Goal: Task Accomplishment & Management: Complete application form

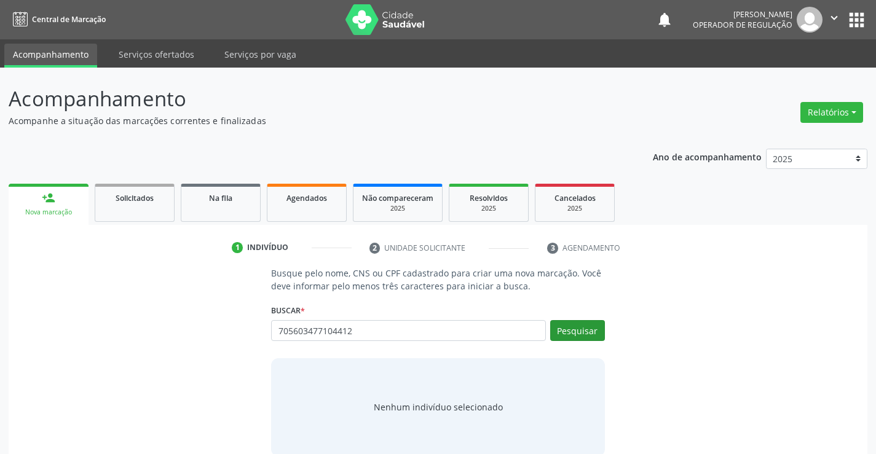
type input "705603477104412"
click at [579, 333] on button "Pesquisar" at bounding box center [577, 330] width 55 height 21
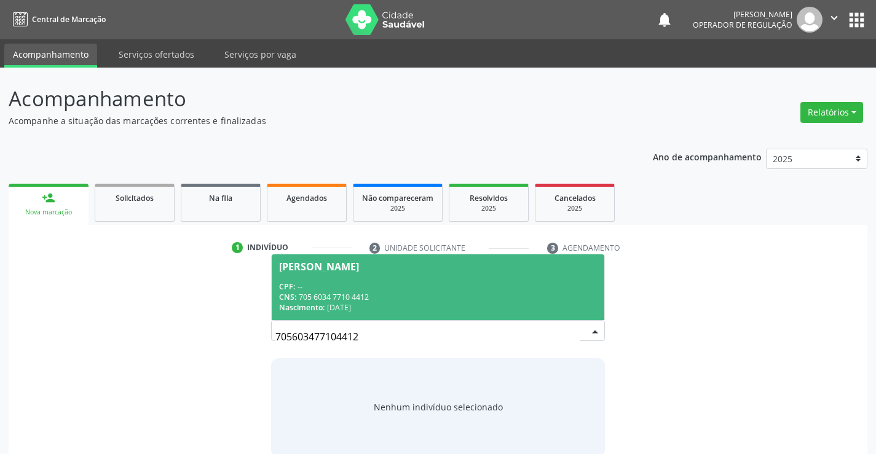
click at [365, 278] on span "[PERSON_NAME] CPF: -- CNS: 705 6034 7710 4412 Nascimento: [DATE]" at bounding box center [438, 288] width 332 height 66
click at [365, 278] on p "Busque pelo nome, CNS ou CPF cadastrado para criar uma nova marcação. Você deve…" at bounding box center [437, 280] width 333 height 26
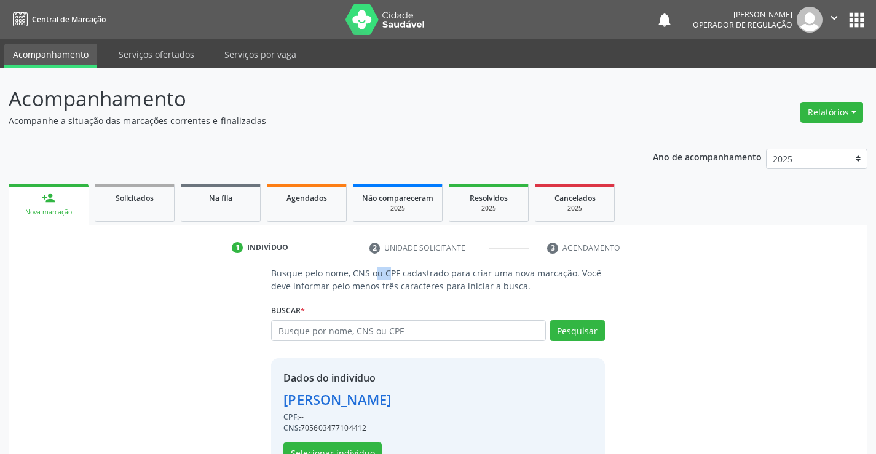
scroll to position [39, 0]
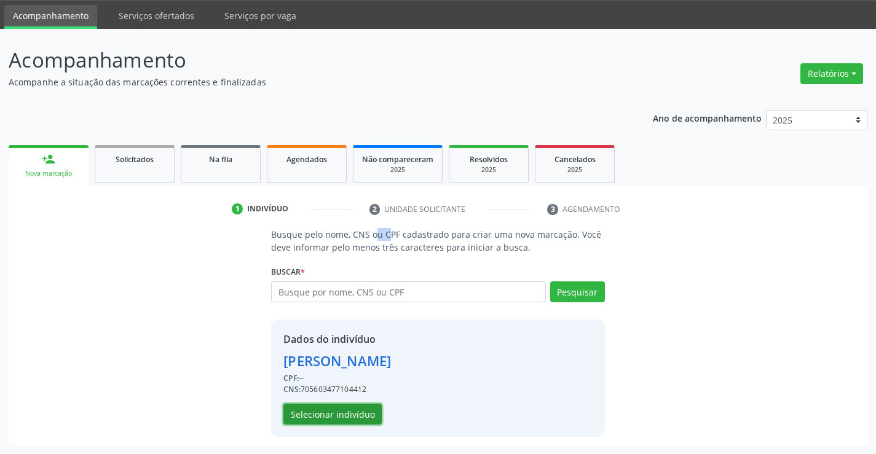
click at [329, 419] on button "Selecionar indivíduo" at bounding box center [332, 414] width 98 height 21
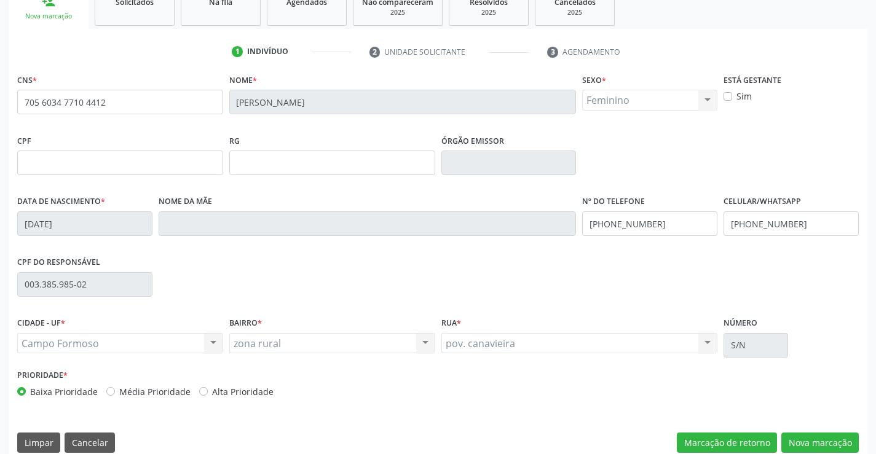
scroll to position [212, 0]
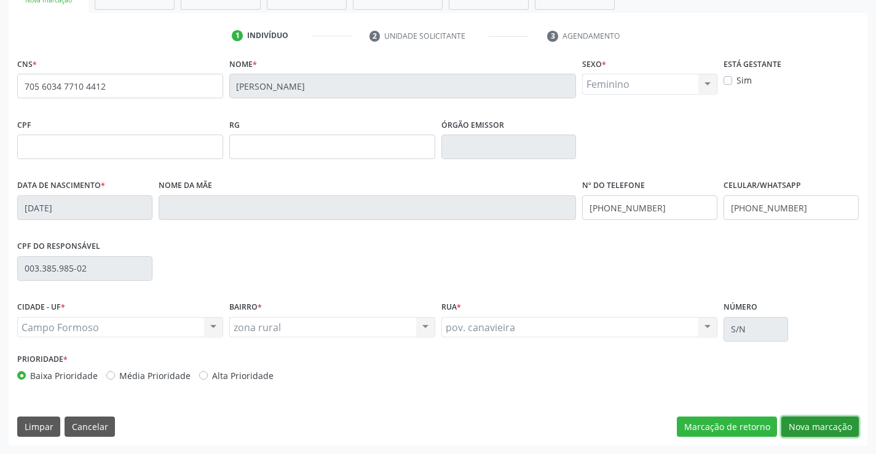
click at [807, 429] on button "Nova marcação" at bounding box center [819, 427] width 77 height 21
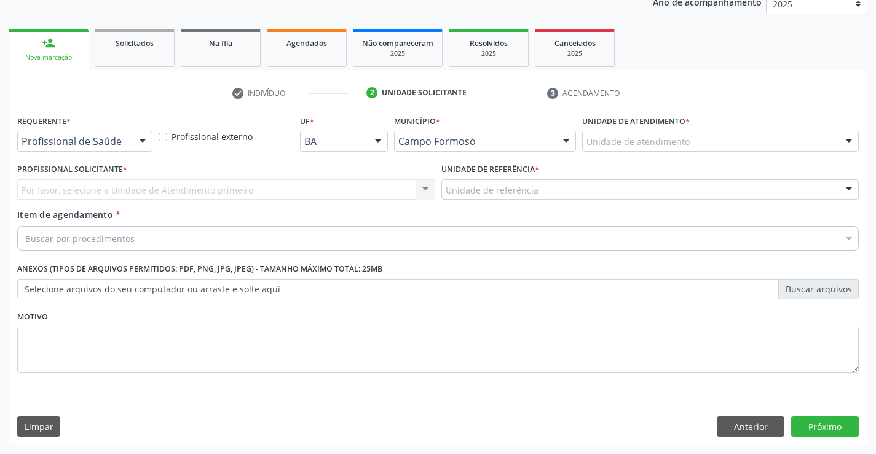
scroll to position [155, 0]
click at [141, 139] on div at bounding box center [142, 142] width 18 height 21
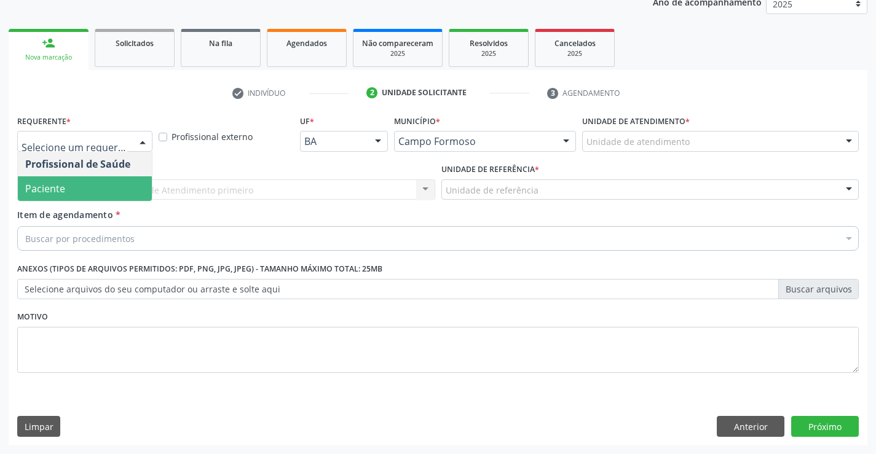
click at [96, 193] on span "Paciente" at bounding box center [85, 188] width 134 height 25
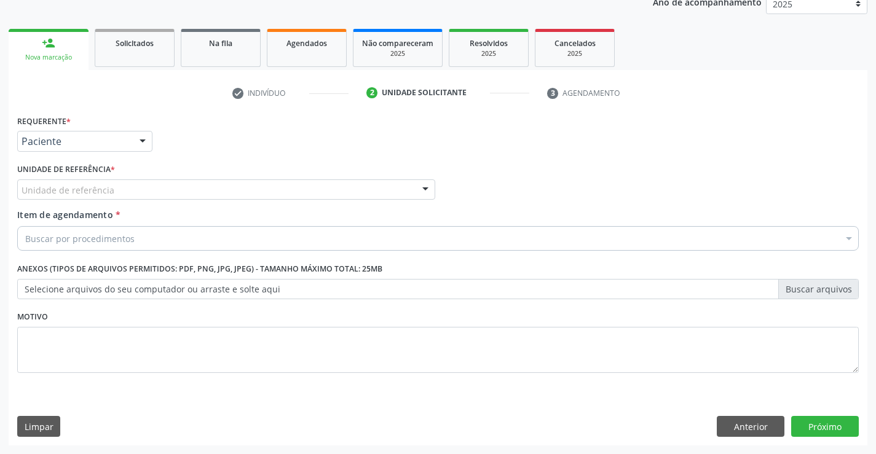
click at [114, 191] on div "Unidade de referência" at bounding box center [226, 190] width 418 height 21
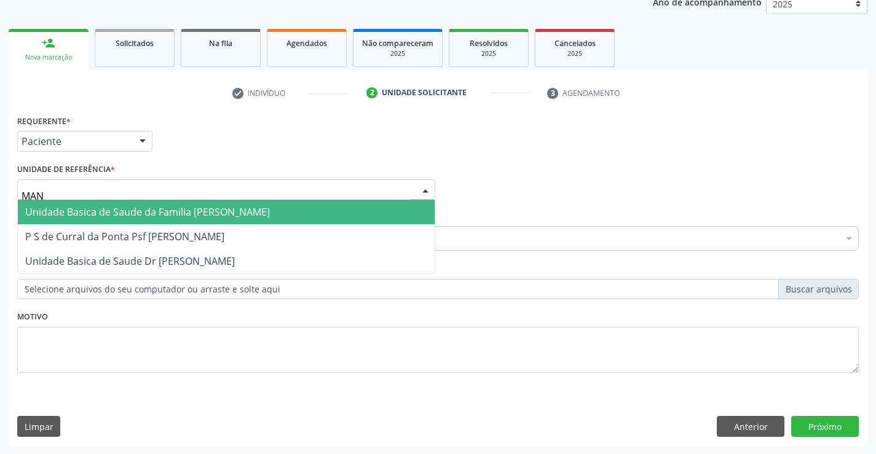
type input "MANI"
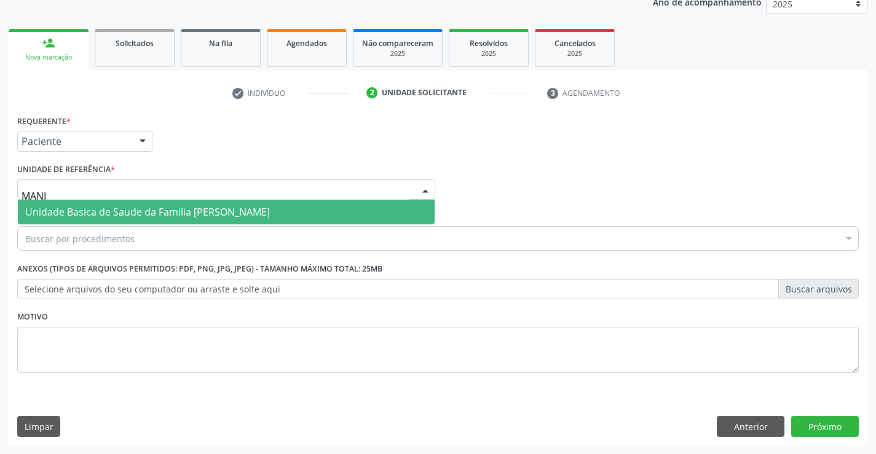
click at [95, 210] on span "Unidade Basica de Saude da Familia [PERSON_NAME]" at bounding box center [147, 212] width 245 height 14
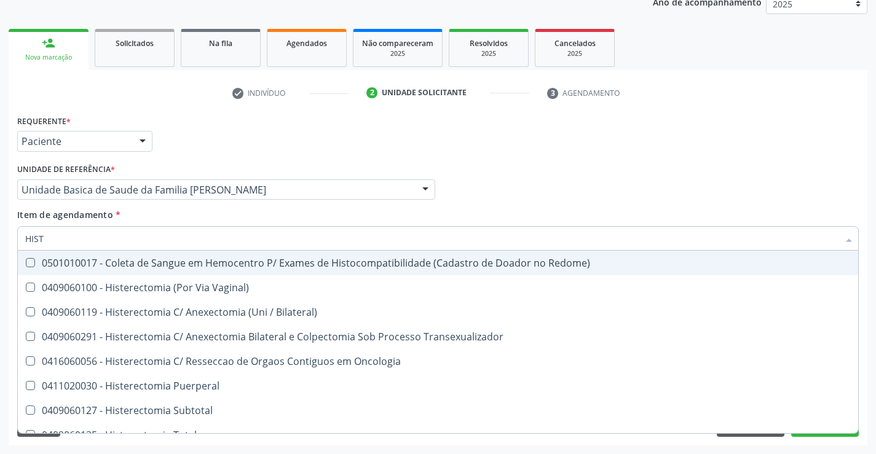
type input "HISTE"
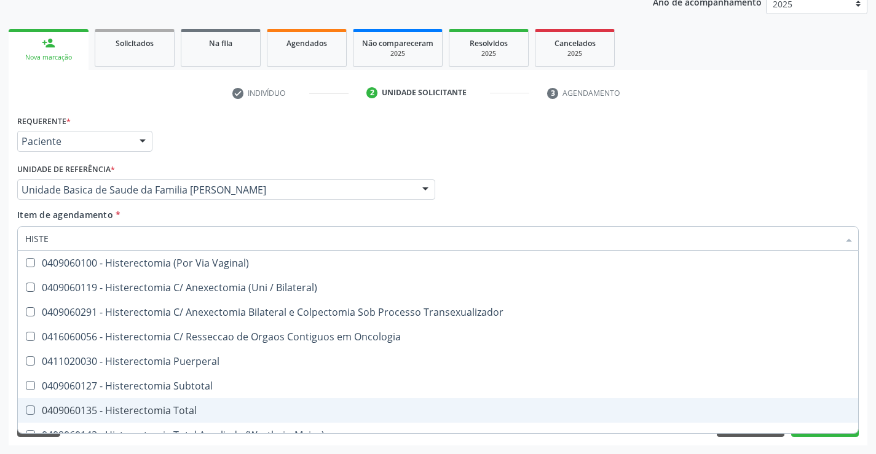
click at [147, 408] on div "0409060135 - Histerectomia Total" at bounding box center [438, 411] width 826 height 10
checkbox Total "true"
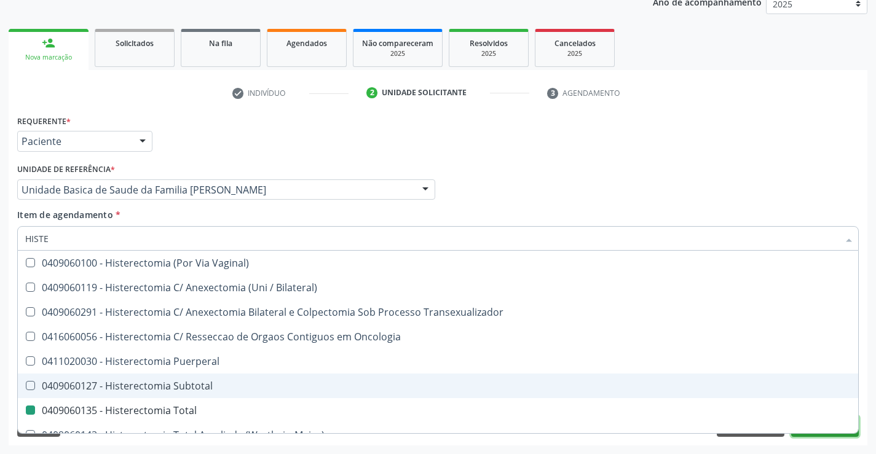
click at [823, 436] on button "Próximo" at bounding box center [825, 426] width 68 height 21
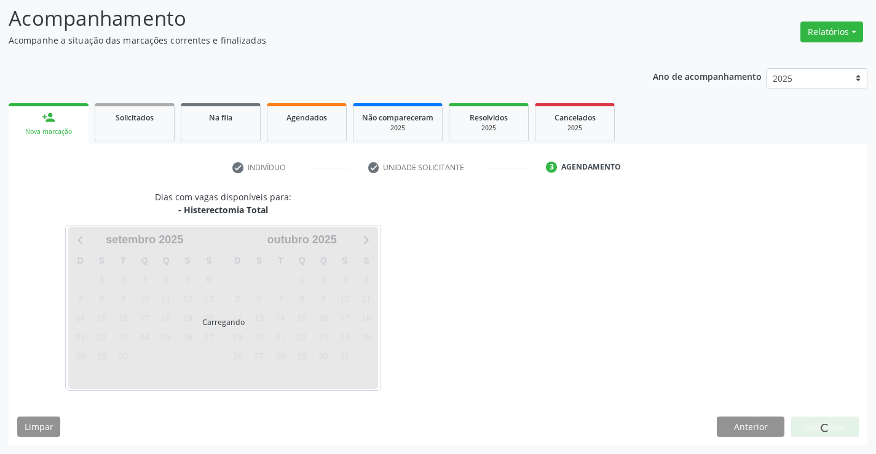
scroll to position [81, 0]
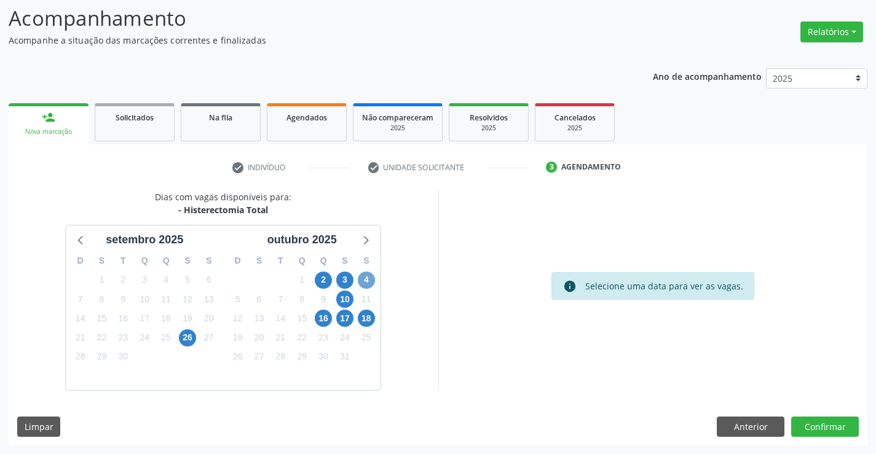
click at [366, 279] on span "4" at bounding box center [366, 280] width 17 height 17
click at [343, 281] on span "3" at bounding box center [344, 280] width 17 height 17
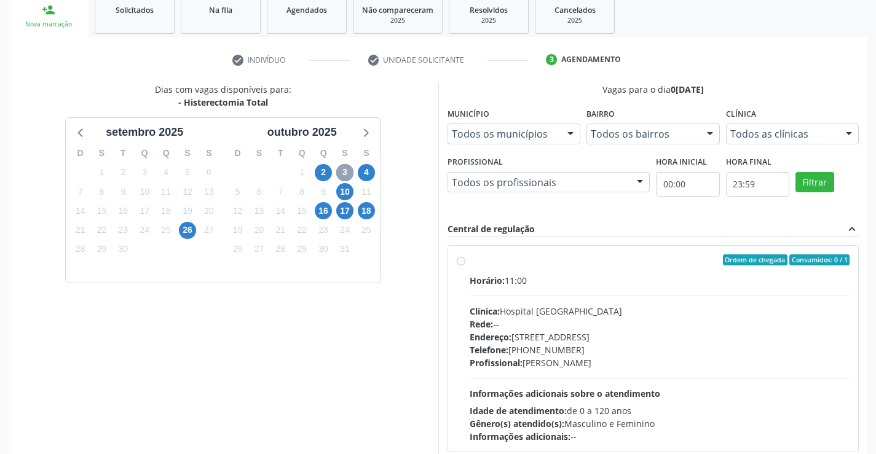
scroll to position [189, 0]
click at [365, 167] on span "4" at bounding box center [366, 172] width 17 height 17
click at [470, 259] on label "Ordem de chegada Consumidos: 1 / 5 Horário: 06:00 Clínica: Hospital [GEOGRAPHIC…" at bounding box center [660, 348] width 381 height 189
click at [461, 259] on input "Ordem de chegada Consumidos: 1 / 5 Horário: 06:00 Clínica: Hospital [GEOGRAPHIC…" at bounding box center [461, 259] width 9 height 11
radio input "true"
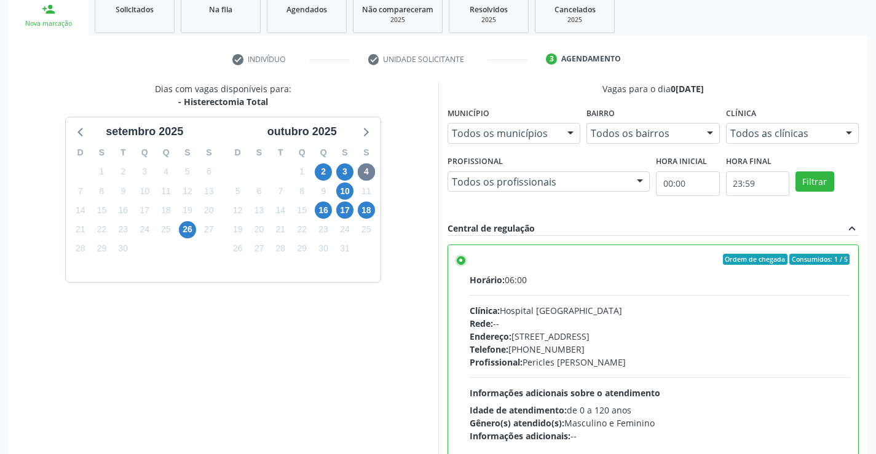
scroll to position [280, 0]
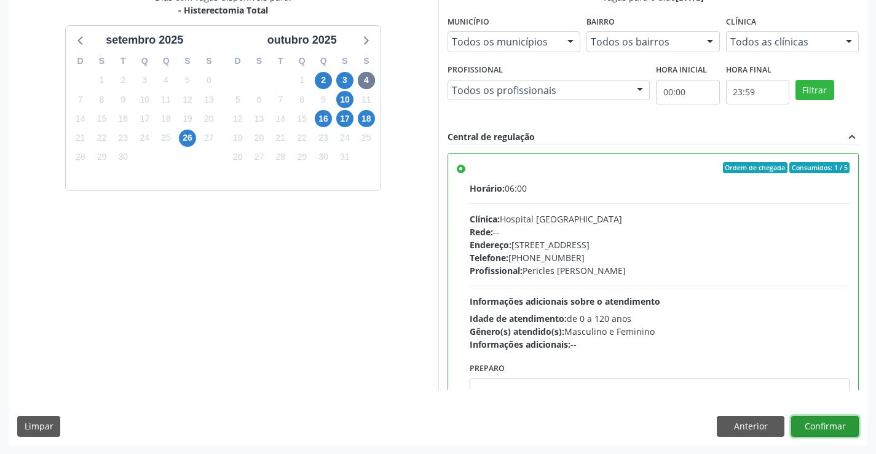
click at [829, 428] on button "Confirmar" at bounding box center [825, 426] width 68 height 21
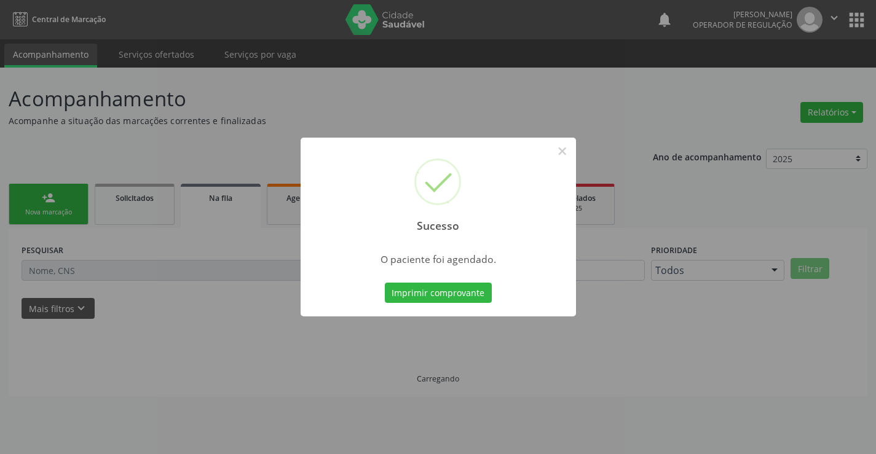
scroll to position [0, 0]
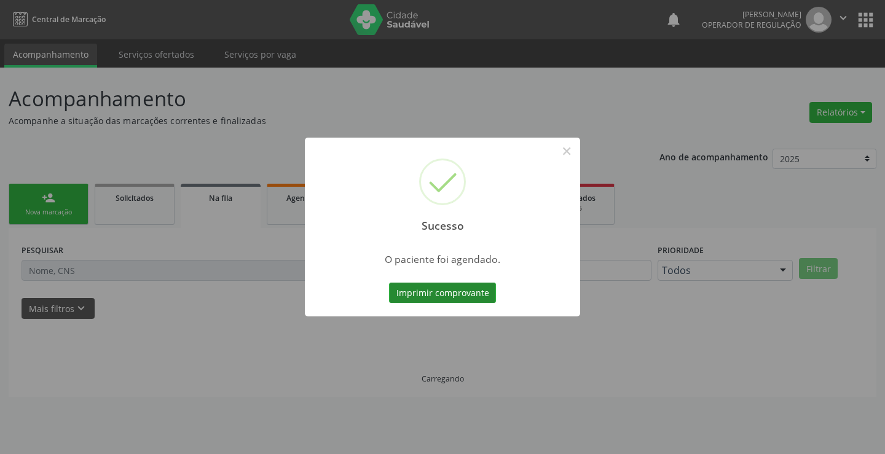
click at [446, 288] on button "Imprimir comprovante" at bounding box center [442, 293] width 107 height 21
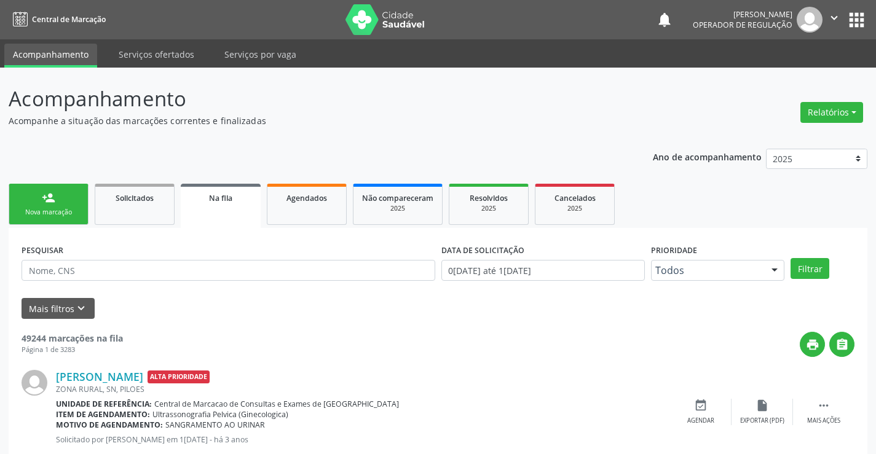
click at [59, 208] on div "Nova marcação" at bounding box center [48, 212] width 61 height 9
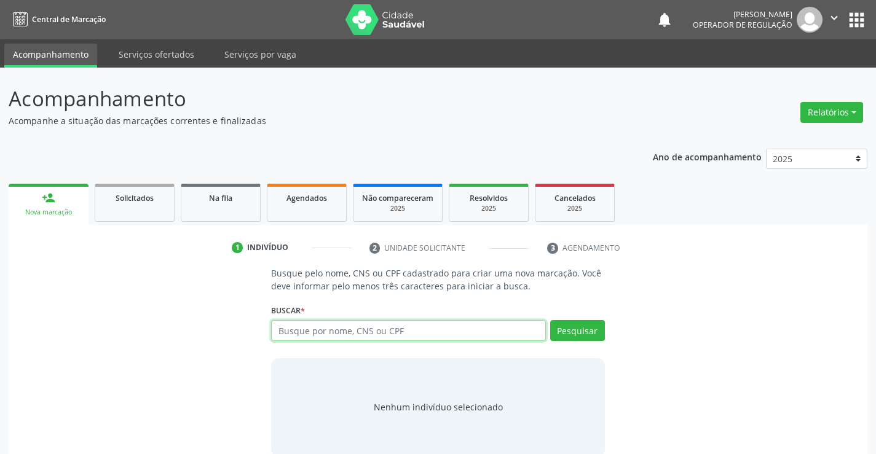
click at [453, 328] on input "text" at bounding box center [408, 330] width 274 height 21
type input "703204607034190"
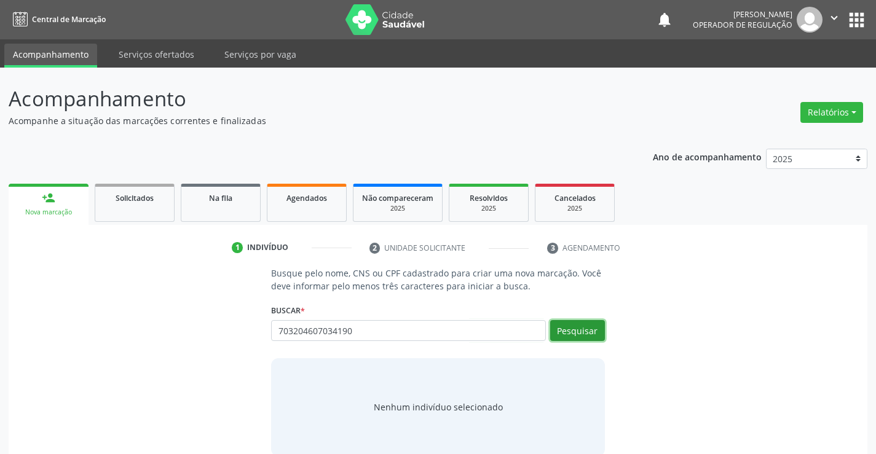
click at [580, 330] on button "Pesquisar" at bounding box center [577, 330] width 55 height 21
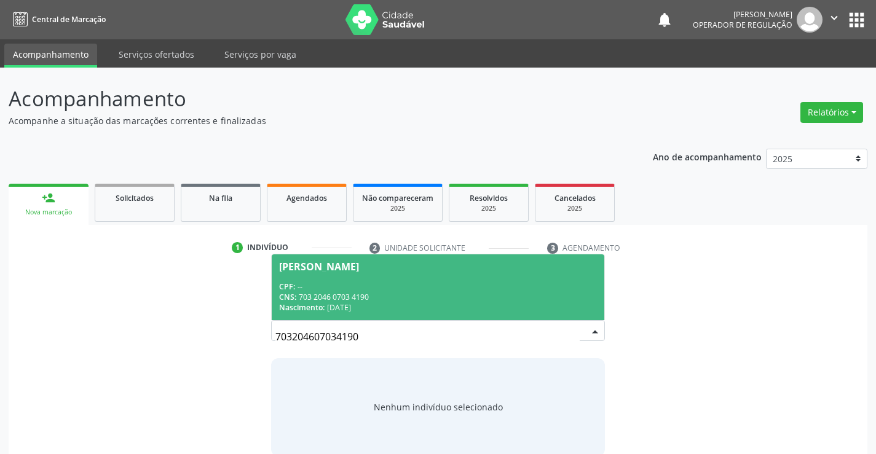
click at [494, 287] on div "CPF: --" at bounding box center [437, 287] width 317 height 10
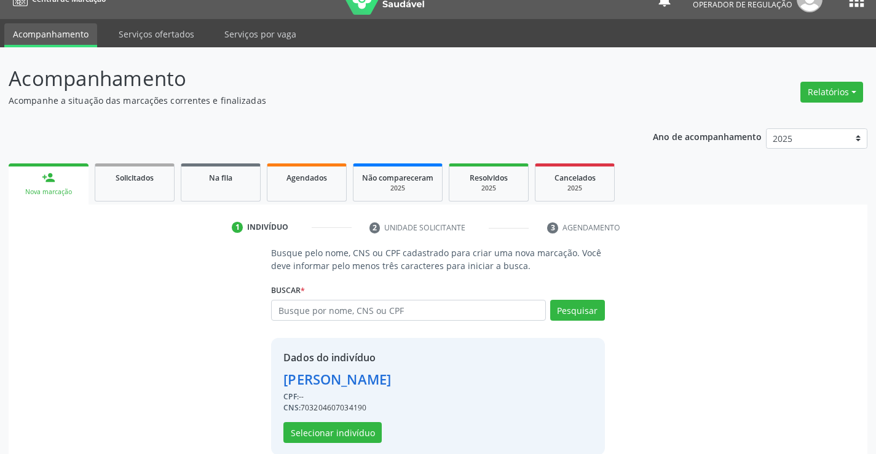
scroll to position [39, 0]
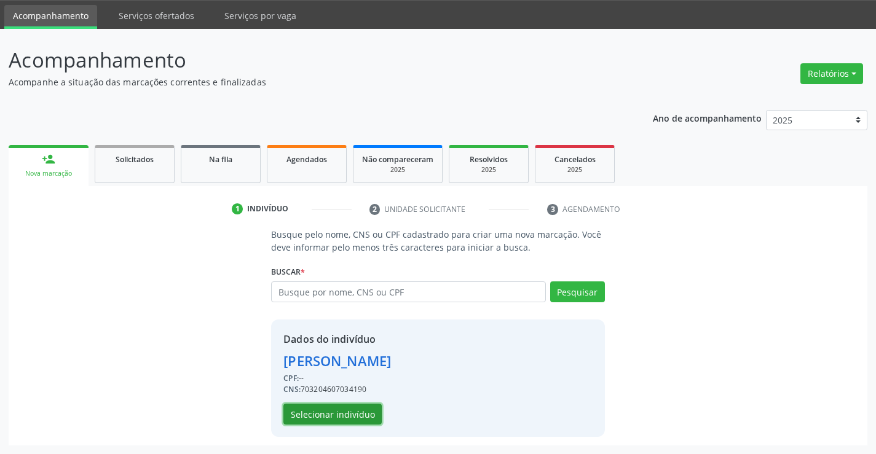
click at [354, 414] on button "Selecionar indivíduo" at bounding box center [332, 414] width 98 height 21
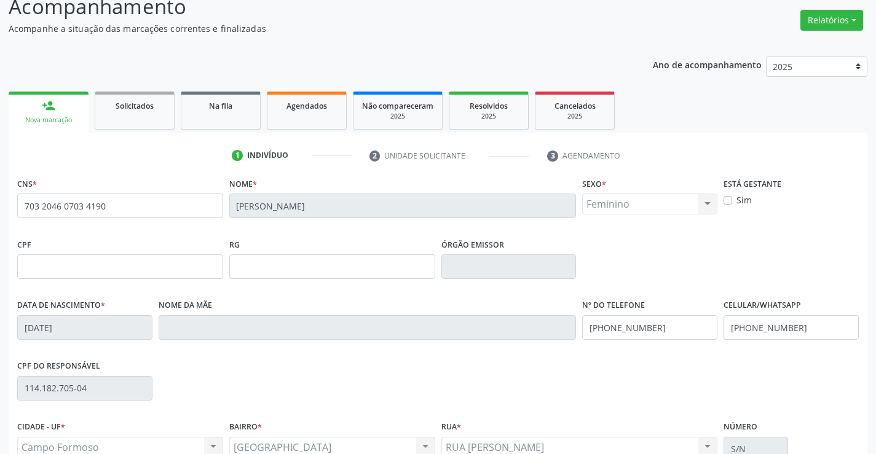
scroll to position [212, 0]
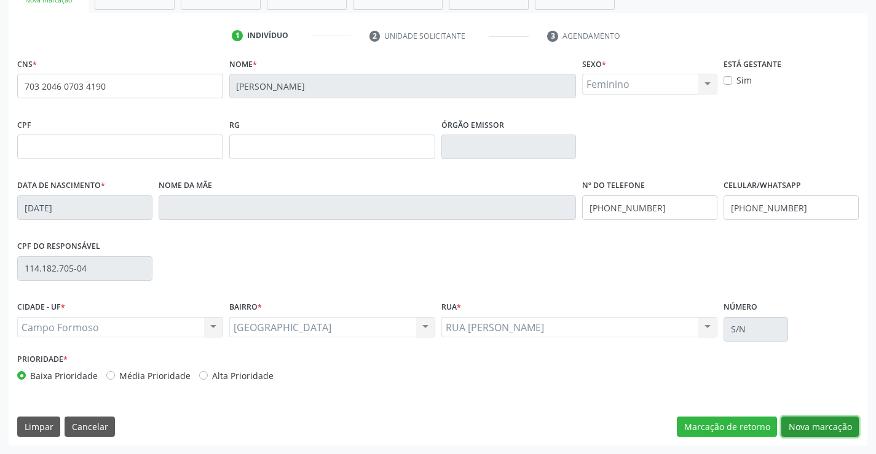
click at [818, 427] on button "Nova marcação" at bounding box center [819, 427] width 77 height 21
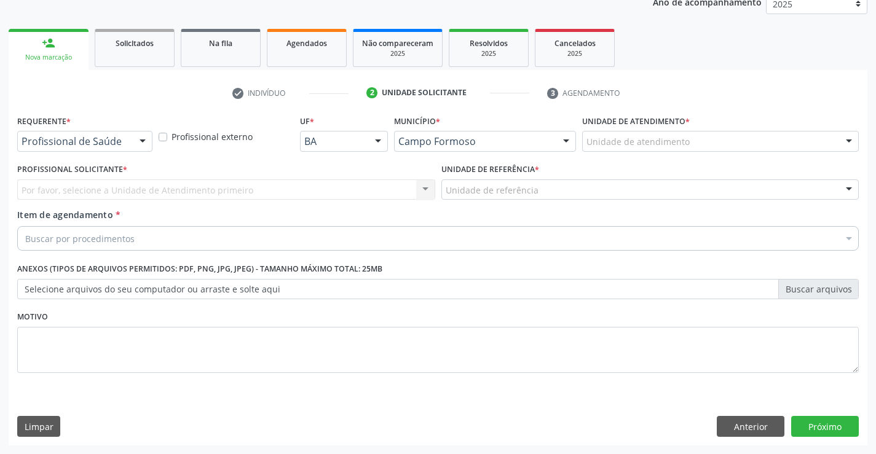
scroll to position [155, 0]
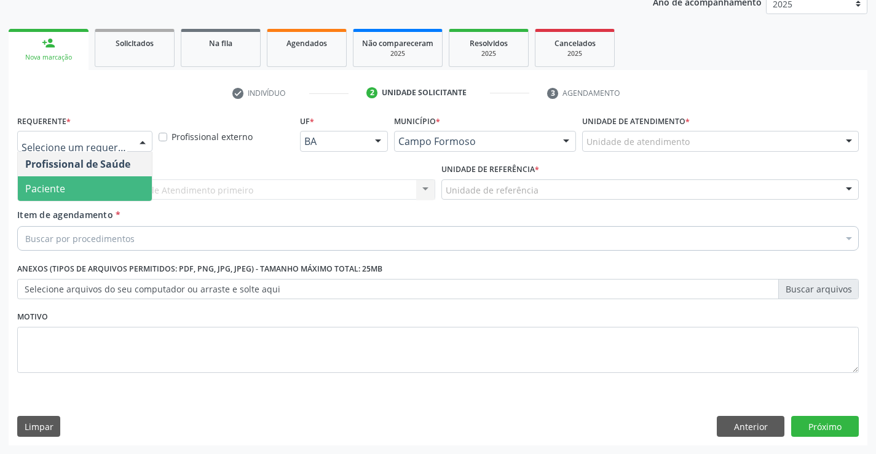
click at [100, 197] on span "Paciente" at bounding box center [85, 188] width 134 height 25
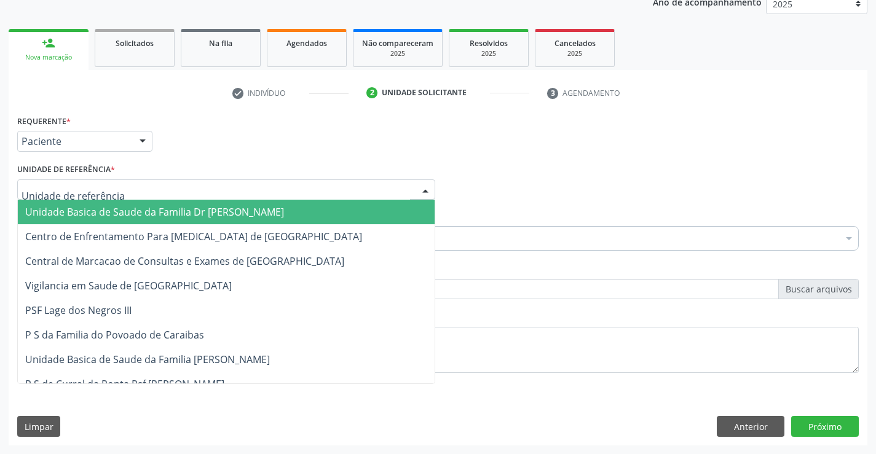
click at [112, 207] on span "Unidade Basica de Saude da Familia Dr [PERSON_NAME]" at bounding box center [154, 212] width 259 height 14
drag, startPoint x: 112, startPoint y: 207, endPoint x: 109, endPoint y: 216, distance: 9.1
click at [112, 207] on span "Unidade Basica de Saude da Familia Dr [PERSON_NAME]" at bounding box center [154, 212] width 259 height 14
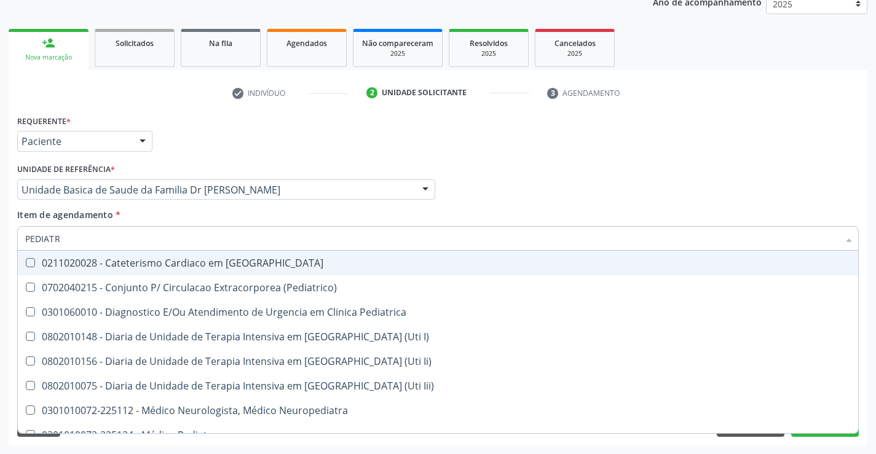
type input "PEDIATRA"
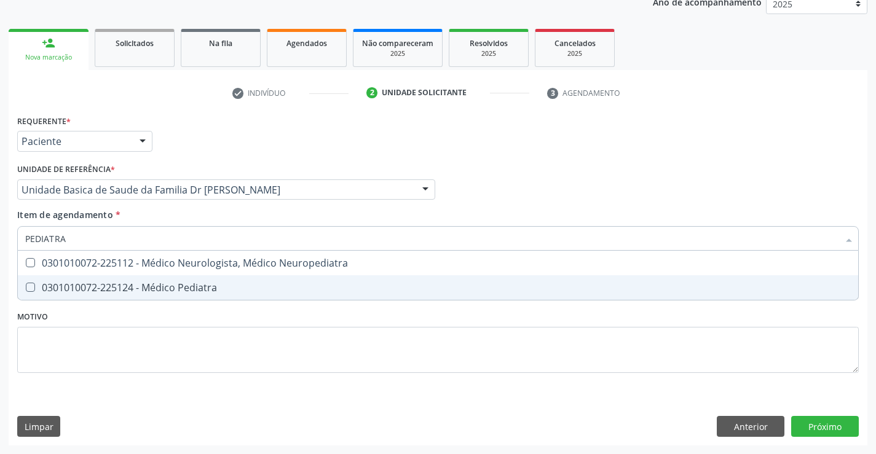
click at [153, 283] on div "0301010072-225124 - Médico Pediatra" at bounding box center [438, 288] width 826 height 10
checkbox Pediatra "true"
click at [835, 427] on div "Requerente * Paciente Profissional de Saúde Paciente Nenhum resultado encontrad…" at bounding box center [438, 279] width 859 height 334
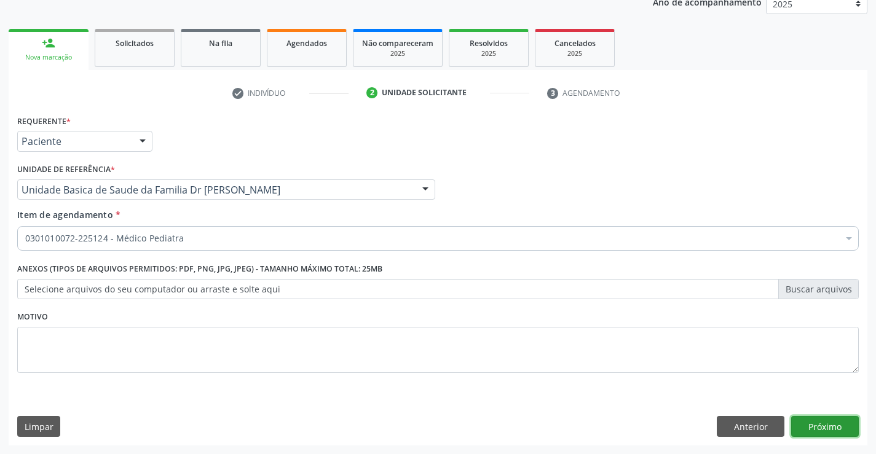
click at [835, 427] on button "Próximo" at bounding box center [825, 426] width 68 height 21
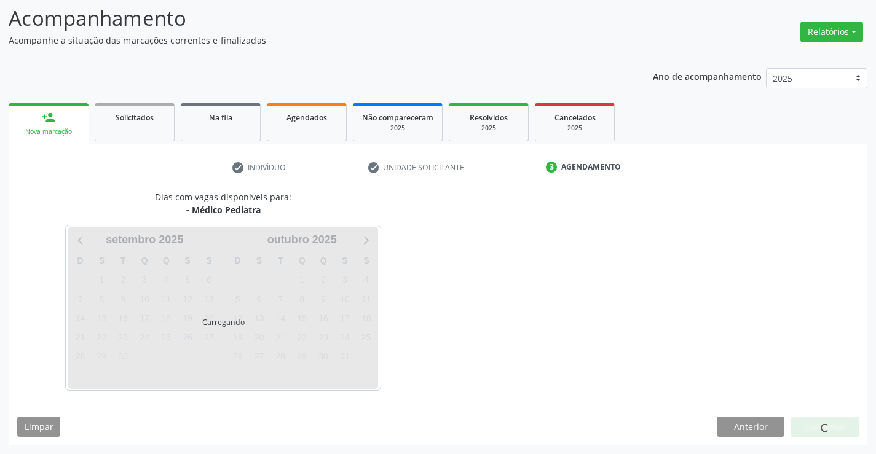
scroll to position [81, 0]
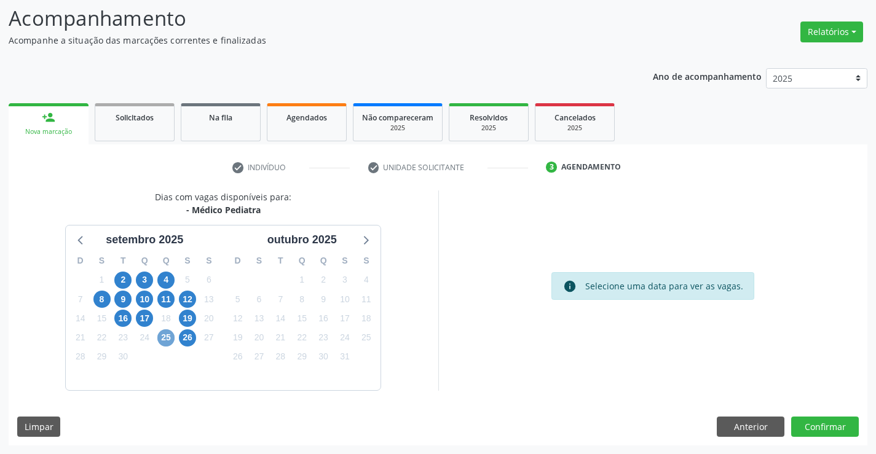
click at [167, 342] on span "25" at bounding box center [165, 338] width 17 height 17
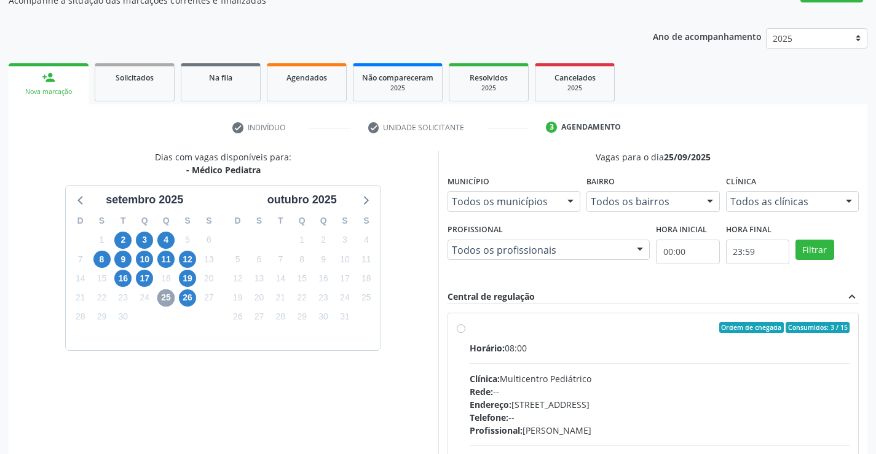
scroll to position [142, 0]
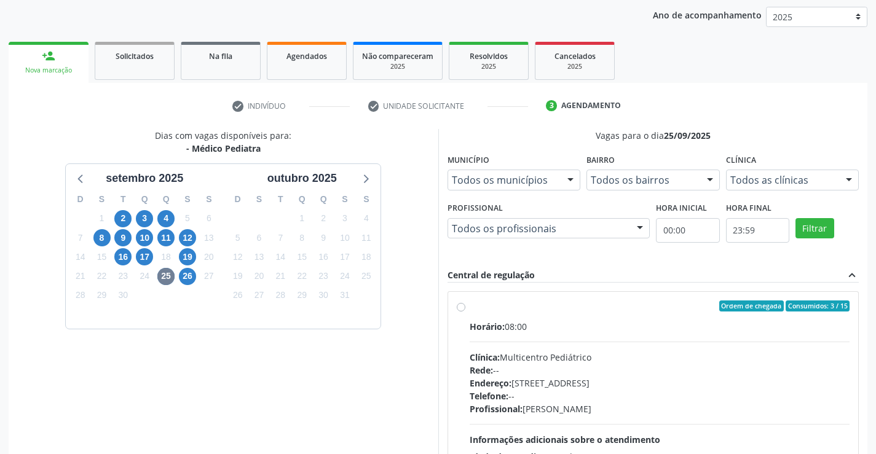
click at [470, 307] on label "Ordem de chegada Consumidos: 3 / 15 Horário: 08:00 Clínica: Multicentro Pediátr…" at bounding box center [660, 395] width 381 height 189
click at [460, 307] on input "Ordem de chegada Consumidos: 3 / 15 Horário: 08:00 Clínica: Multicentro Pediátr…" at bounding box center [461, 306] width 9 height 11
radio input "true"
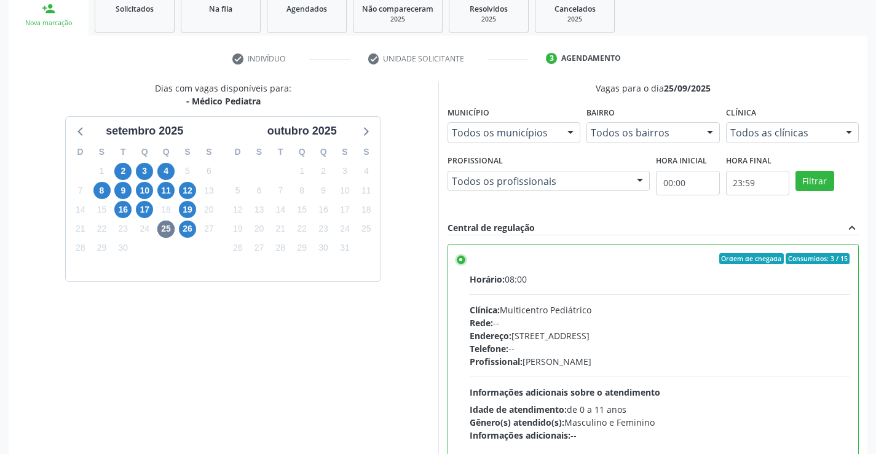
scroll to position [280, 0]
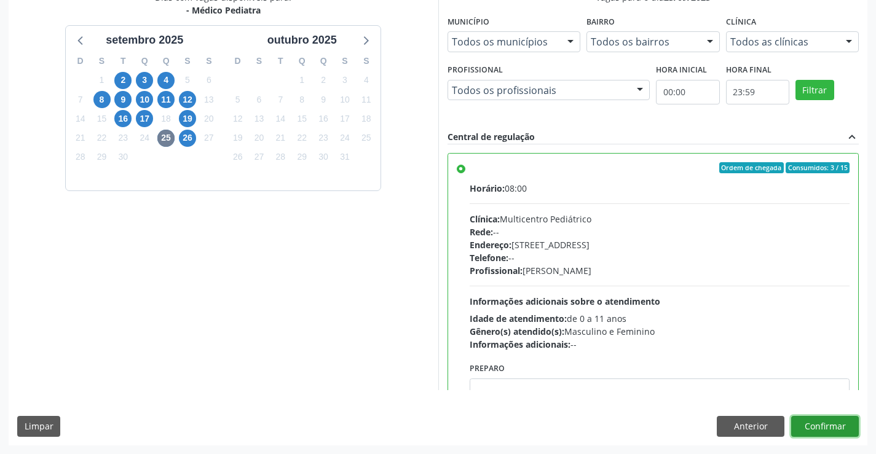
click at [839, 427] on button "Confirmar" at bounding box center [825, 426] width 68 height 21
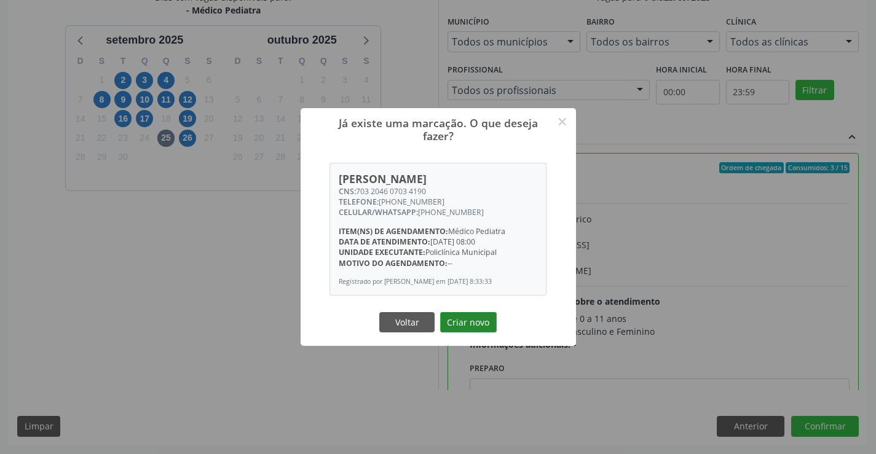
click at [466, 323] on button "Criar novo" at bounding box center [468, 322] width 57 height 21
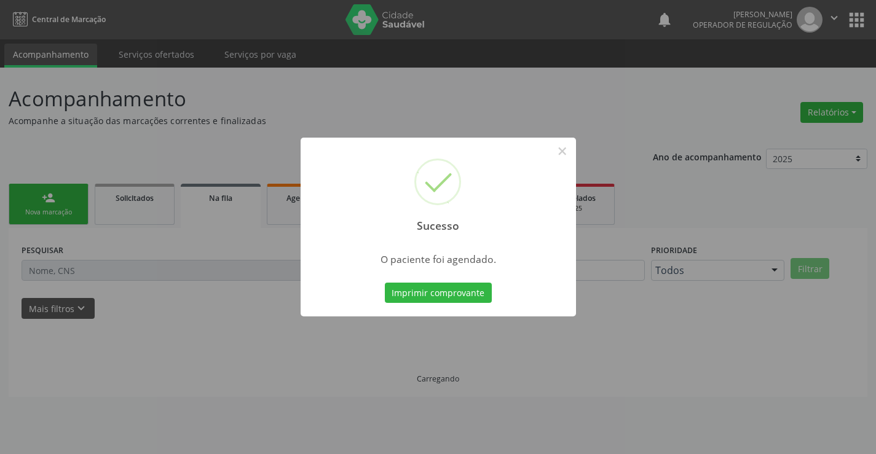
scroll to position [0, 0]
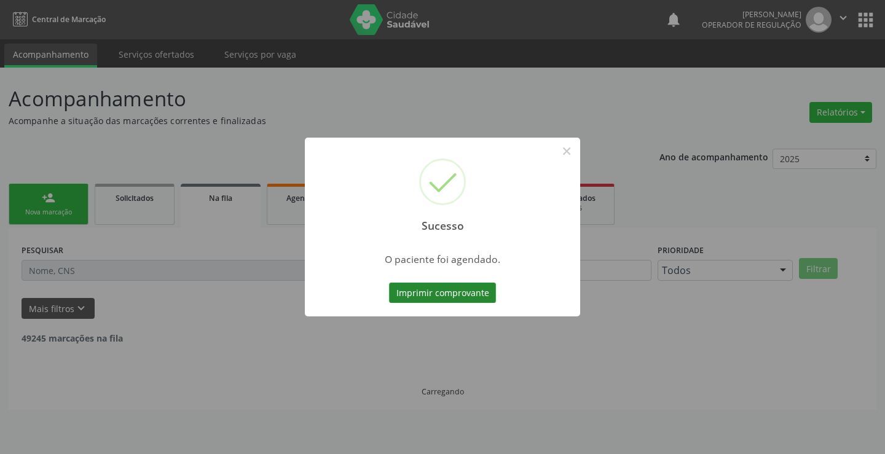
click at [465, 298] on button "Imprimir comprovante" at bounding box center [442, 293] width 107 height 21
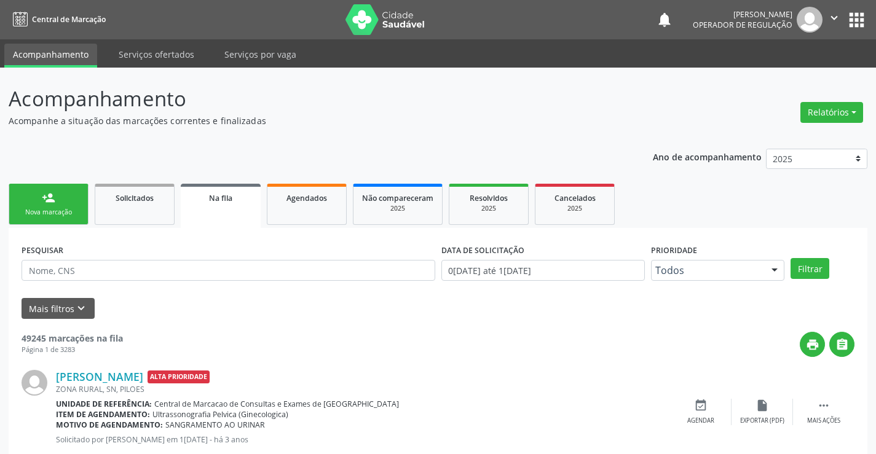
click at [59, 196] on link "person_add Nova marcação" at bounding box center [49, 204] width 80 height 41
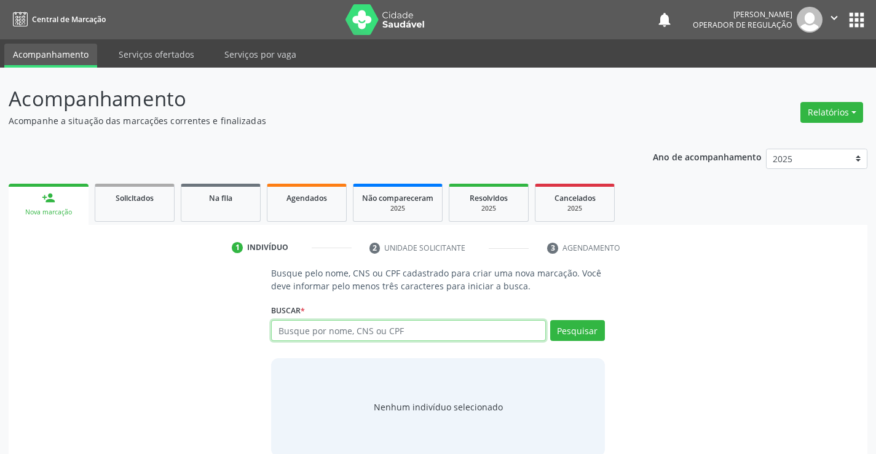
click at [319, 336] on input "text" at bounding box center [408, 330] width 274 height 21
type input "701405639199937"
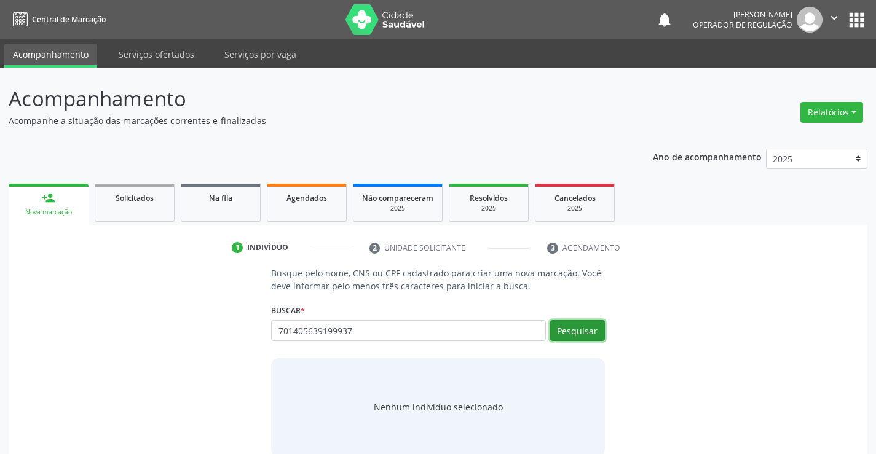
click at [577, 328] on button "Pesquisar" at bounding box center [577, 330] width 55 height 21
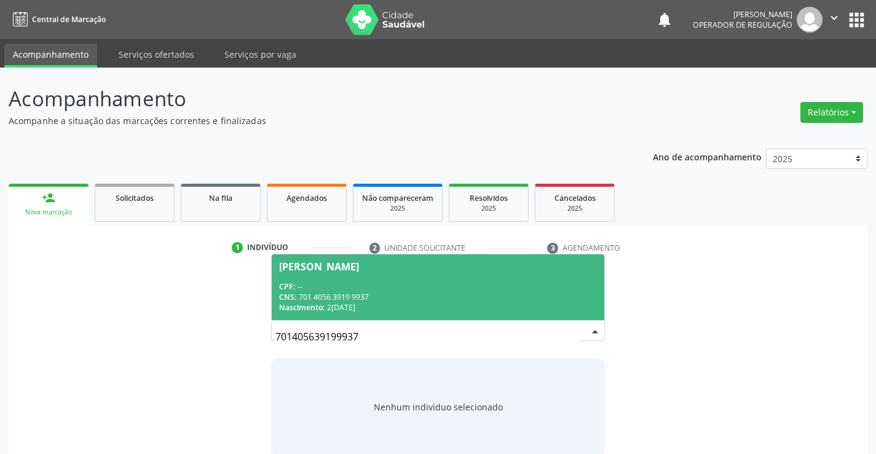
click at [373, 282] on div "CPF: --" at bounding box center [437, 287] width 317 height 10
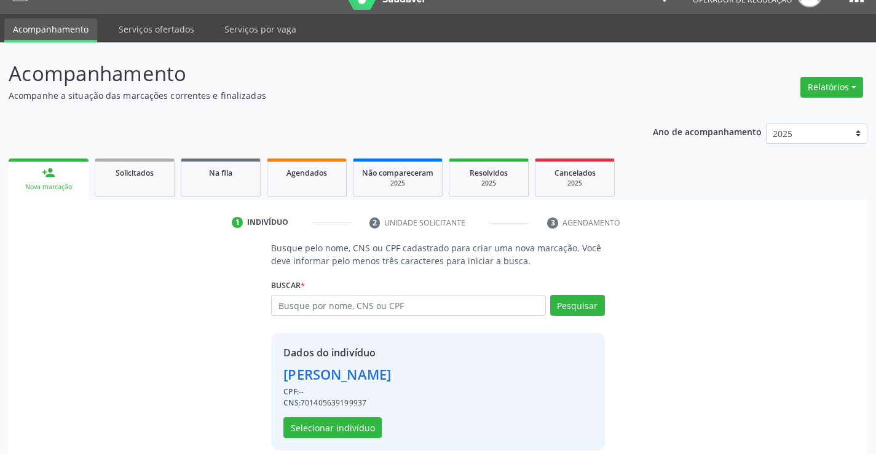
scroll to position [39, 0]
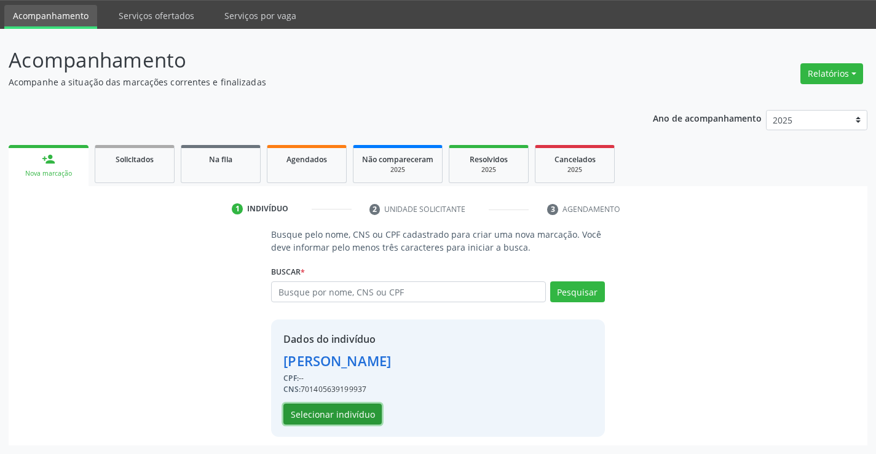
click at [332, 414] on button "Selecionar indivíduo" at bounding box center [332, 414] width 98 height 21
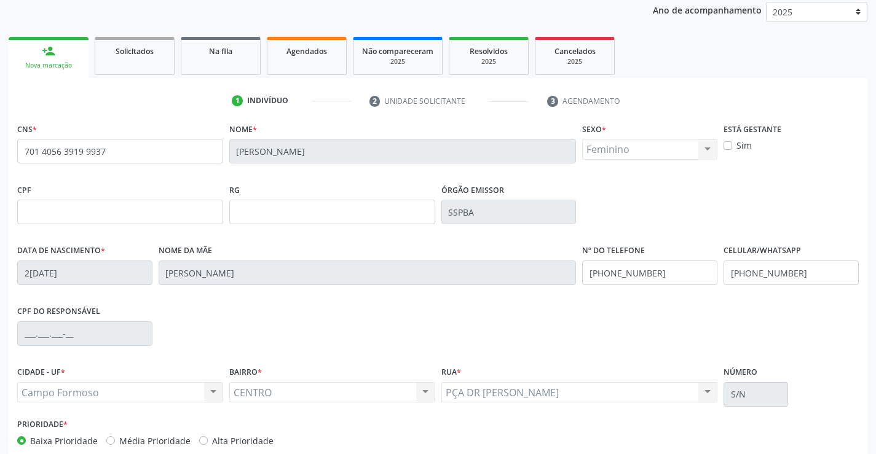
scroll to position [212, 0]
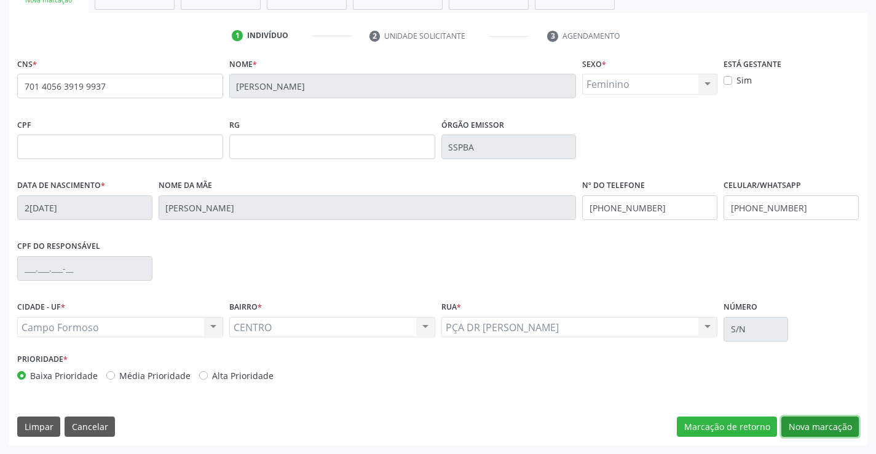
click at [799, 427] on button "Nova marcação" at bounding box center [819, 427] width 77 height 21
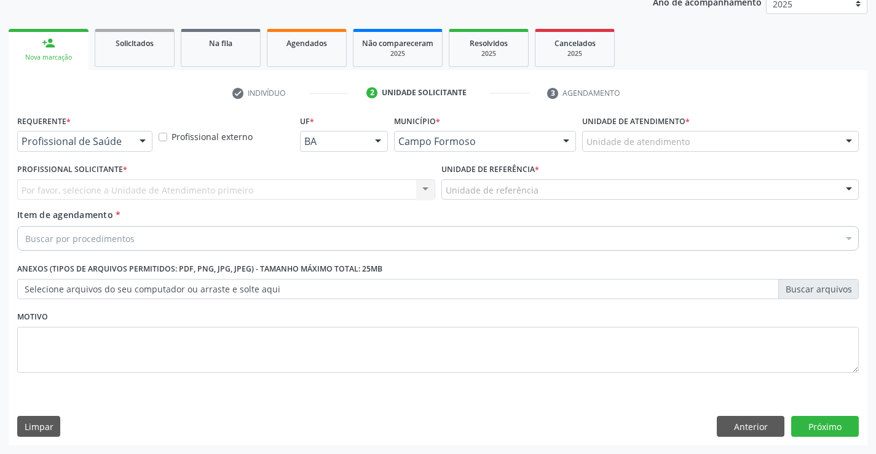
scroll to position [155, 0]
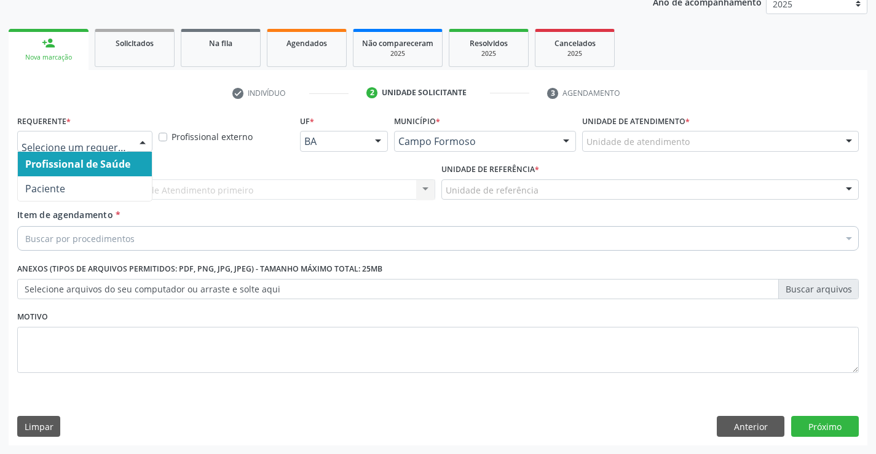
click at [130, 135] on div at bounding box center [84, 141] width 135 height 21
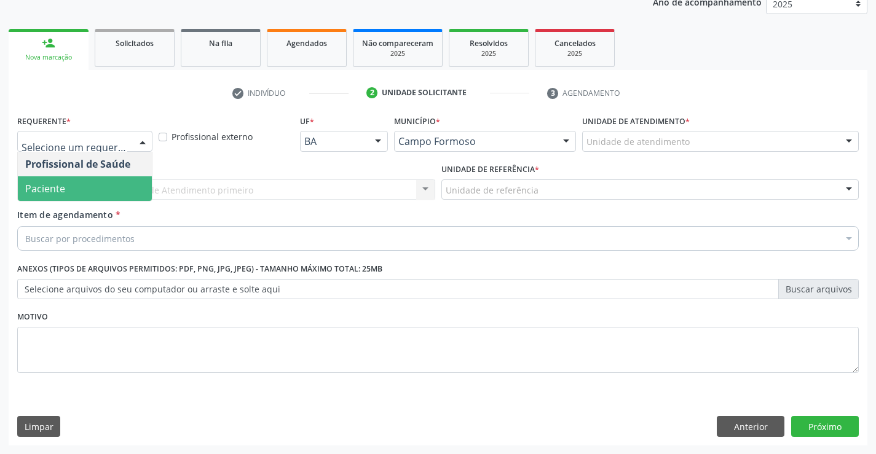
click at [91, 194] on span "Paciente" at bounding box center [85, 188] width 134 height 25
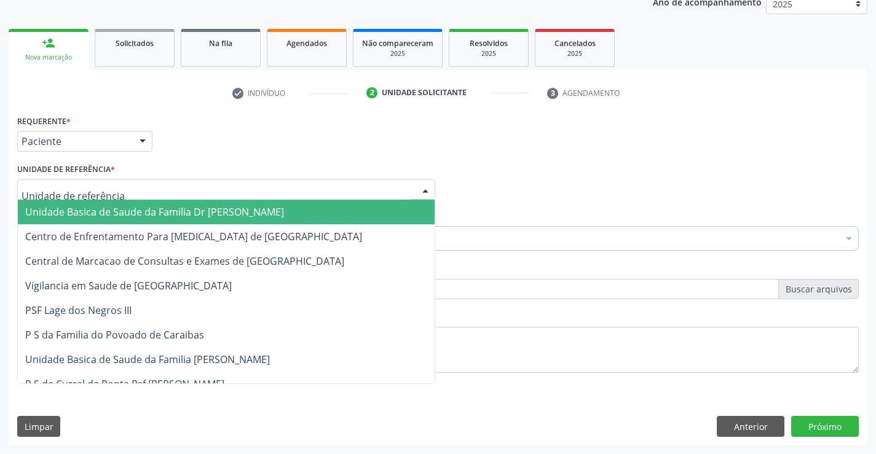
click at [106, 206] on span "Unidade Basica de Saude da Familia Dr [PERSON_NAME]" at bounding box center [154, 212] width 259 height 14
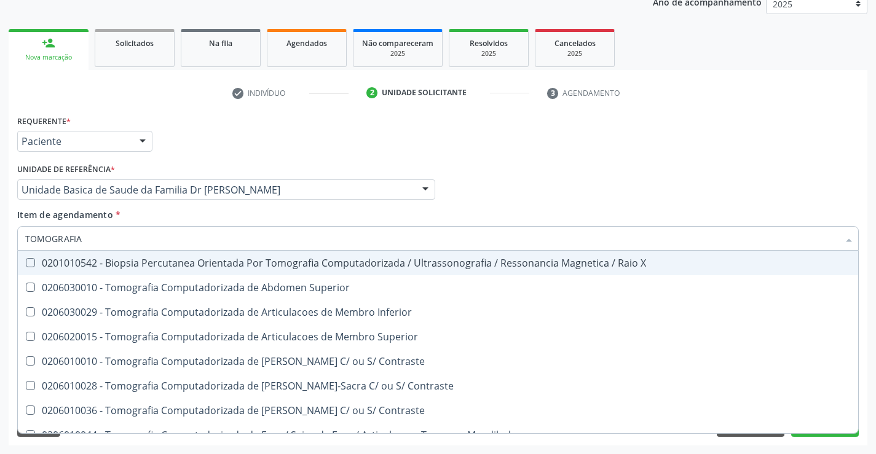
type input "TOMOGRAFIA"
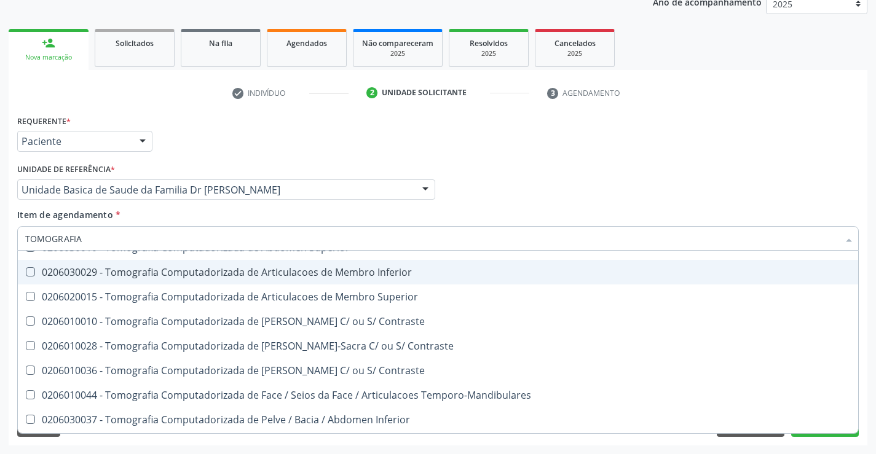
scroll to position [61, 0]
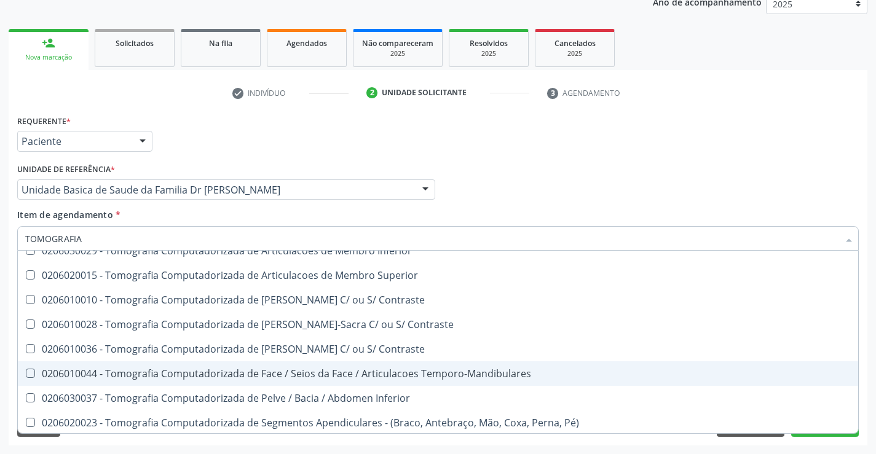
click at [355, 375] on div "0206010044 - Tomografia Computadorizada de Face / Seios da Face / Articulacoes …" at bounding box center [438, 374] width 826 height 10
click at [344, 381] on span "0206010044 - Tomografia Computadorizada de Face / Seios da Face / Articulacoes …" at bounding box center [438, 373] width 840 height 25
checkbox Temporo-Mandibulares "true"
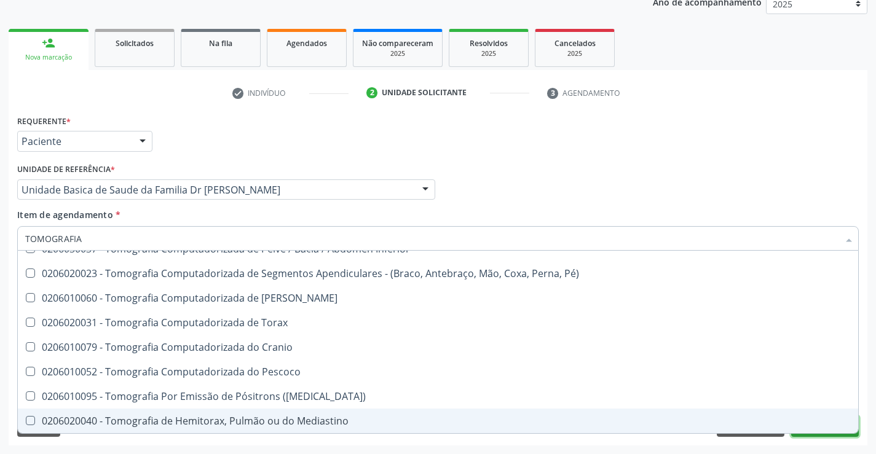
click at [801, 435] on button "Próximo" at bounding box center [825, 426] width 68 height 21
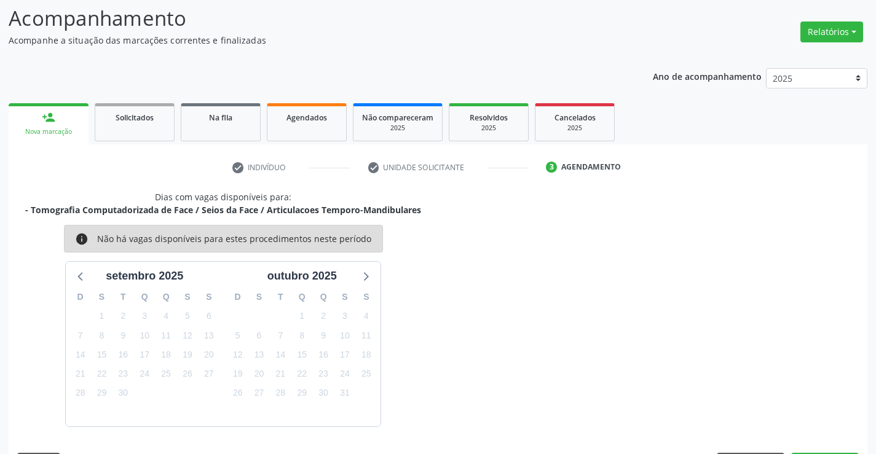
scroll to position [117, 0]
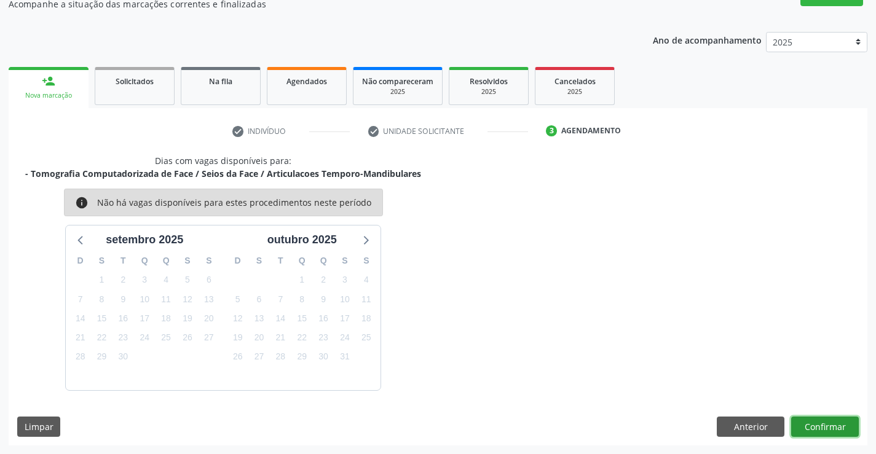
click at [799, 427] on button "Confirmar" at bounding box center [825, 427] width 68 height 21
click at [837, 429] on button "Confirmar" at bounding box center [825, 427] width 68 height 21
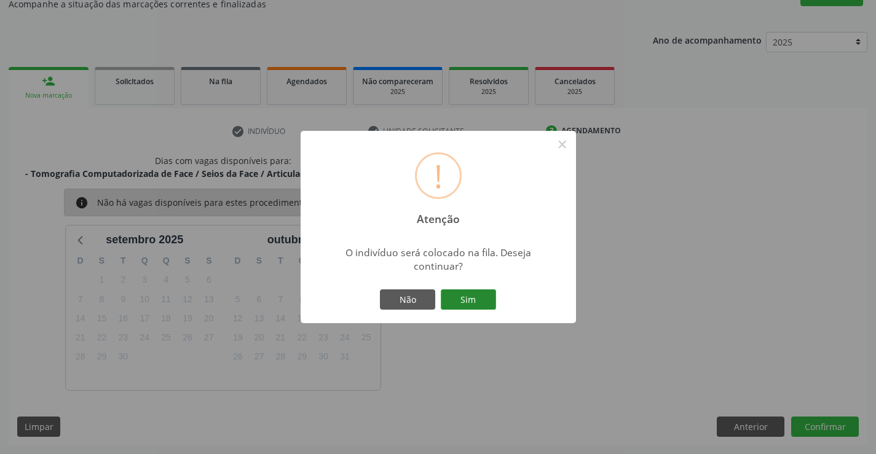
click at [474, 301] on button "Sim" at bounding box center [468, 300] width 55 height 21
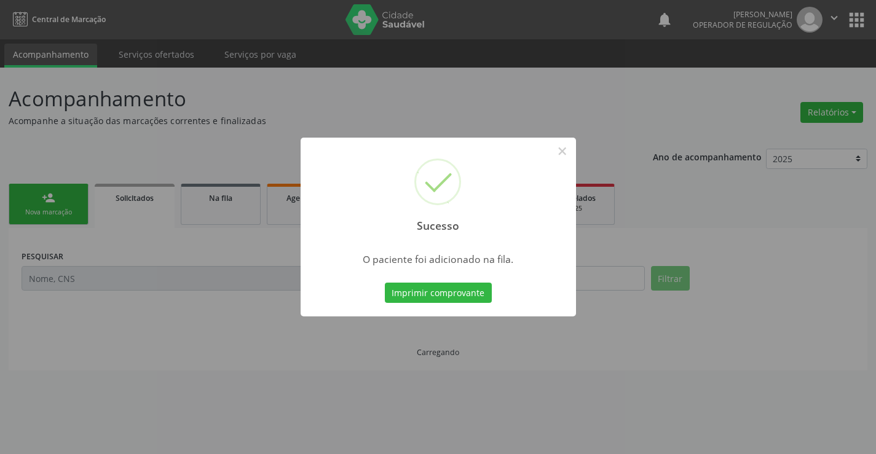
scroll to position [0, 0]
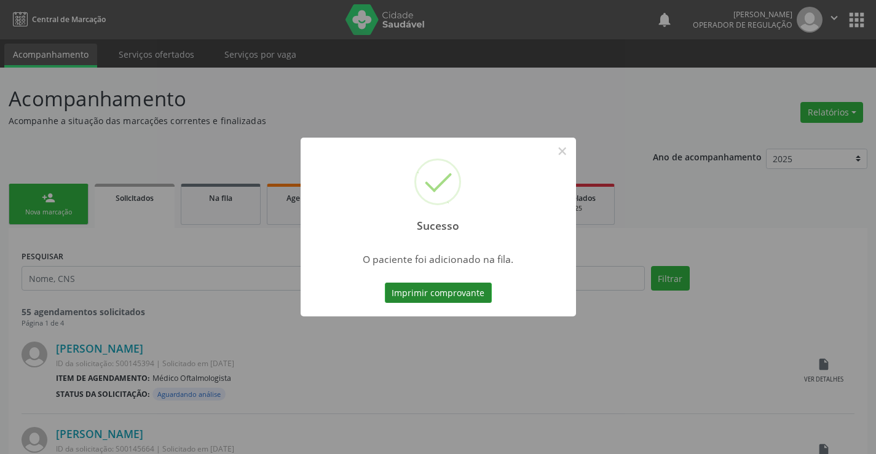
click at [461, 294] on button "Imprimir comprovante" at bounding box center [438, 293] width 107 height 21
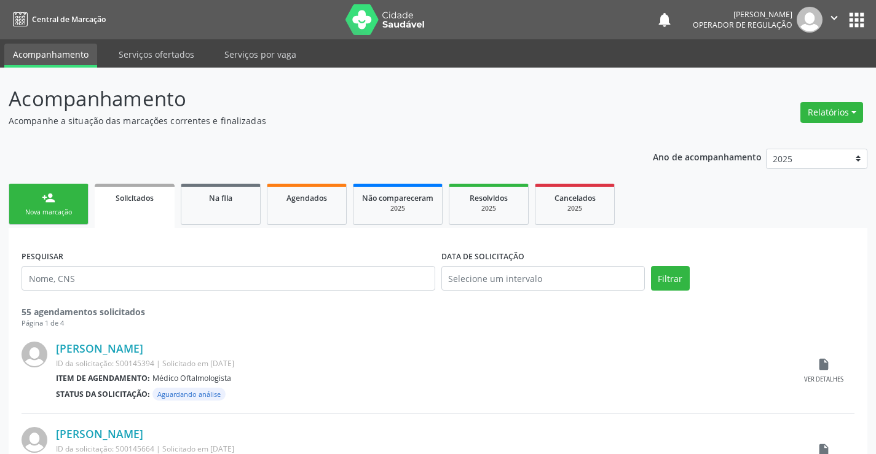
click at [57, 203] on link "person_add Nova marcação" at bounding box center [49, 204] width 80 height 41
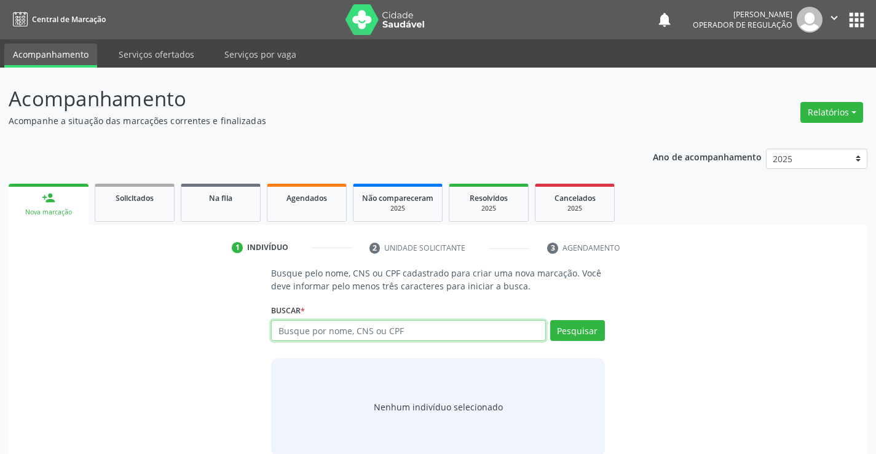
click at [390, 330] on input "text" at bounding box center [408, 330] width 274 height 21
type input "700609927394062"
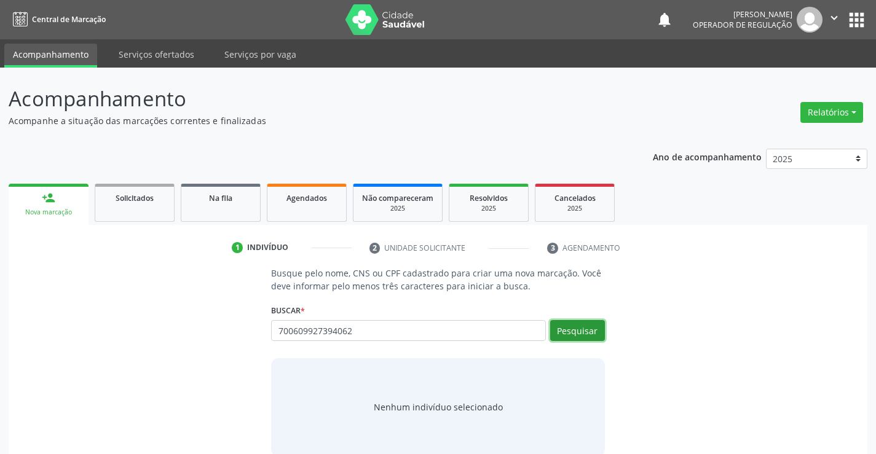
click at [583, 329] on button "Pesquisar" at bounding box center [577, 330] width 55 height 21
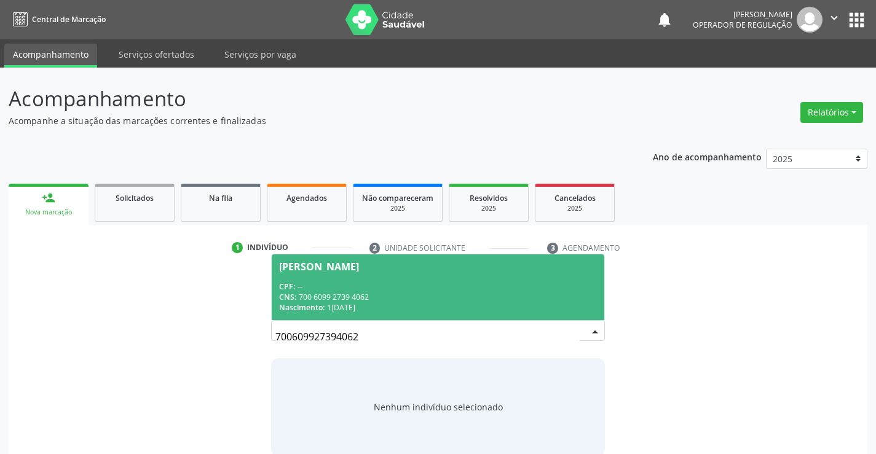
click at [480, 286] on div "CPF: --" at bounding box center [437, 287] width 317 height 10
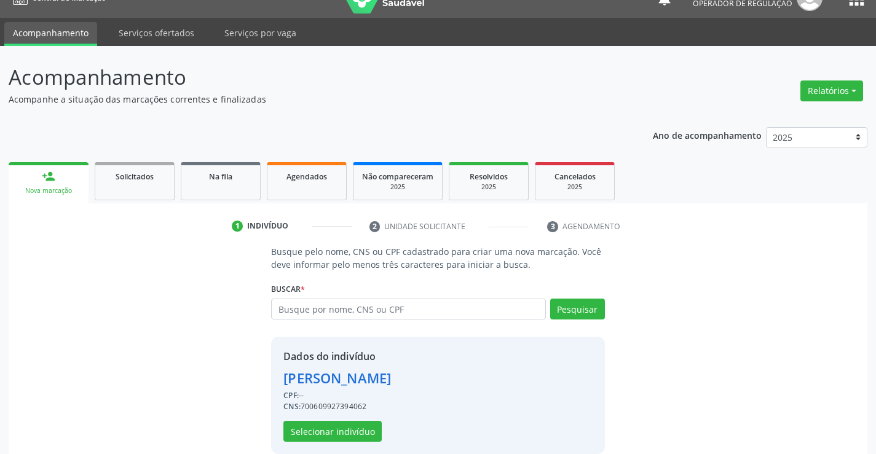
scroll to position [39, 0]
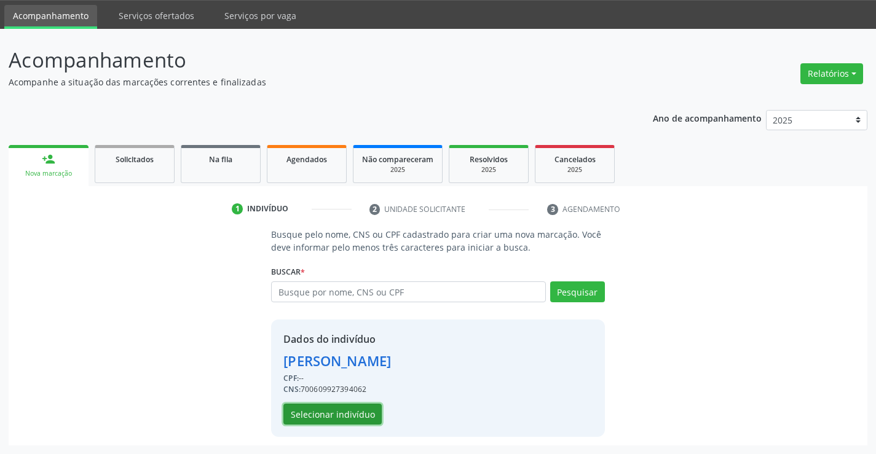
click at [338, 416] on button "Selecionar indivíduo" at bounding box center [332, 414] width 98 height 21
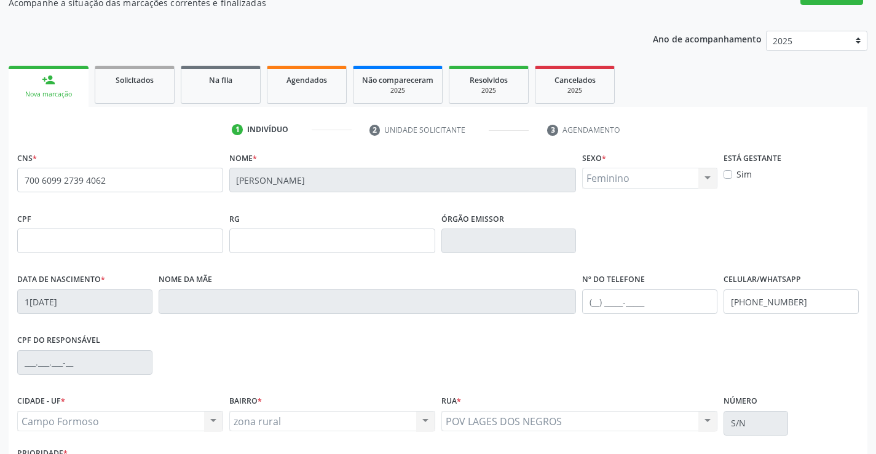
scroll to position [212, 0]
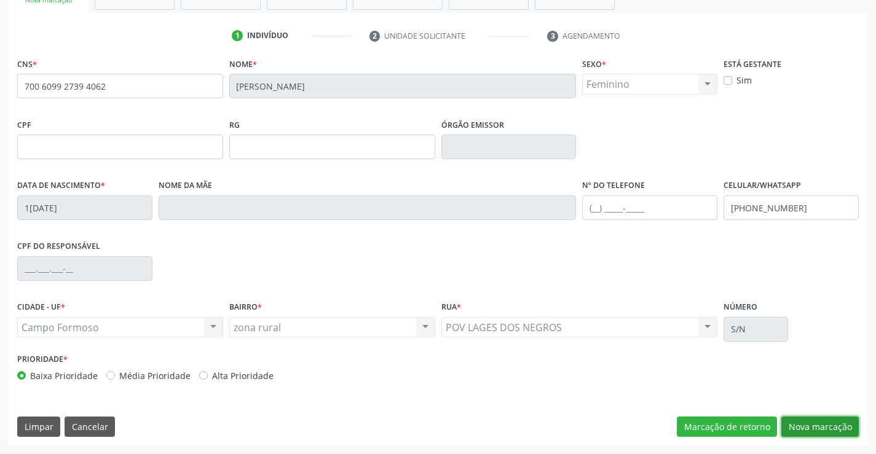
click at [805, 429] on button "Nova marcação" at bounding box center [819, 427] width 77 height 21
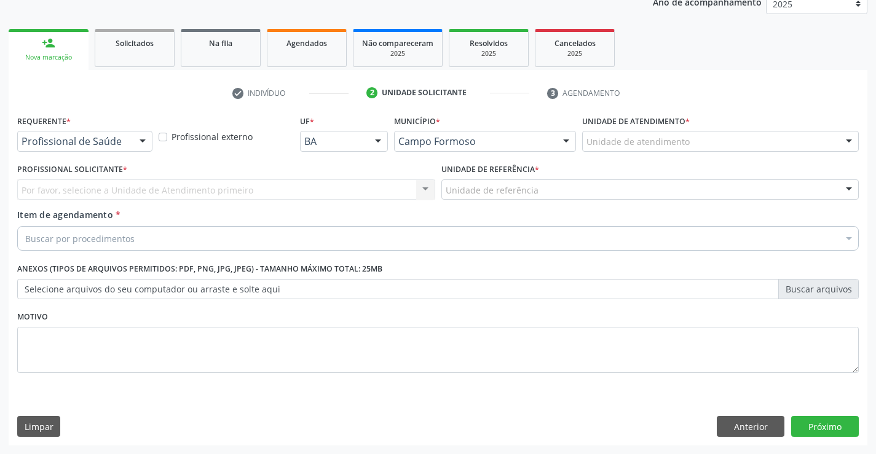
scroll to position [155, 0]
click at [22, 141] on input "text" at bounding box center [22, 147] width 0 height 25
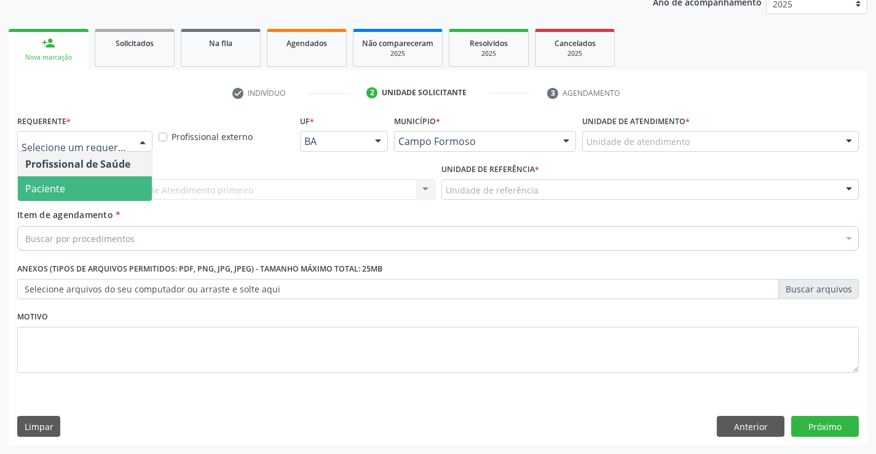
click at [106, 189] on span "Paciente" at bounding box center [85, 188] width 134 height 25
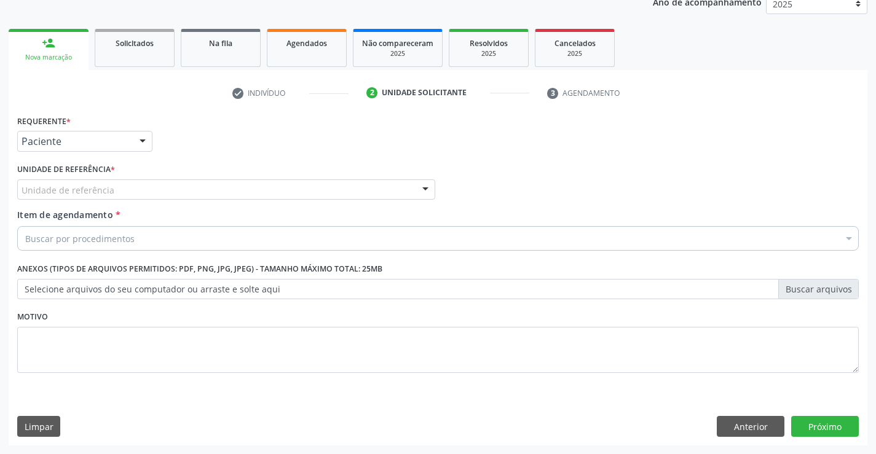
click at [125, 192] on div "Unidade de referência" at bounding box center [226, 190] width 418 height 21
click at [22, 192] on input "text" at bounding box center [22, 196] width 0 height 25
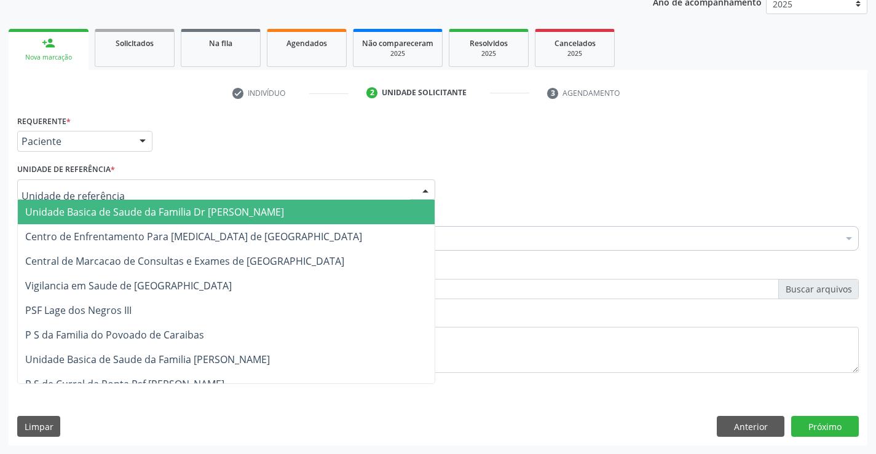
click at [128, 208] on span "Unidade Basica de Saude da Familia Dr [PERSON_NAME]" at bounding box center [154, 212] width 259 height 14
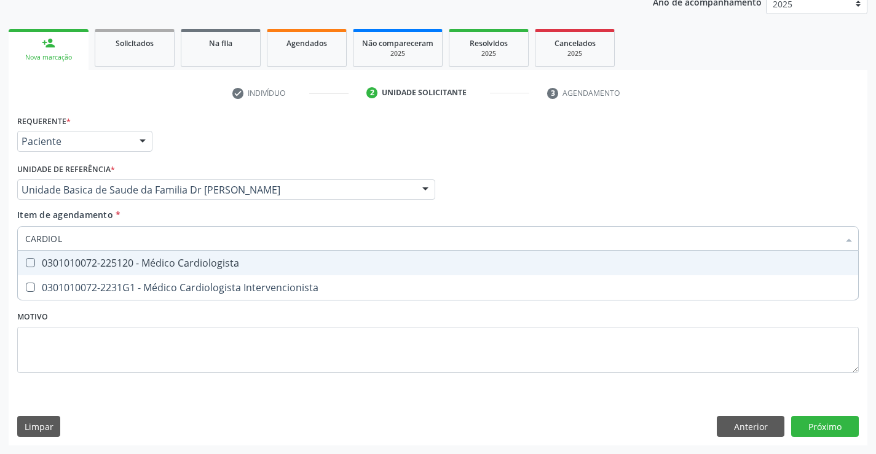
type input "CARDIOLO"
click at [183, 265] on div "0301010072-225120 - Médico Cardiologista" at bounding box center [438, 263] width 826 height 10
checkbox Cardiologista "true"
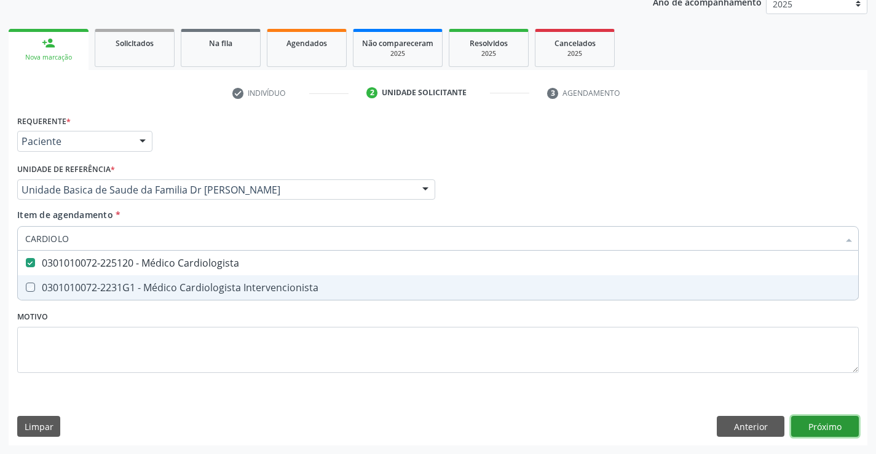
click at [813, 425] on div "Requerente * Paciente Profissional de Saúde Paciente Nenhum resultado encontrad…" at bounding box center [438, 279] width 859 height 334
checkbox Intervencionista "true"
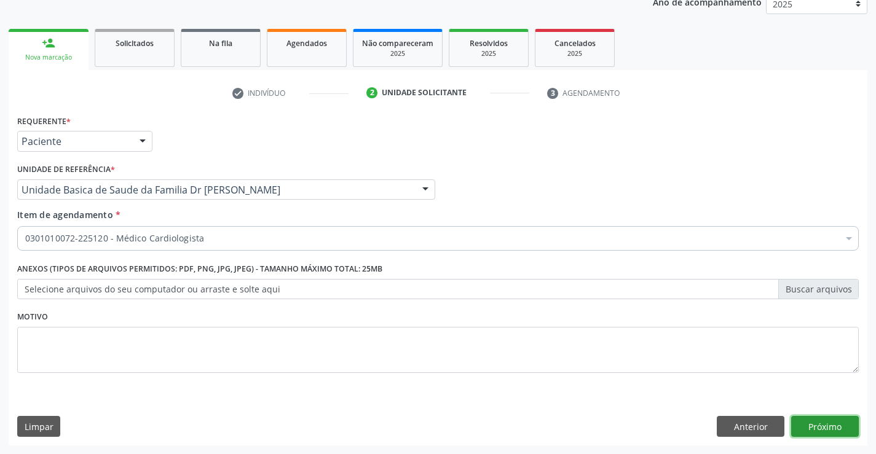
click at [808, 422] on button "Próximo" at bounding box center [825, 426] width 68 height 21
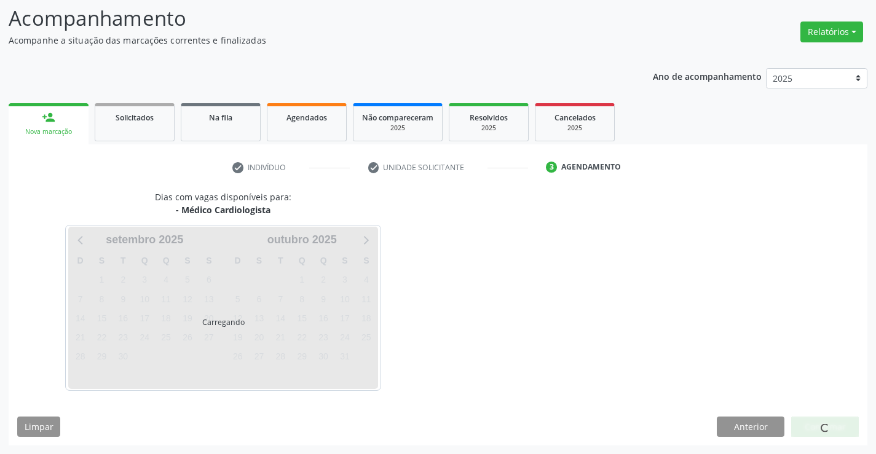
scroll to position [81, 0]
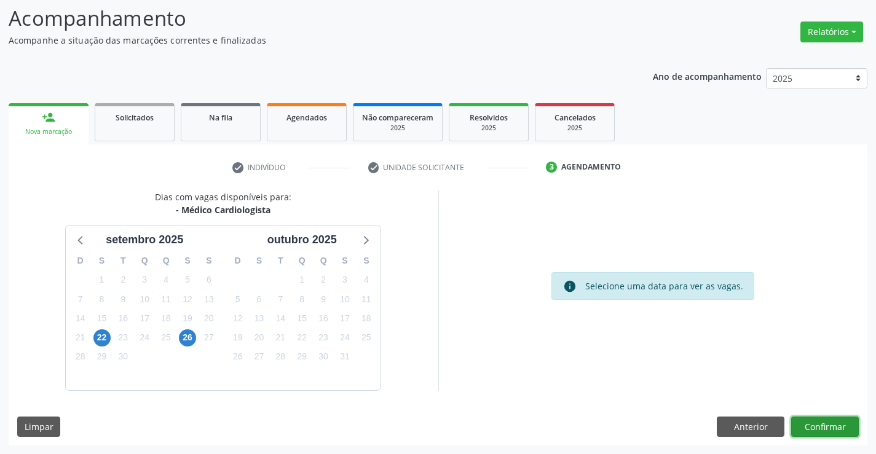
click at [833, 430] on button "Confirmar" at bounding box center [825, 427] width 68 height 21
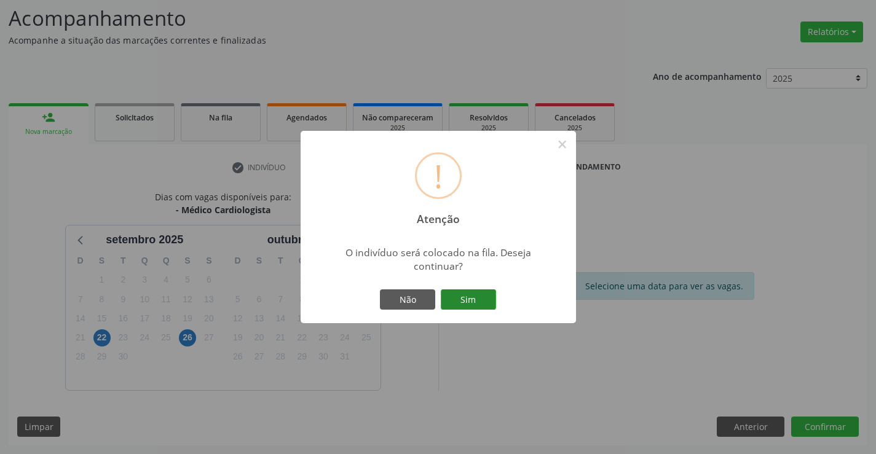
click at [461, 300] on button "Sim" at bounding box center [468, 300] width 55 height 21
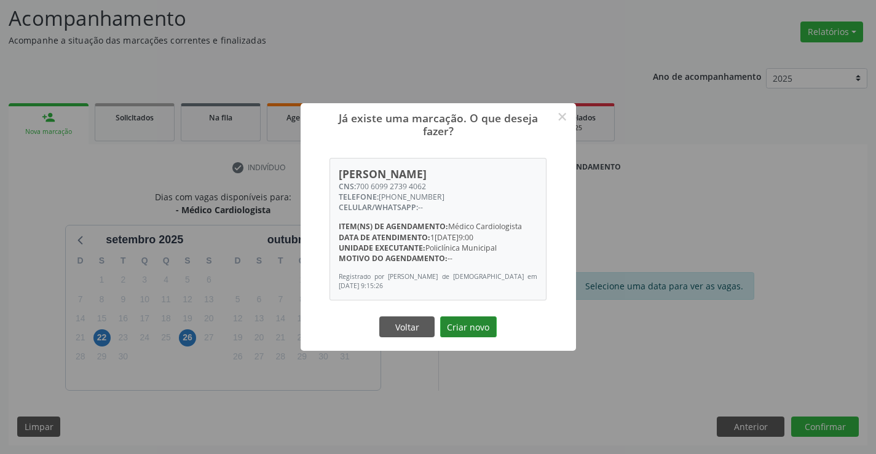
click at [462, 330] on button "Criar novo" at bounding box center [468, 327] width 57 height 21
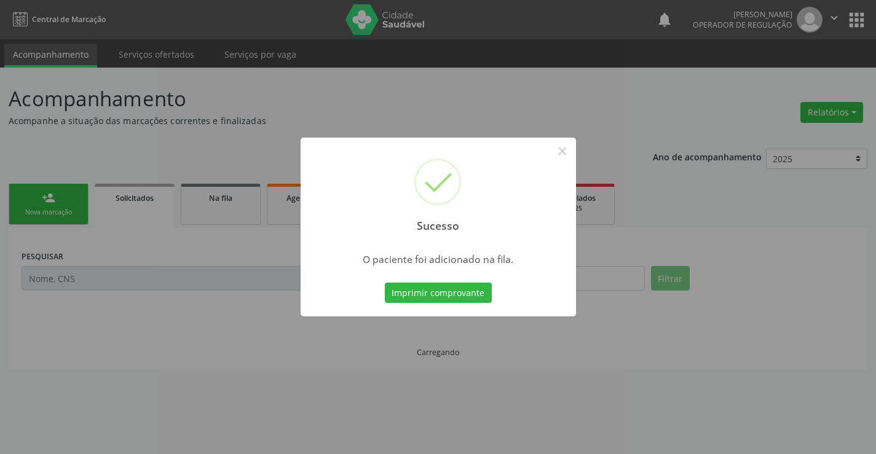
scroll to position [0, 0]
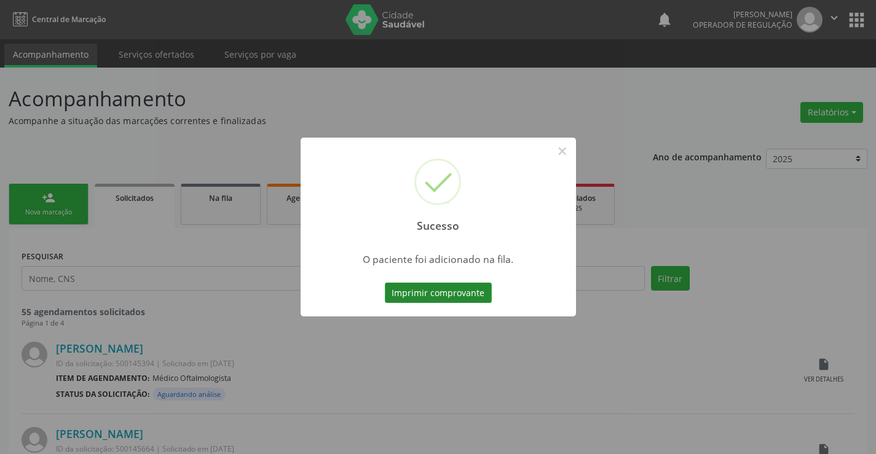
click at [459, 291] on button "Imprimir comprovante" at bounding box center [438, 293] width 107 height 21
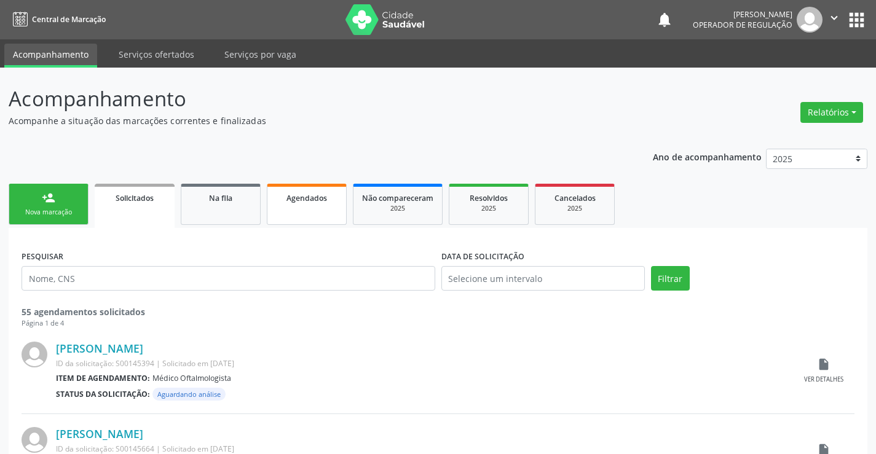
click at [299, 204] on link "Agendados" at bounding box center [307, 204] width 80 height 41
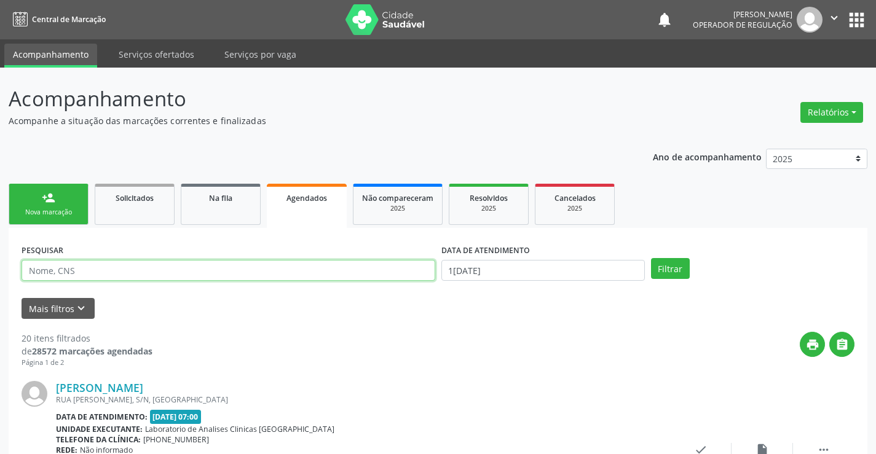
click at [193, 271] on input "text" at bounding box center [229, 270] width 414 height 21
type input "700804943005087"
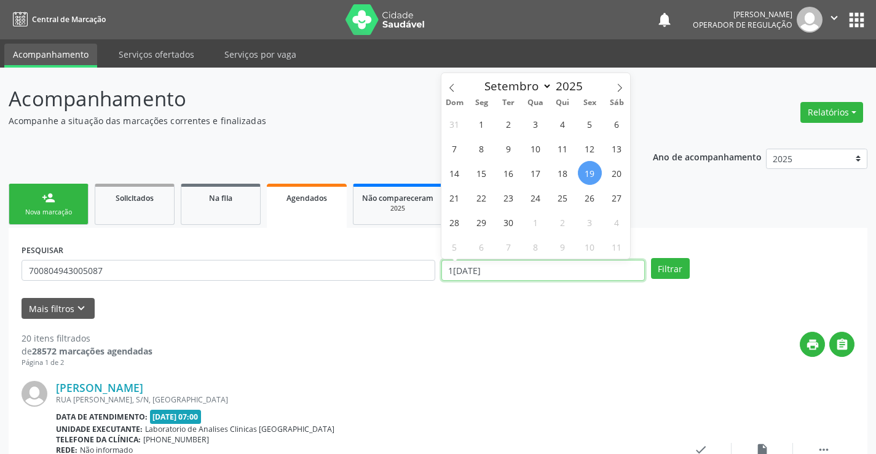
click at [518, 270] on input "1[DATE]" at bounding box center [542, 270] width 203 height 21
click at [486, 202] on span "22" at bounding box center [482, 198] width 24 height 24
type input "22/09/2025"
click at [486, 202] on span "22" at bounding box center [482, 198] width 24 height 24
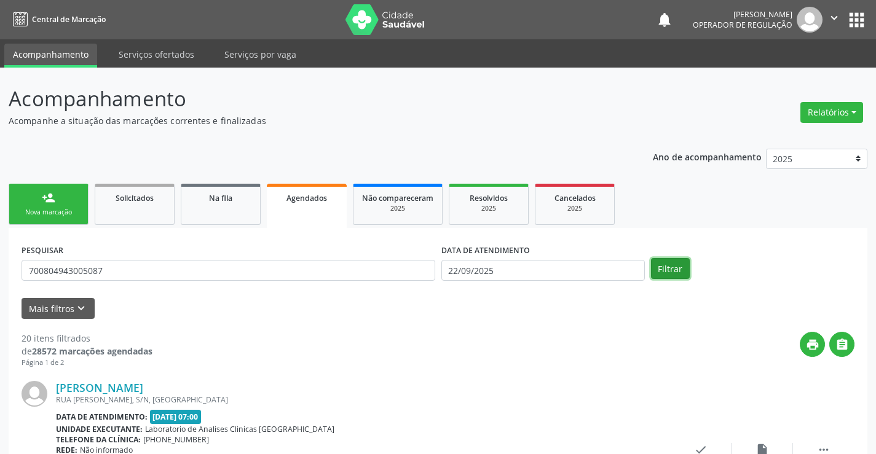
click at [668, 266] on button "Filtrar" at bounding box center [670, 268] width 39 height 21
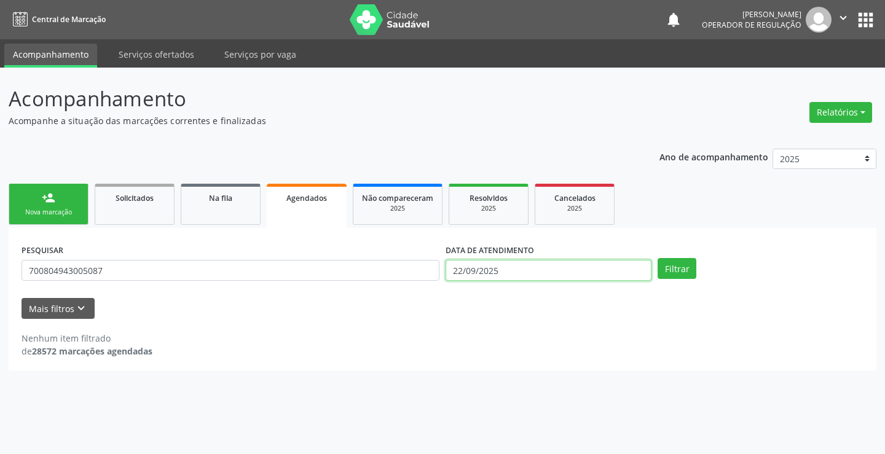
click at [581, 264] on input "22/09/2025" at bounding box center [549, 270] width 206 height 21
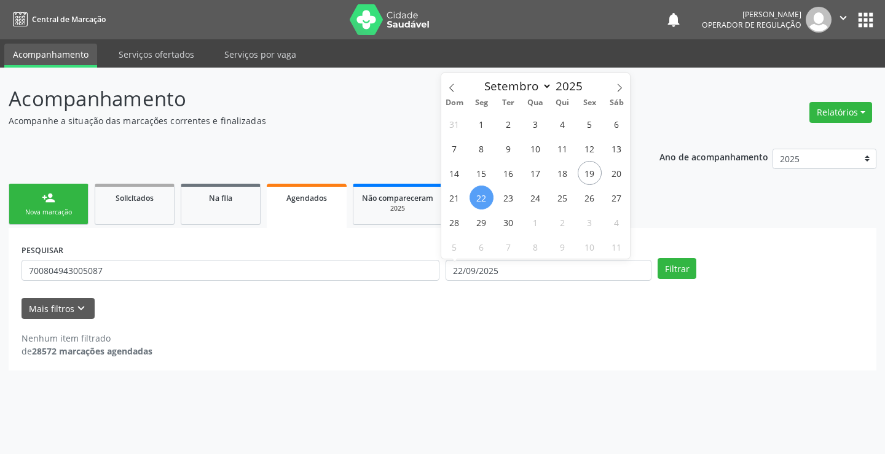
click at [478, 193] on span "22" at bounding box center [482, 198] width 24 height 24
type input "22/09/2025"
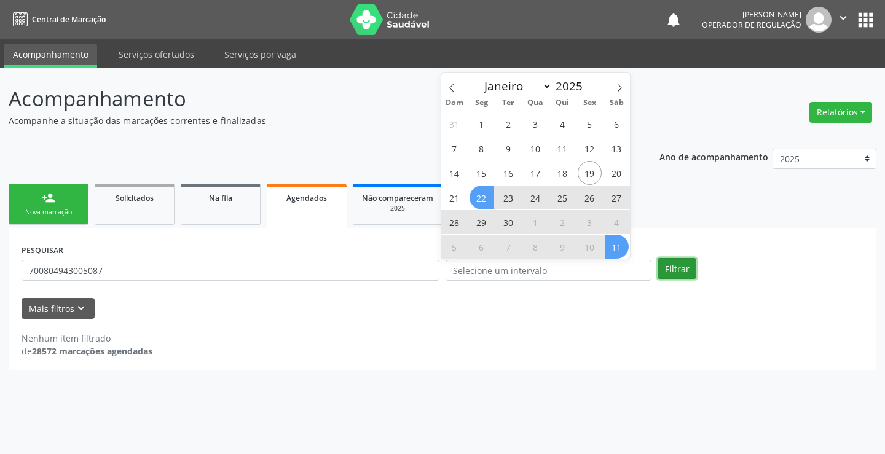
click at [670, 269] on button "Filtrar" at bounding box center [677, 268] width 39 height 21
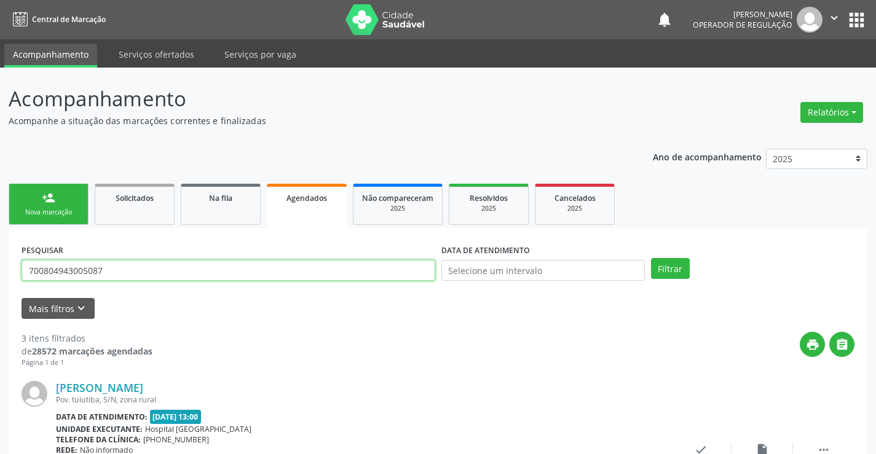
click at [131, 272] on input "700804943005087" at bounding box center [229, 270] width 414 height 21
type input "7"
type input "700804943005087"
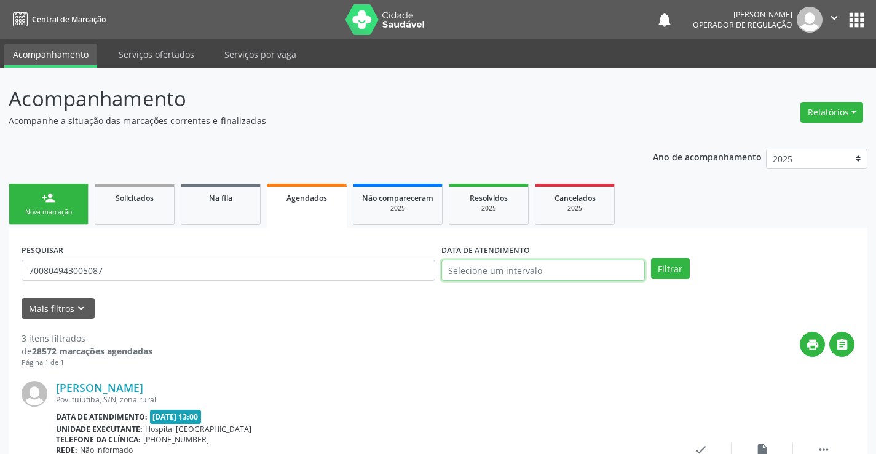
click at [489, 271] on input "text" at bounding box center [542, 270] width 203 height 21
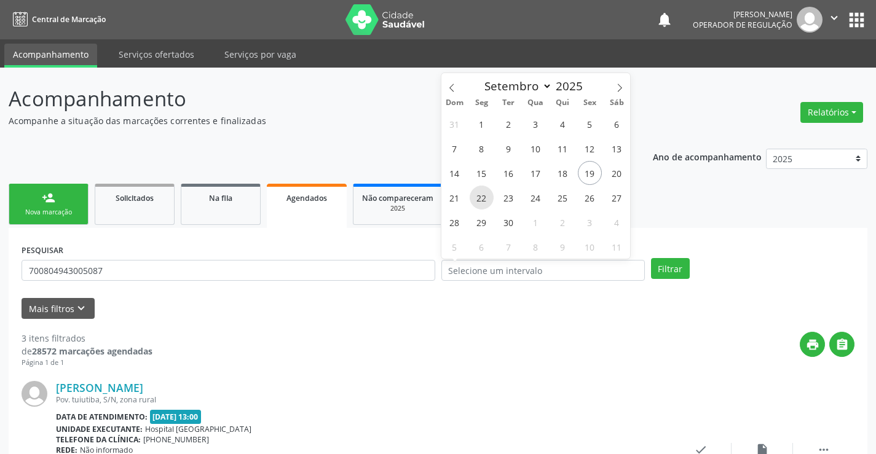
click at [486, 195] on span "22" at bounding box center [482, 198] width 24 height 24
type input "22/09/2025"
click at [486, 195] on span "22" at bounding box center [482, 198] width 24 height 24
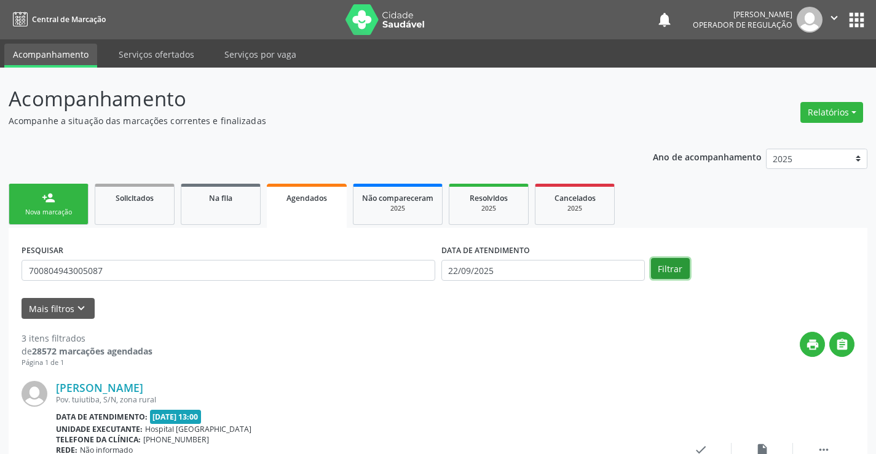
click at [666, 272] on button "Filtrar" at bounding box center [670, 268] width 39 height 21
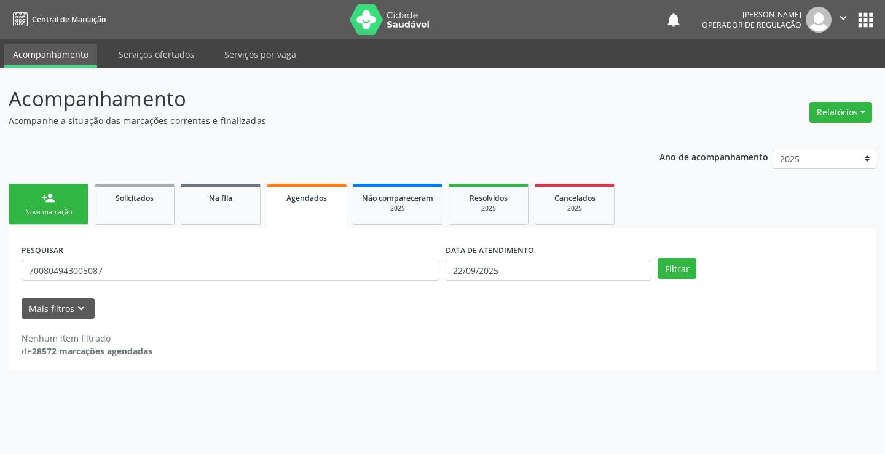
click at [71, 201] on link "person_add Nova marcação" at bounding box center [49, 204] width 80 height 41
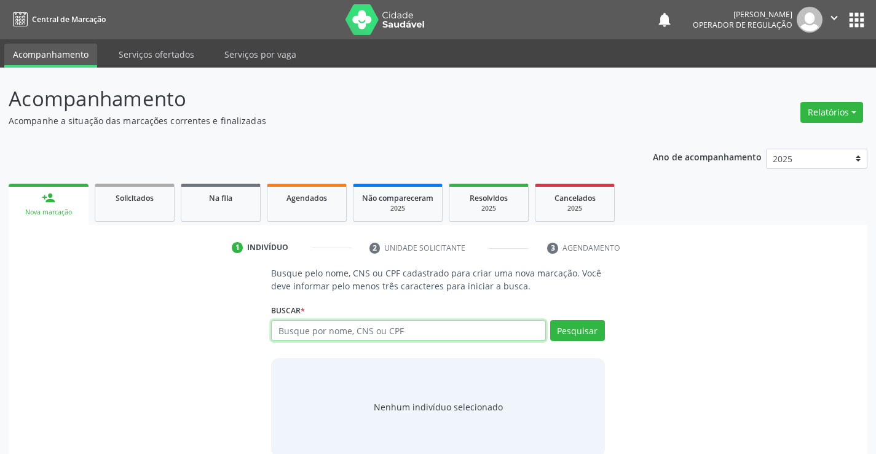
click at [350, 326] on input "text" at bounding box center [408, 330] width 274 height 21
type input "700105963120512"
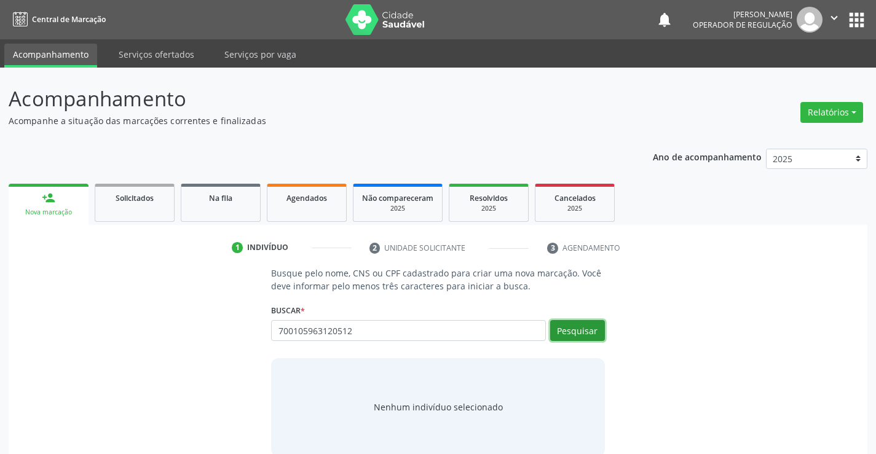
click at [593, 333] on button "Pesquisar" at bounding box center [577, 330] width 55 height 21
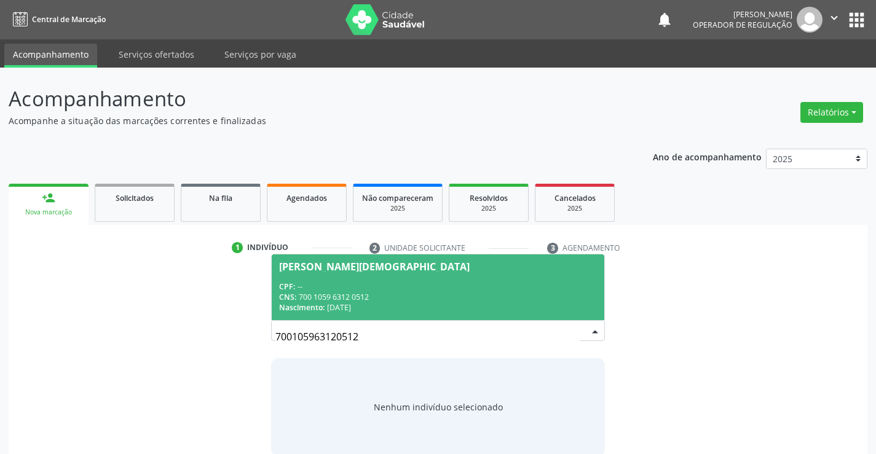
click at [485, 283] on div "CPF: --" at bounding box center [437, 287] width 317 height 10
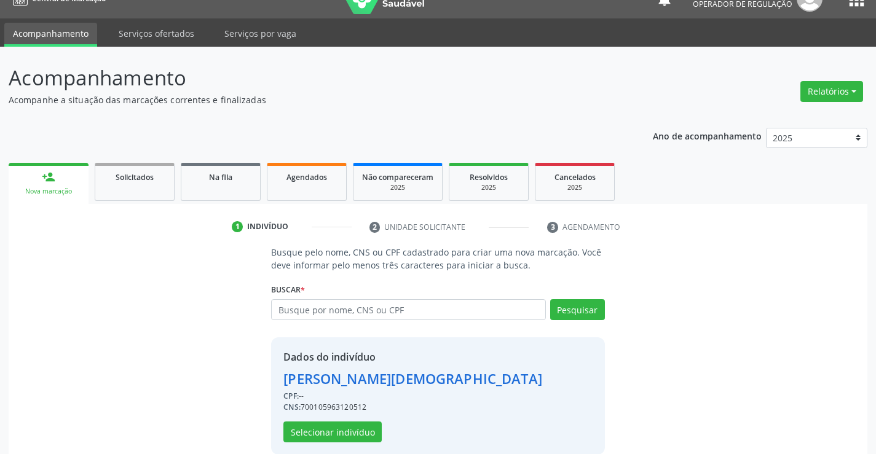
scroll to position [39, 0]
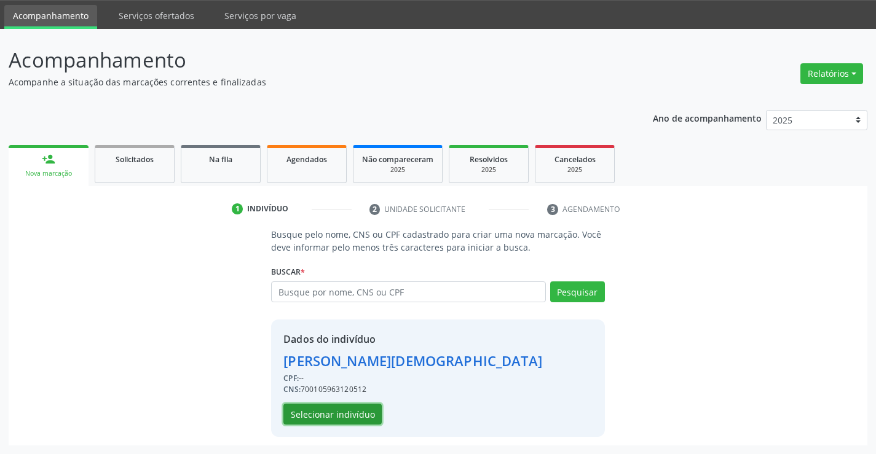
click at [360, 411] on button "Selecionar indivíduo" at bounding box center [332, 414] width 98 height 21
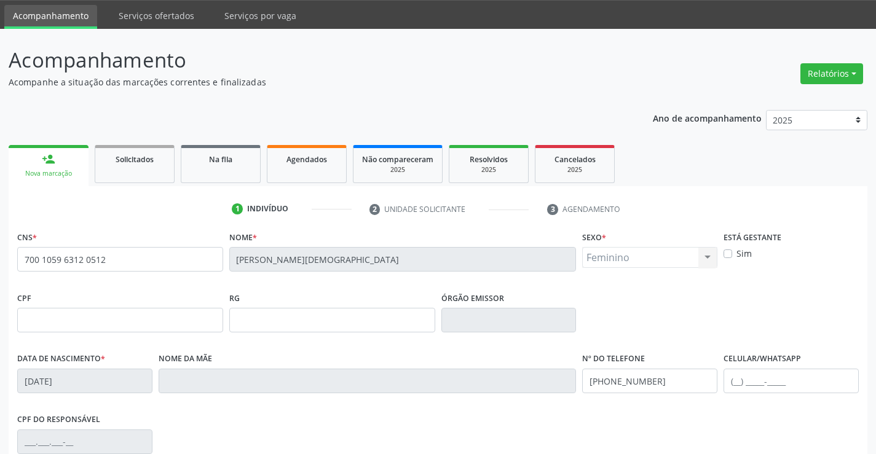
scroll to position [212, 0]
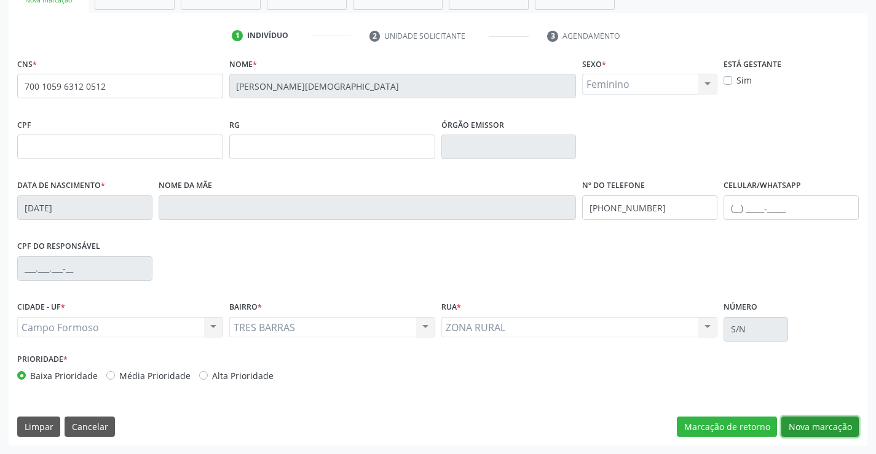
click at [821, 432] on button "Nova marcação" at bounding box center [819, 427] width 77 height 21
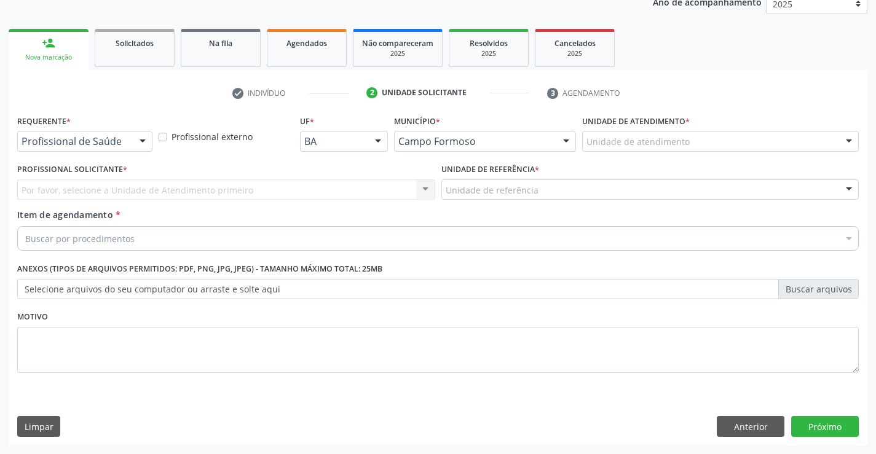
scroll to position [155, 0]
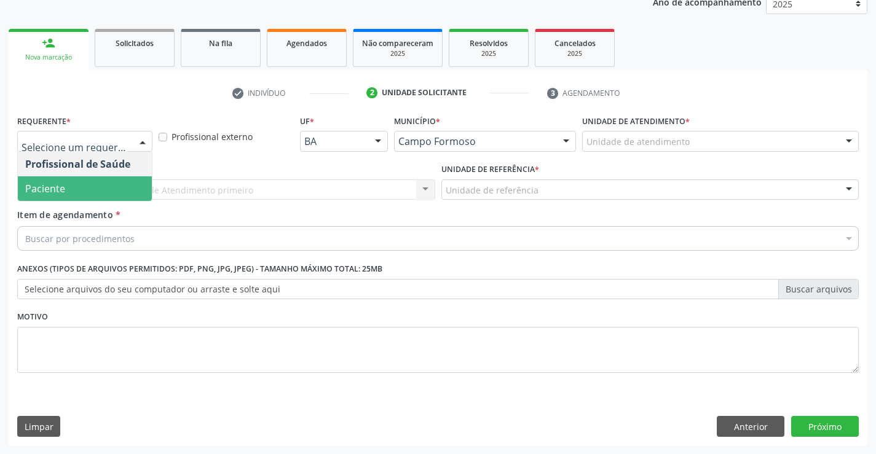
click at [109, 181] on span "Paciente" at bounding box center [85, 188] width 134 height 25
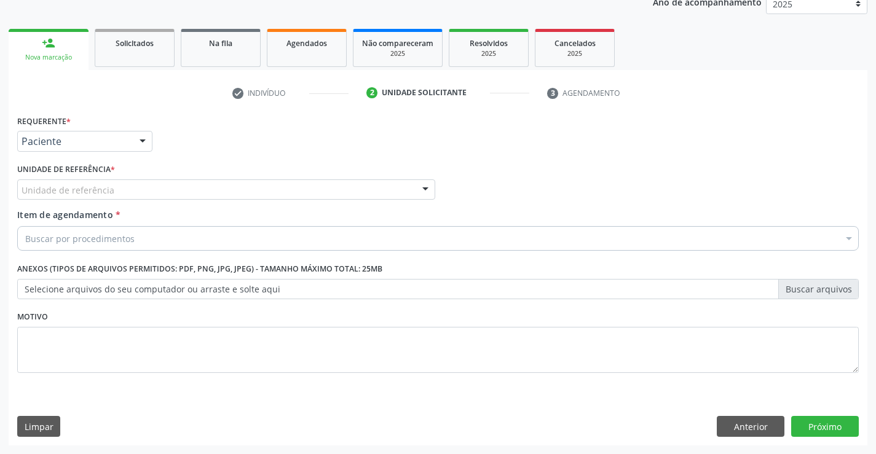
click at [113, 181] on div "Unidade de referência" at bounding box center [226, 190] width 418 height 21
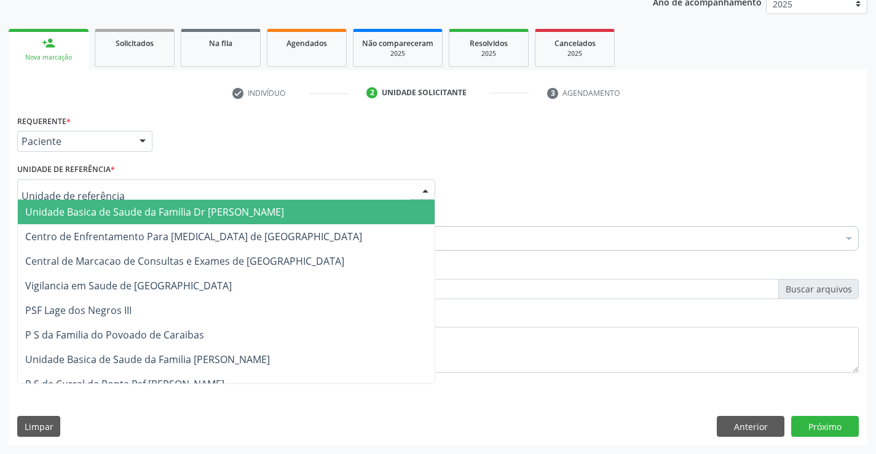
click at [119, 206] on span "Unidade Basica de Saude da Familia Dr [PERSON_NAME]" at bounding box center [154, 212] width 259 height 14
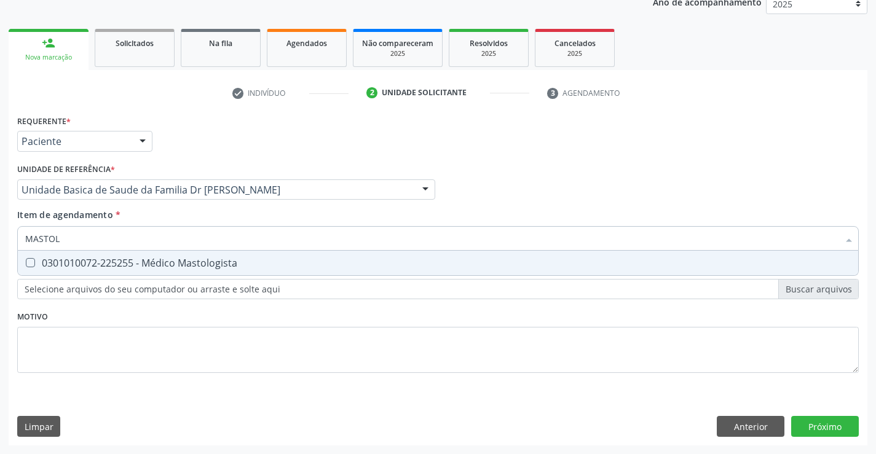
type input "MASTOLO"
click at [129, 258] on div "0301010072-225255 - Médico Mastologista" at bounding box center [438, 263] width 826 height 10
click at [92, 260] on div "0301010072-225255 - Médico Mastologista" at bounding box center [438, 263] width 826 height 10
checkbox Mastologista "true"
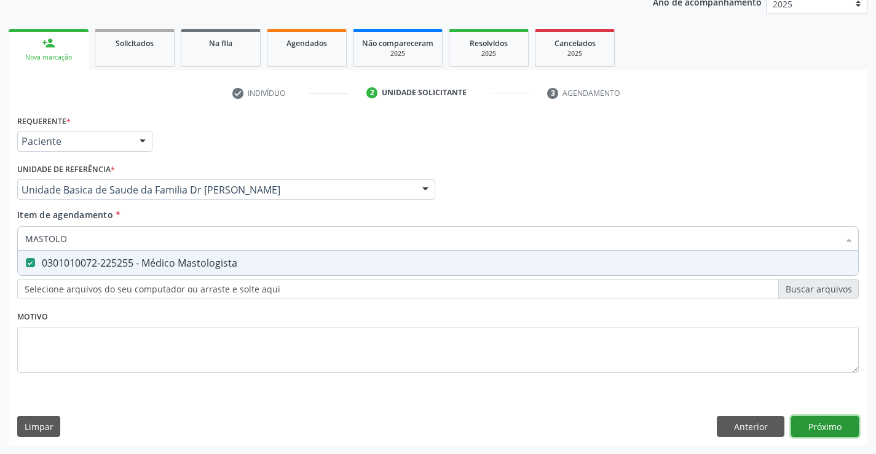
click at [820, 427] on div "Requerente * Paciente Profissional de Saúde Paciente Nenhum resultado encontrad…" at bounding box center [438, 279] width 859 height 334
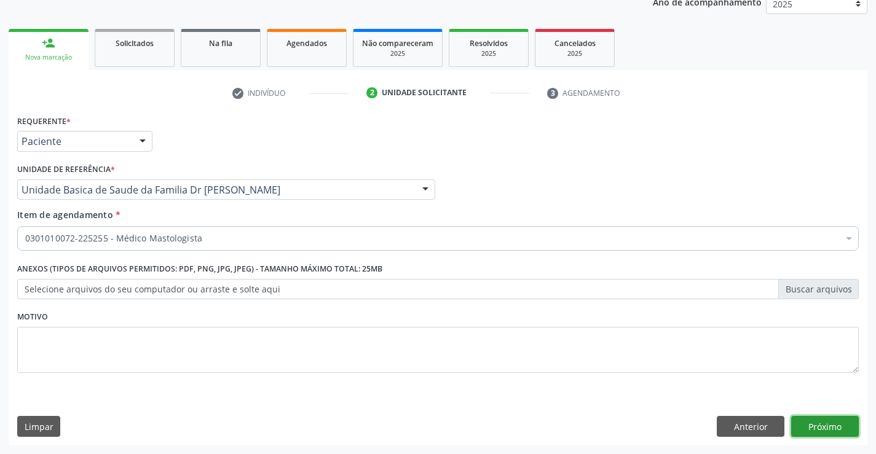
click at [820, 427] on button "Próximo" at bounding box center [825, 426] width 68 height 21
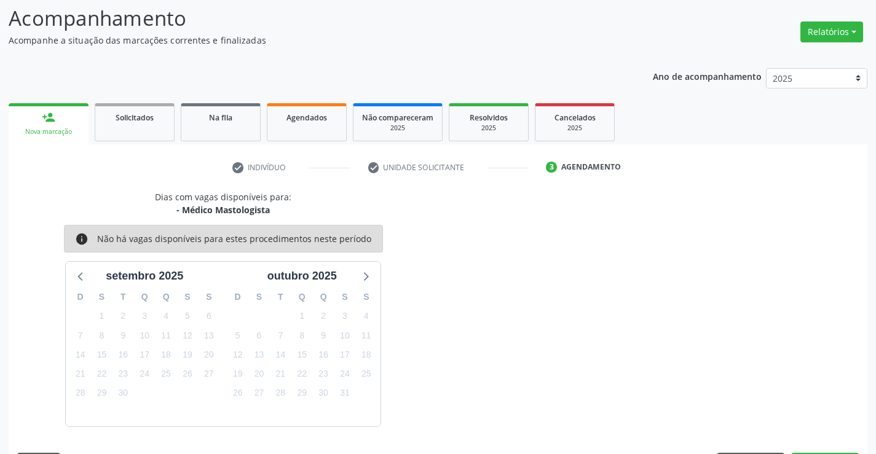
scroll to position [117, 0]
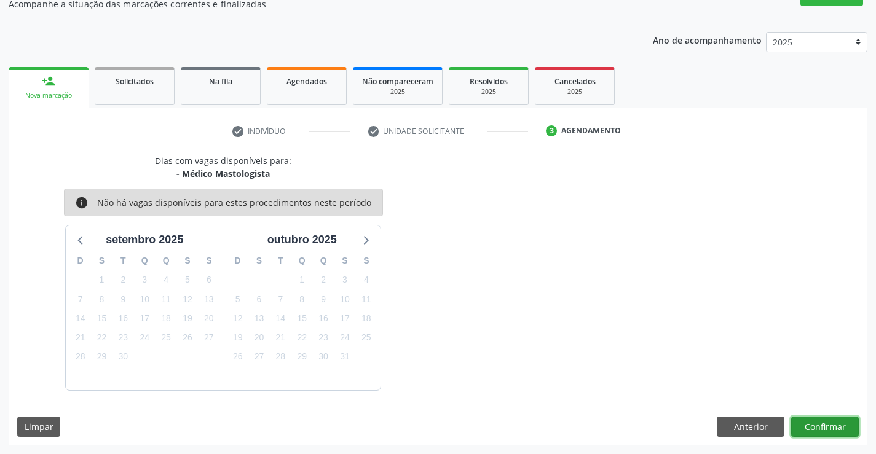
click at [818, 424] on button "Confirmar" at bounding box center [825, 427] width 68 height 21
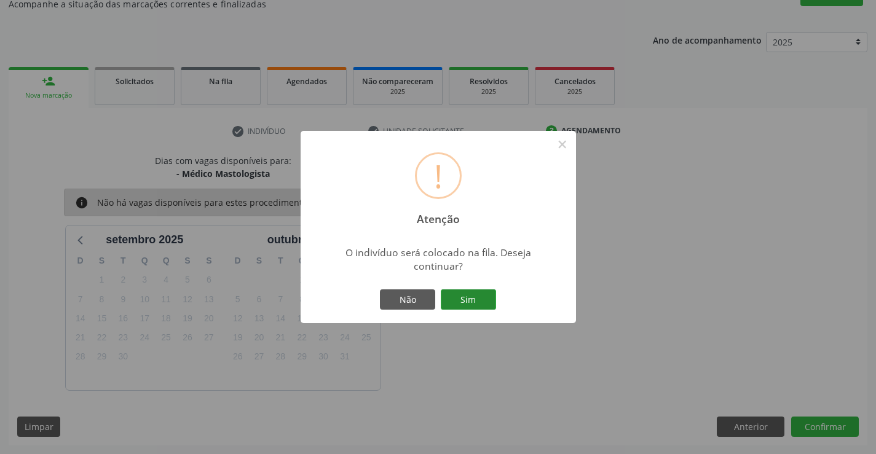
click at [480, 295] on button "Sim" at bounding box center [468, 300] width 55 height 21
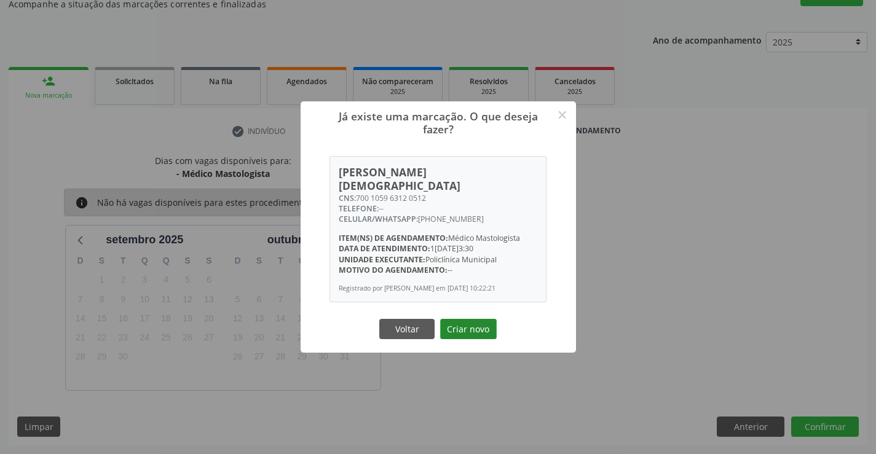
click at [480, 322] on button "Criar novo" at bounding box center [468, 329] width 57 height 21
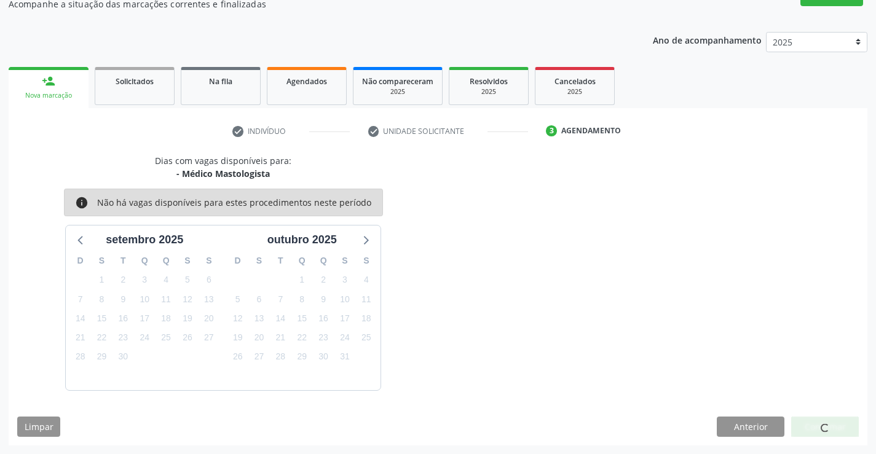
scroll to position [0, 0]
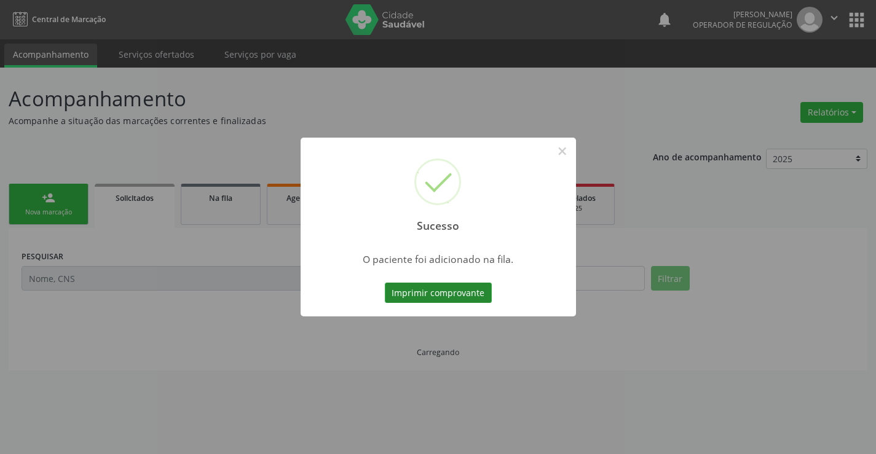
click at [476, 288] on button "Imprimir comprovante" at bounding box center [438, 293] width 107 height 21
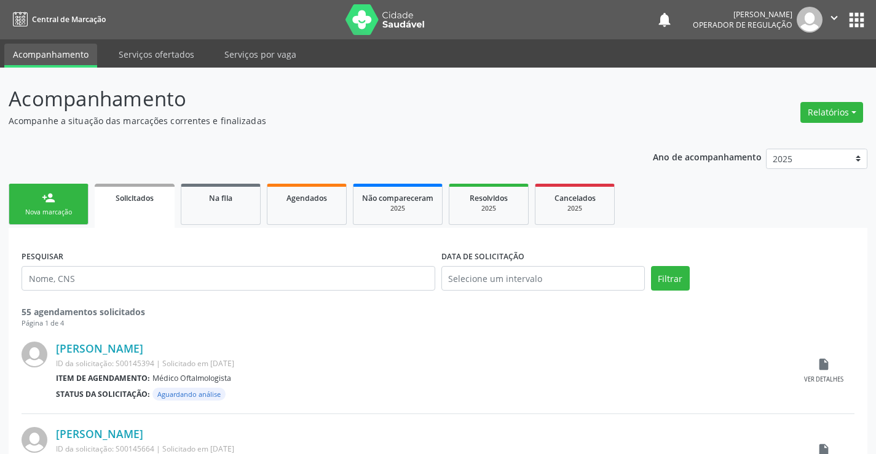
click at [71, 197] on link "person_add Nova marcação" at bounding box center [49, 204] width 80 height 41
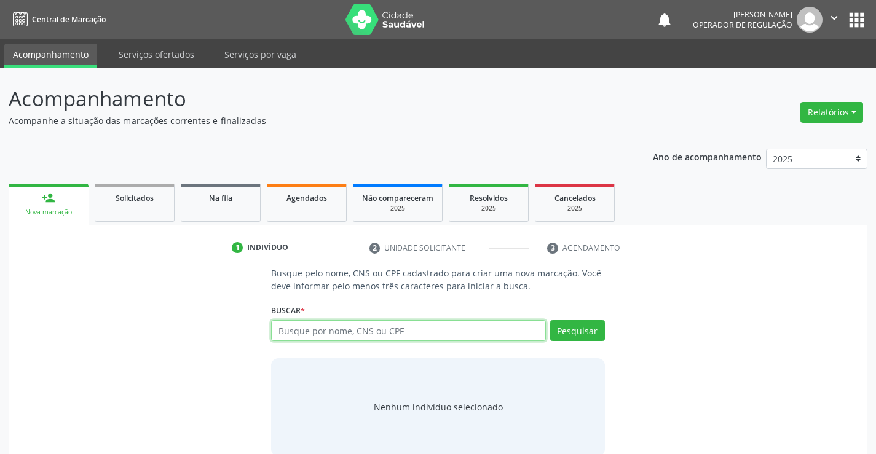
click at [374, 332] on input "text" at bounding box center [408, 330] width 274 height 21
type input "04919352506"
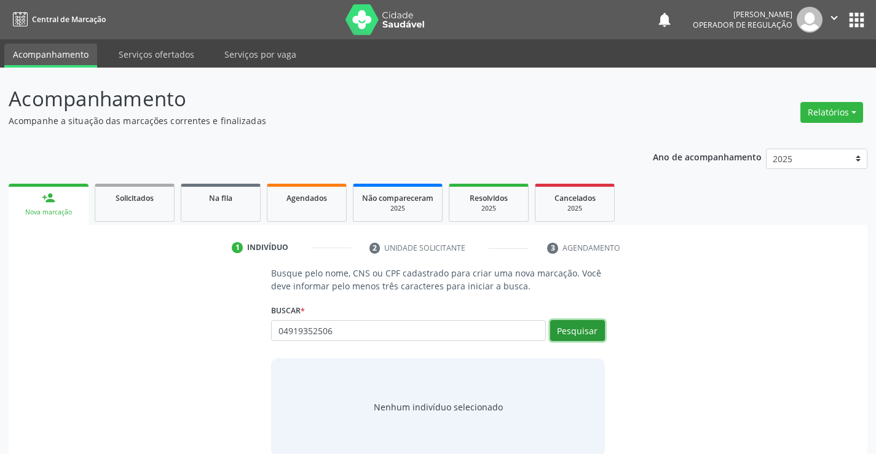
click at [582, 328] on button "Pesquisar" at bounding box center [577, 330] width 55 height 21
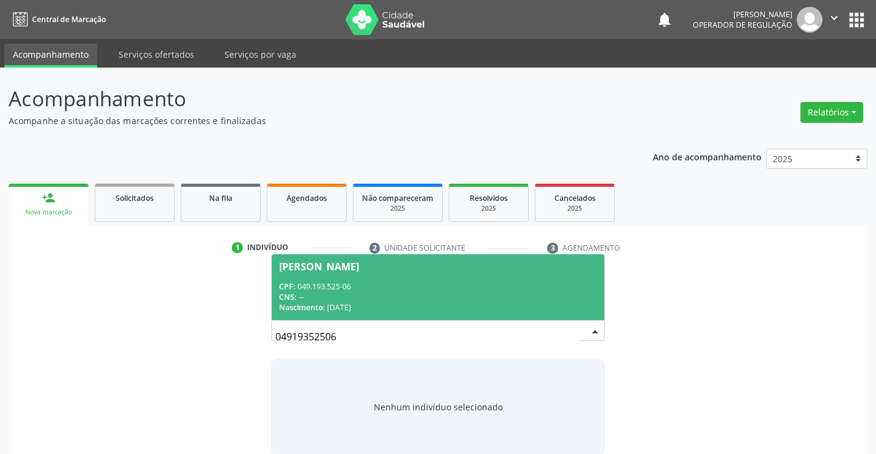
click at [416, 286] on div "CPF: 049.193.525-06" at bounding box center [437, 287] width 317 height 10
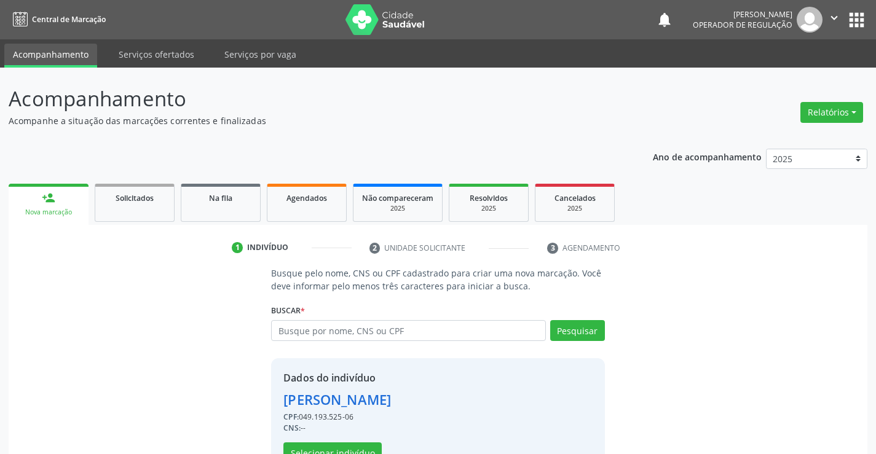
scroll to position [39, 0]
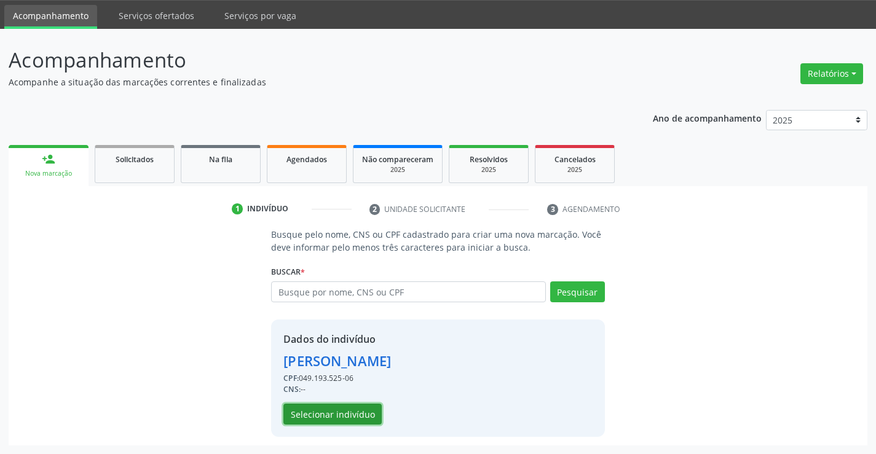
click at [342, 413] on button "Selecionar indivíduo" at bounding box center [332, 414] width 98 height 21
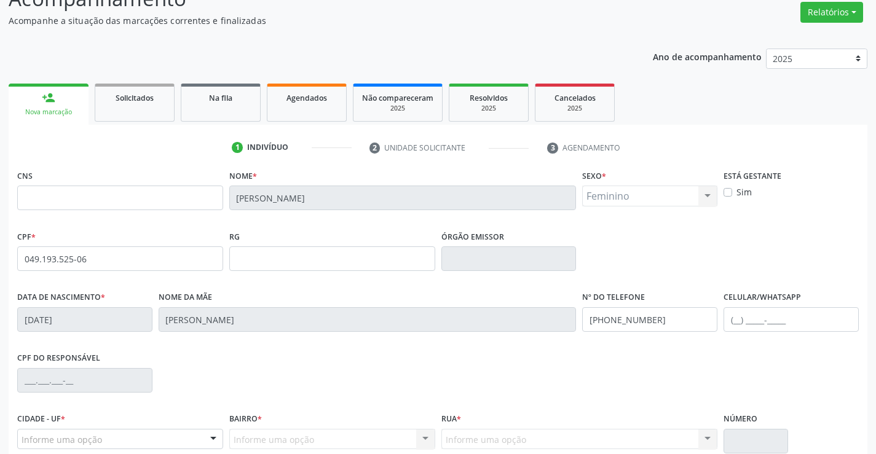
scroll to position [212, 0]
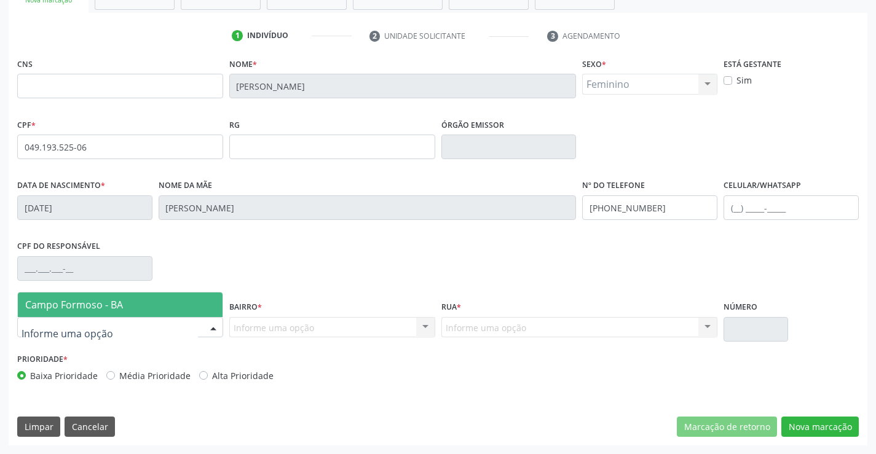
click at [154, 325] on div at bounding box center [120, 327] width 206 height 21
click at [154, 325] on input "text" at bounding box center [110, 334] width 176 height 25
click at [160, 310] on span "Campo Formoso - BA" at bounding box center [120, 305] width 205 height 25
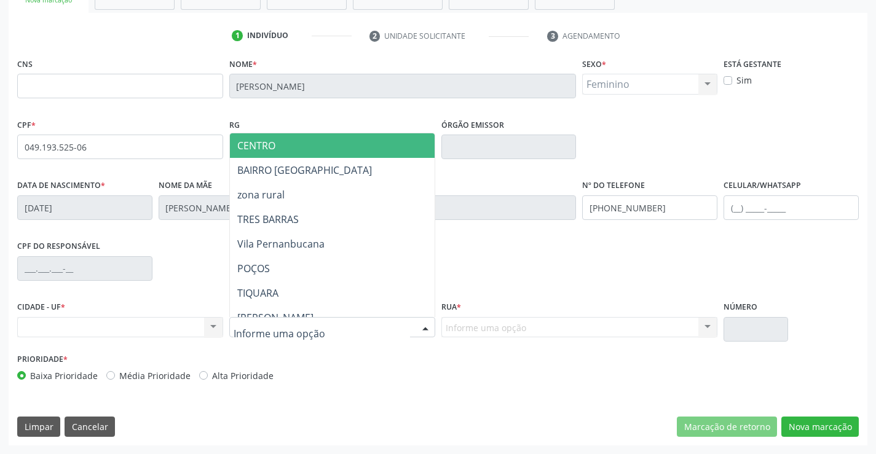
click at [283, 329] on input "text" at bounding box center [322, 334] width 176 height 25
click at [338, 140] on span "CENTRO" at bounding box center [363, 145] width 266 height 25
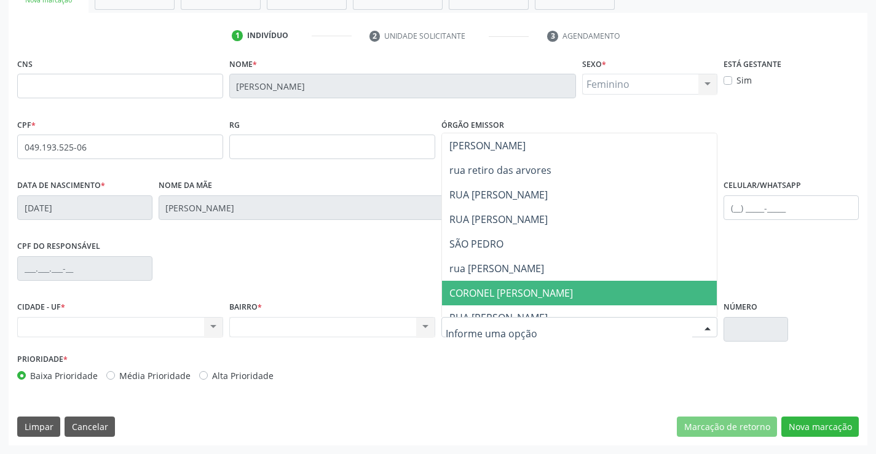
click at [527, 290] on span "CORONEL [PERSON_NAME]" at bounding box center [511, 293] width 124 height 14
click at [527, 290] on div "CPF do responsável" at bounding box center [438, 267] width 848 height 61
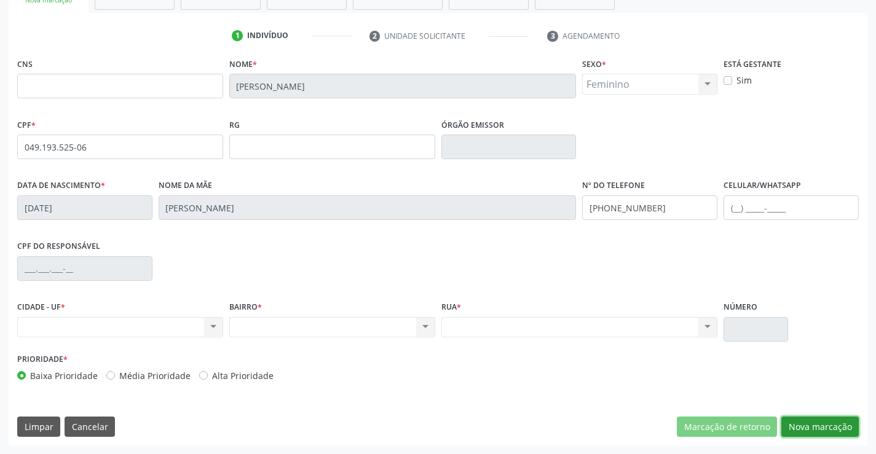
click at [800, 429] on button "Nova marcação" at bounding box center [819, 427] width 77 height 21
click at [0, 0] on button "Próximo" at bounding box center [0, 0] width 0 height 0
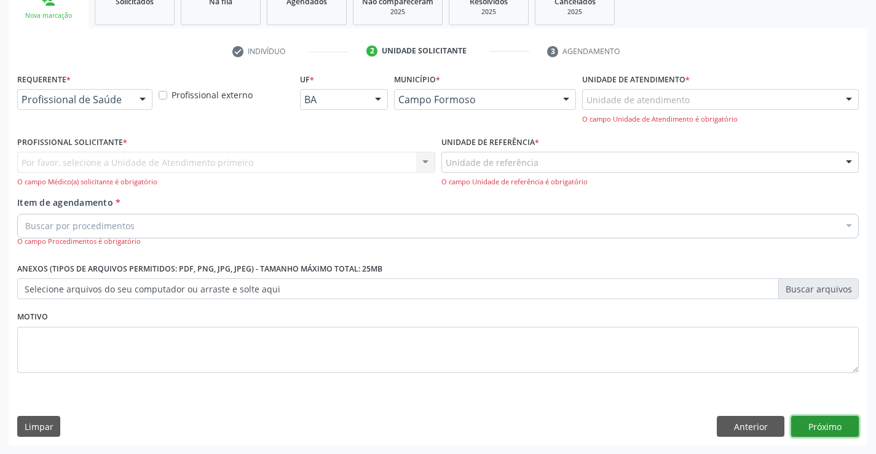
scroll to position [155, 0]
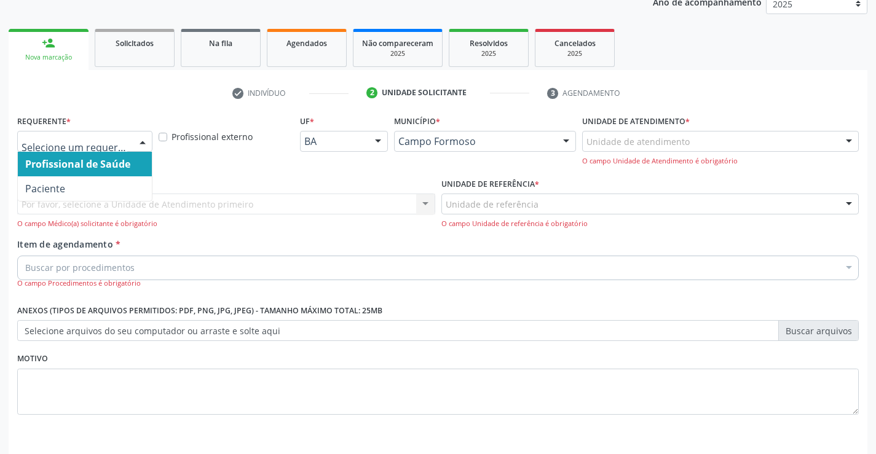
click at [118, 132] on div at bounding box center [84, 141] width 135 height 21
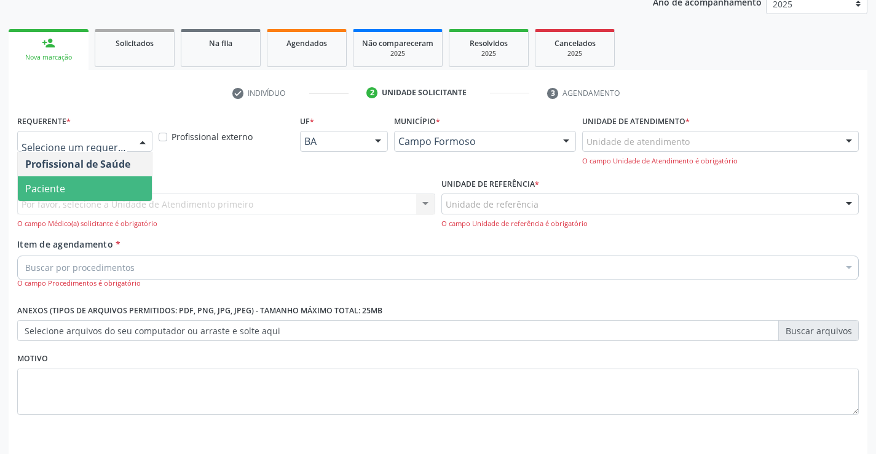
click at [90, 185] on span "Paciente" at bounding box center [85, 188] width 134 height 25
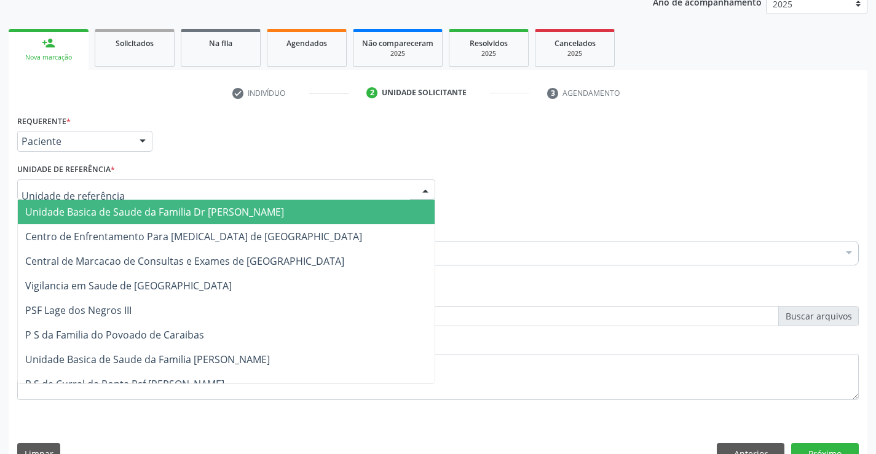
click at [98, 213] on span "Unidade Basica de Saude da Familia Dr [PERSON_NAME]" at bounding box center [154, 212] width 259 height 14
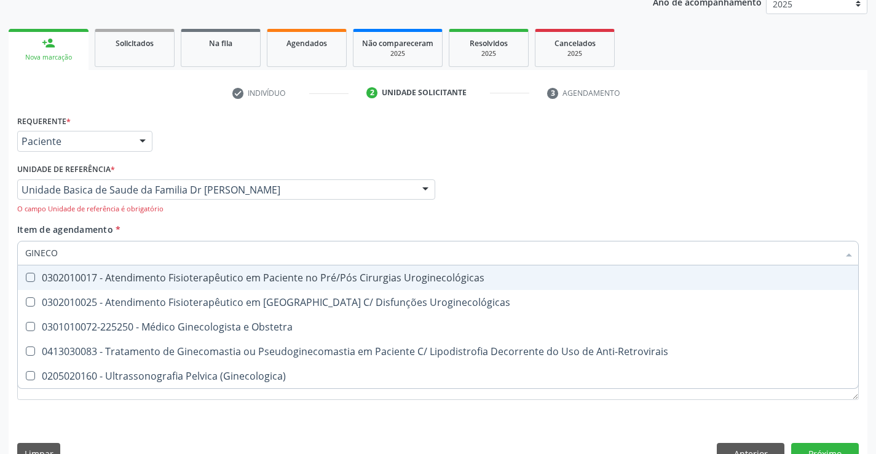
type input "GINECOL"
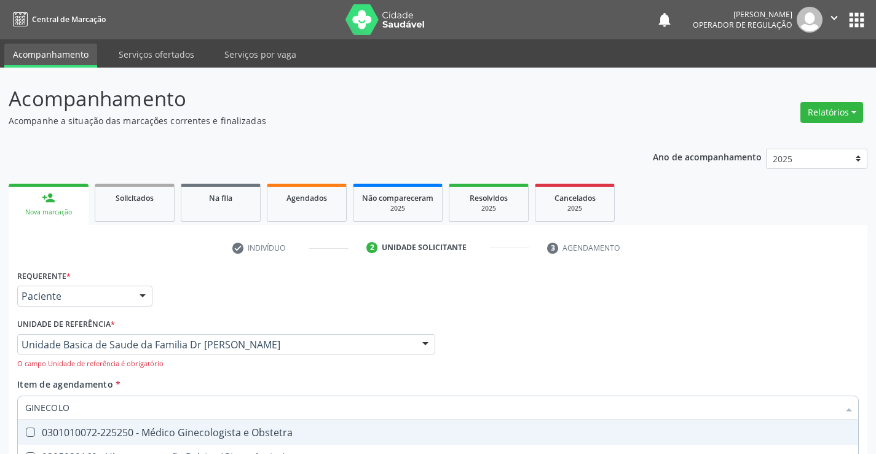
scroll to position [155, 0]
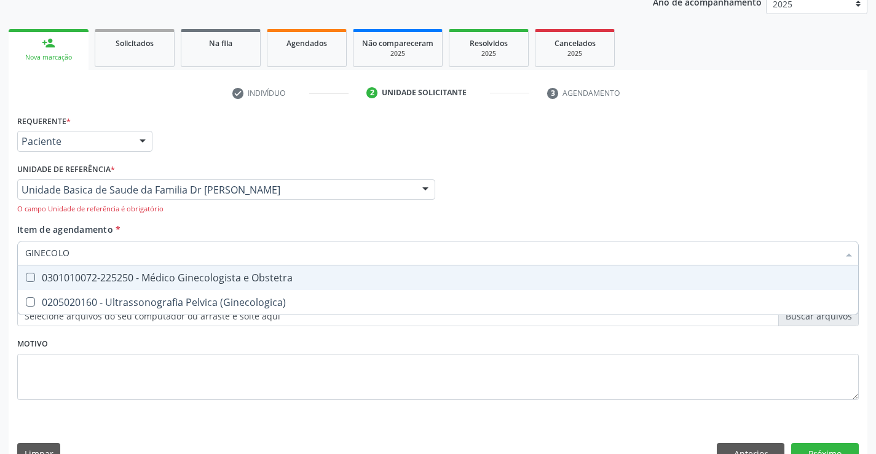
click at [183, 280] on div "0301010072-225250 - Médico Ginecologista e Obstetra" at bounding box center [438, 278] width 826 height 10
checkbox Obstetra "true"
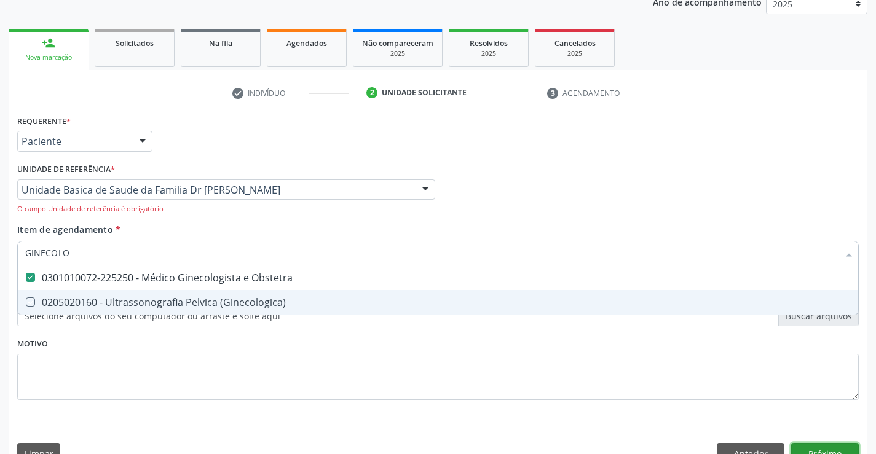
click at [824, 448] on button "Próximo" at bounding box center [825, 453] width 68 height 21
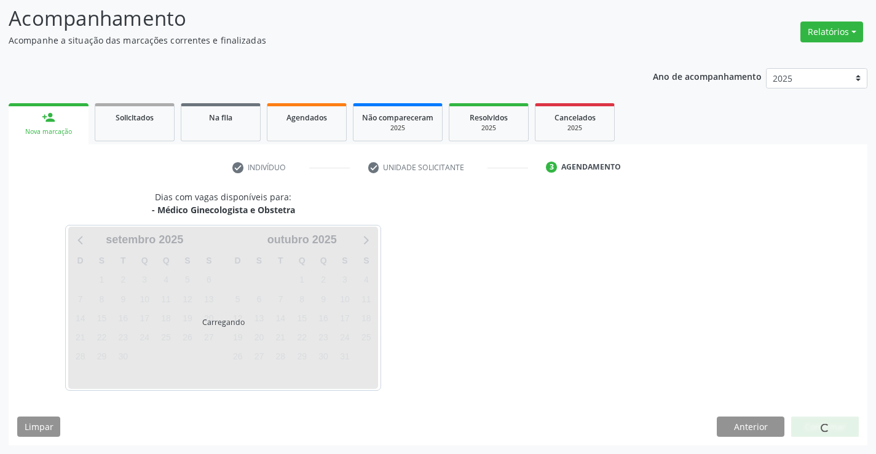
scroll to position [81, 0]
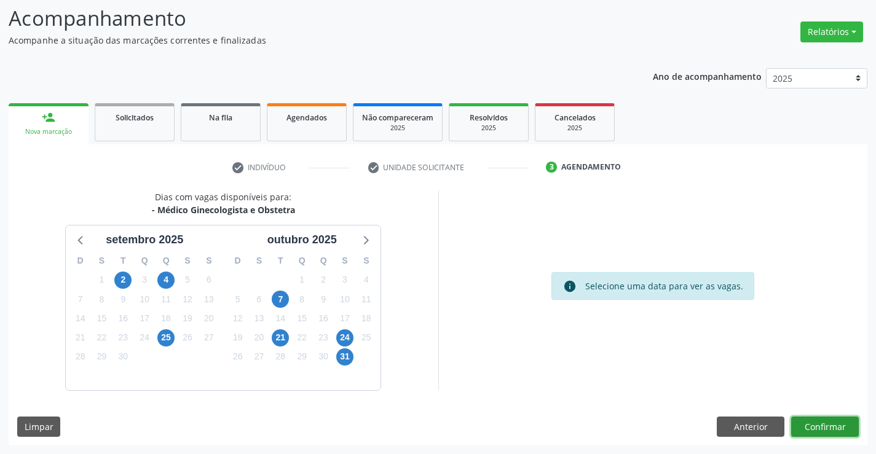
click at [817, 427] on button "Confirmar" at bounding box center [825, 427] width 68 height 21
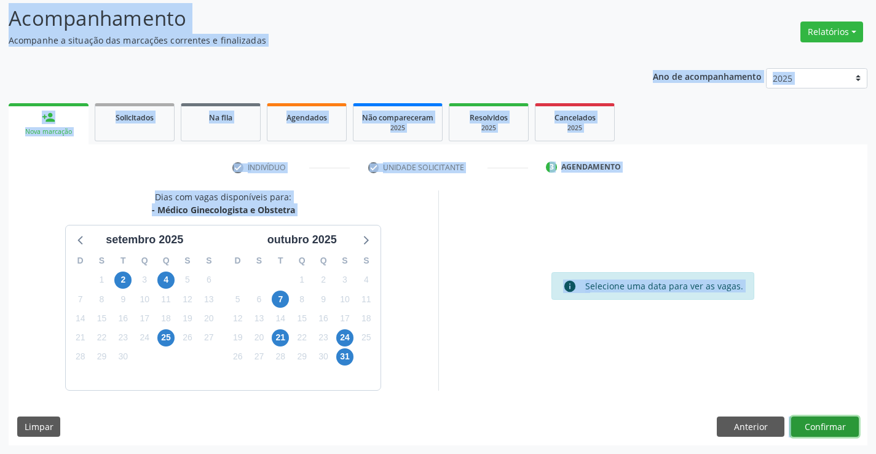
click at [823, 424] on button "Confirmar" at bounding box center [825, 427] width 68 height 21
click at [823, 430] on button "Confirmar" at bounding box center [825, 427] width 68 height 21
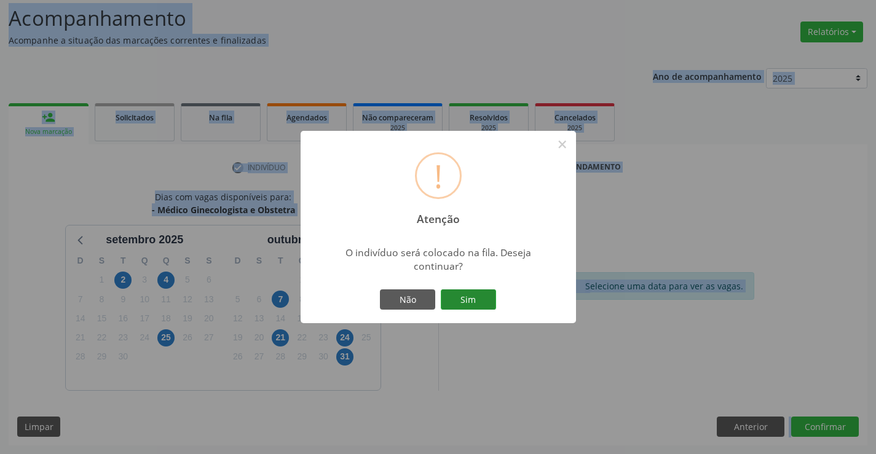
click at [473, 302] on button "Sim" at bounding box center [468, 300] width 55 height 21
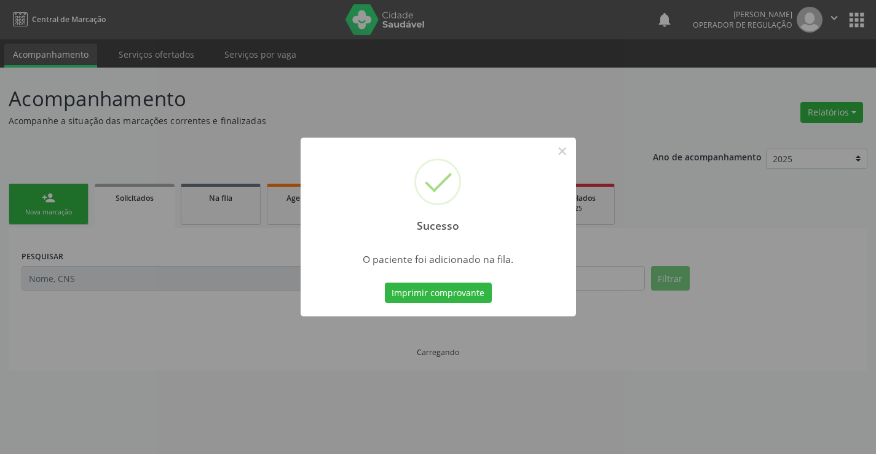
scroll to position [0, 0]
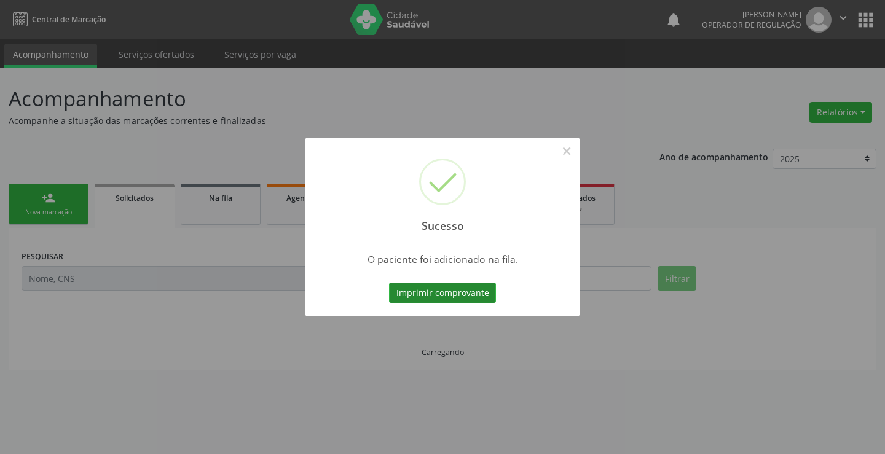
click at [466, 292] on button "Imprimir comprovante" at bounding box center [442, 293] width 107 height 21
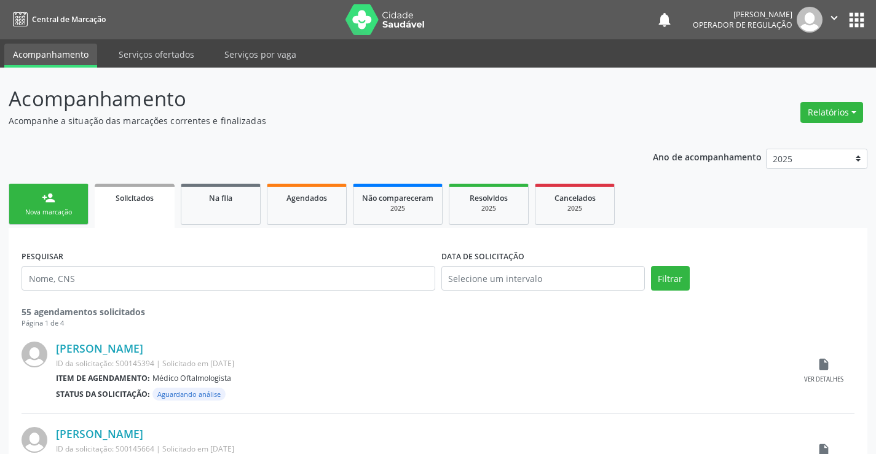
click at [50, 192] on div "person_add" at bounding box center [49, 198] width 14 height 14
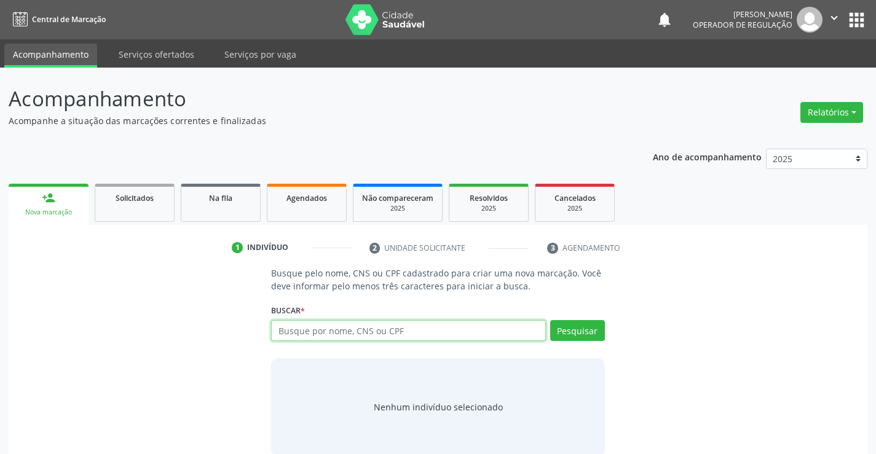
click at [357, 334] on input "text" at bounding box center [408, 330] width 274 height 21
type input "700501754573851"
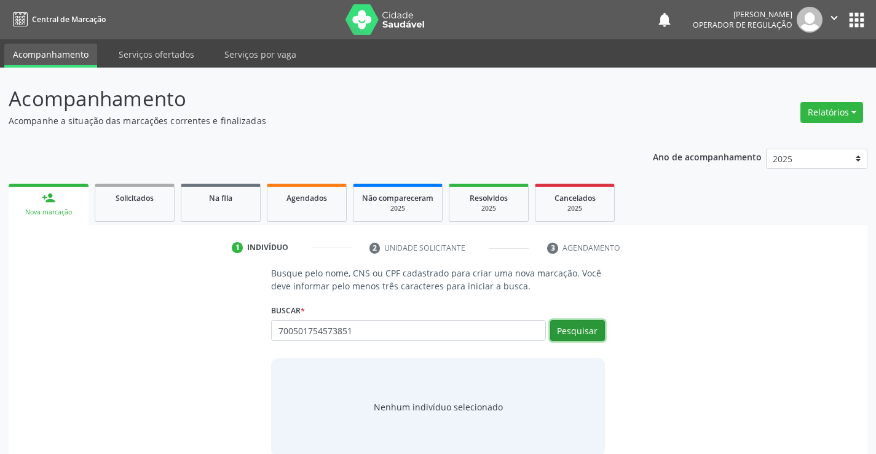
click at [583, 328] on button "Pesquisar" at bounding box center [577, 330] width 55 height 21
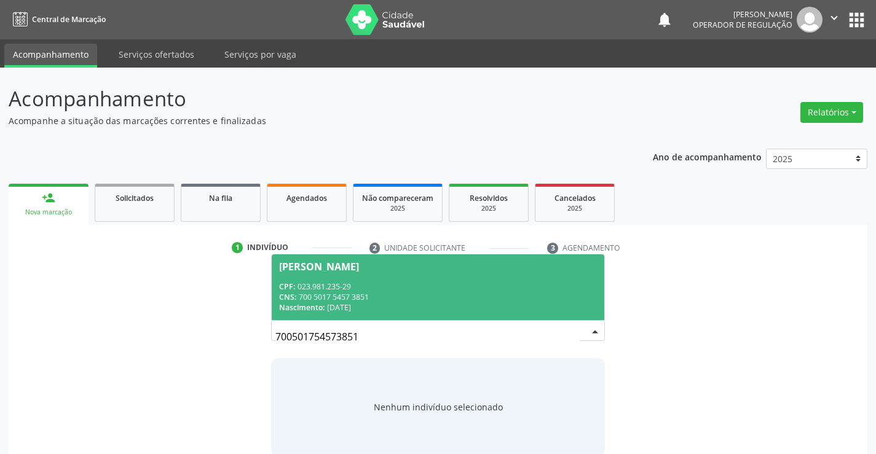
click at [362, 283] on div "CPF: 023.981.235-29" at bounding box center [437, 287] width 317 height 10
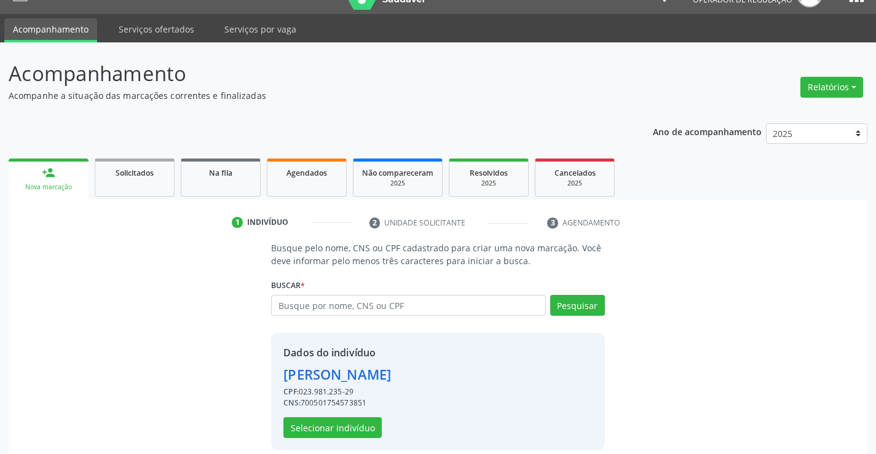
scroll to position [39, 0]
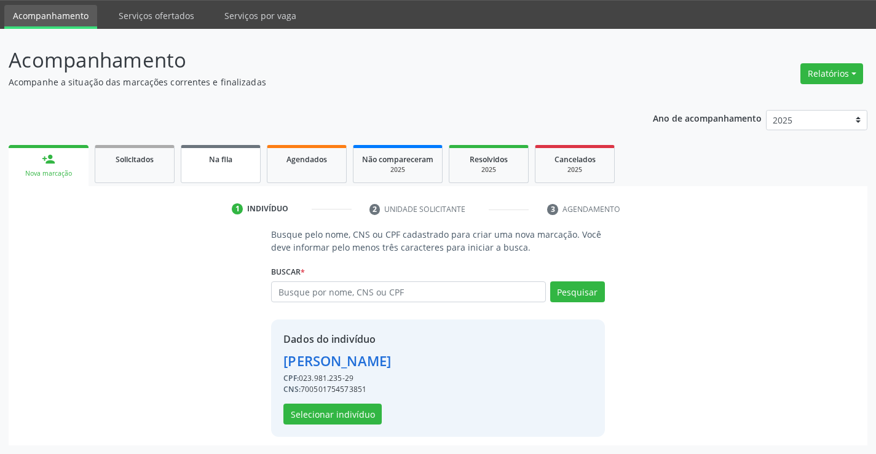
click at [234, 160] on div "Na fila" at bounding box center [220, 158] width 61 height 13
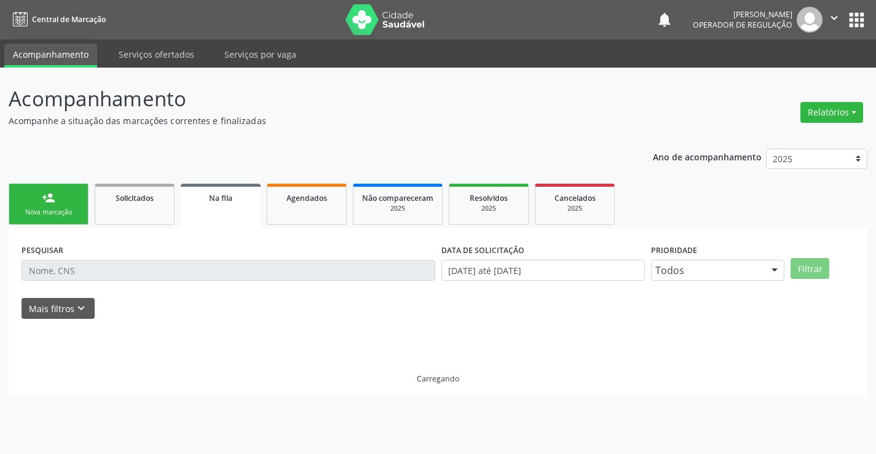
scroll to position [0, 0]
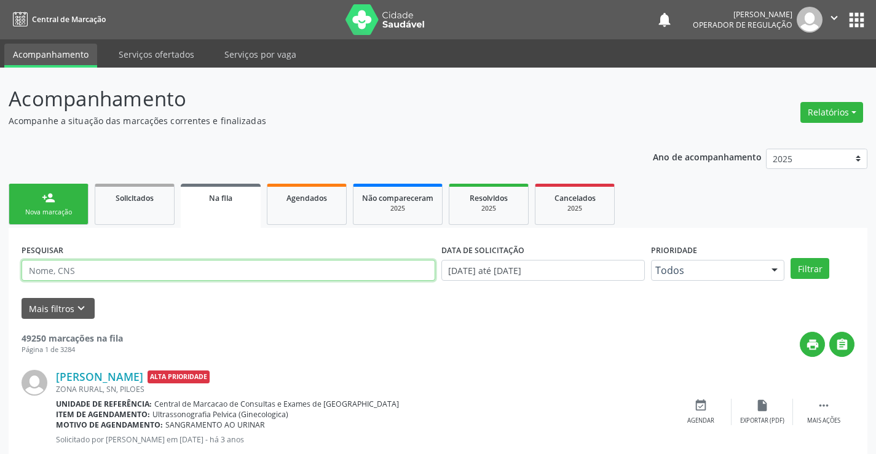
click at [149, 267] on input "text" at bounding box center [229, 270] width 414 height 21
type input "700501754573851"
click at [811, 271] on button "Filtrar" at bounding box center [810, 268] width 39 height 21
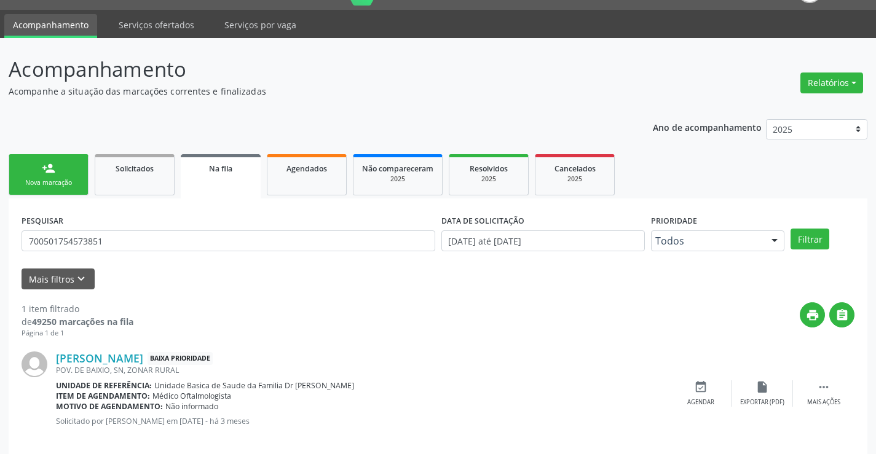
scroll to position [45, 0]
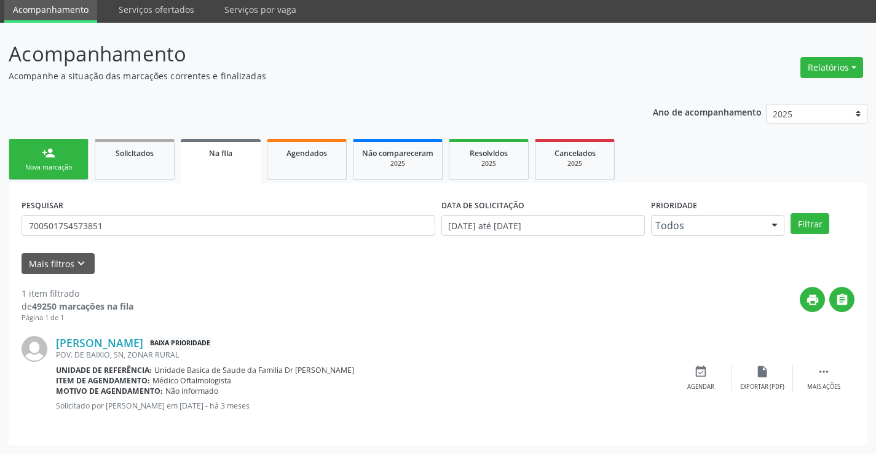
click at [60, 162] on link "person_add Nova marcação" at bounding box center [49, 159] width 80 height 41
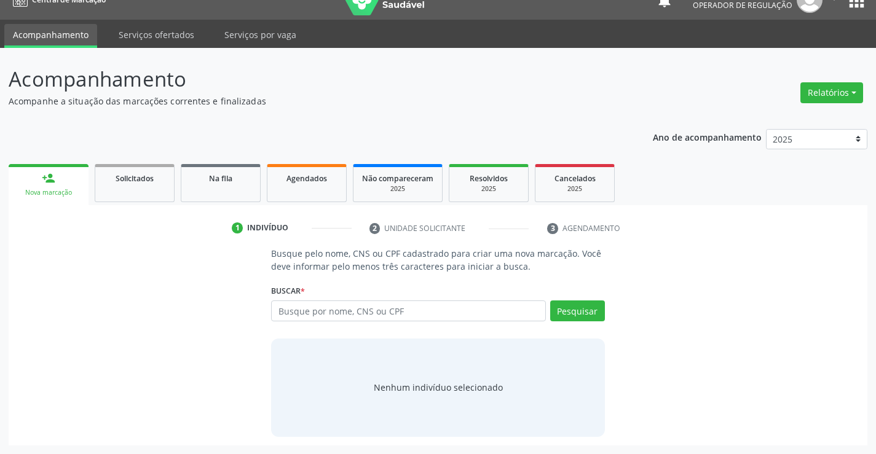
scroll to position [20, 0]
click at [376, 308] on input "text" at bounding box center [408, 311] width 274 height 21
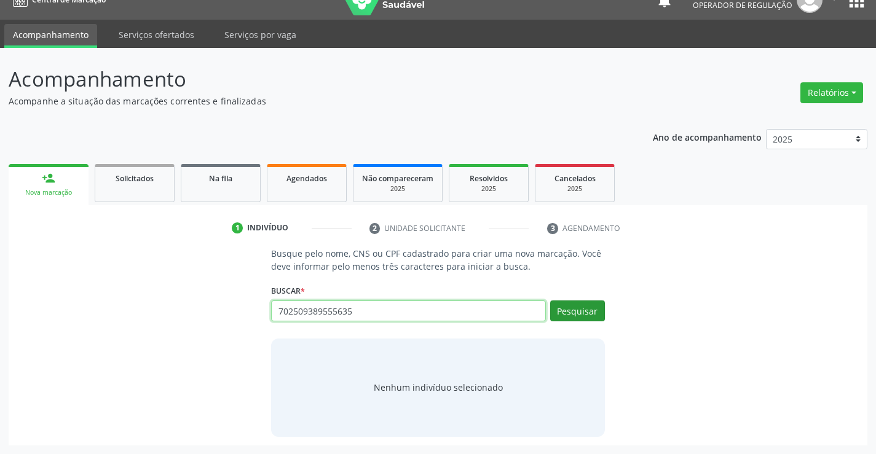
type input "702509389555635"
click at [571, 312] on button "Pesquisar" at bounding box center [577, 311] width 55 height 21
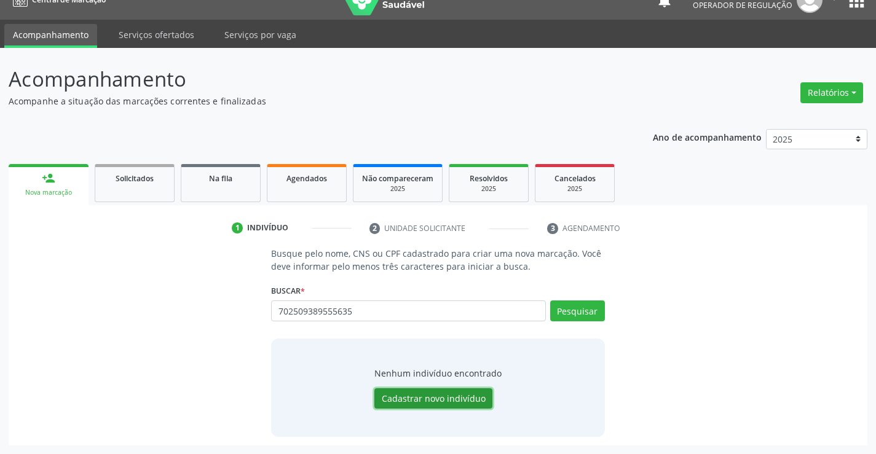
click at [458, 395] on button "Cadastrar novo indivíduo" at bounding box center [433, 399] width 118 height 21
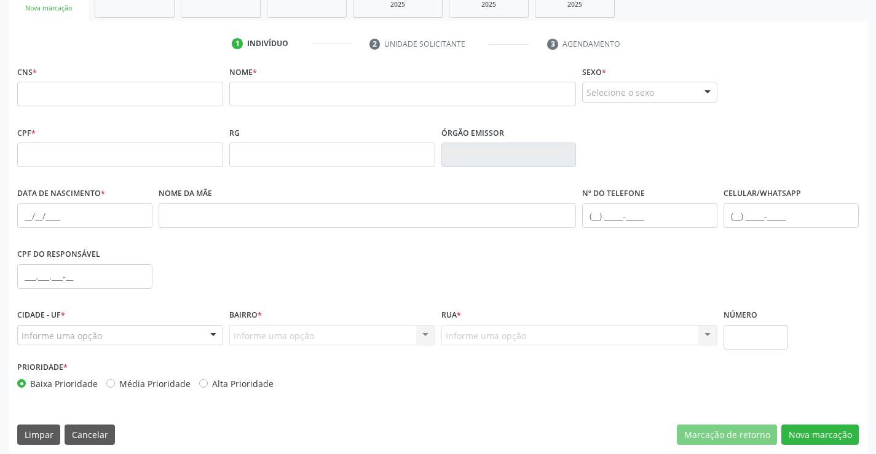
scroll to position [212, 0]
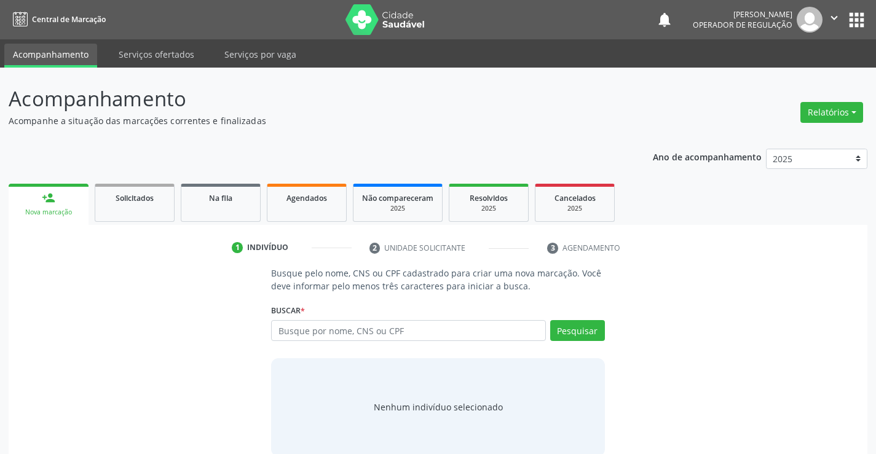
click at [333, 333] on input "text" at bounding box center [408, 330] width 274 height 21
type input "702509389555635"
click at [596, 336] on button "Pesquisar" at bounding box center [577, 330] width 55 height 21
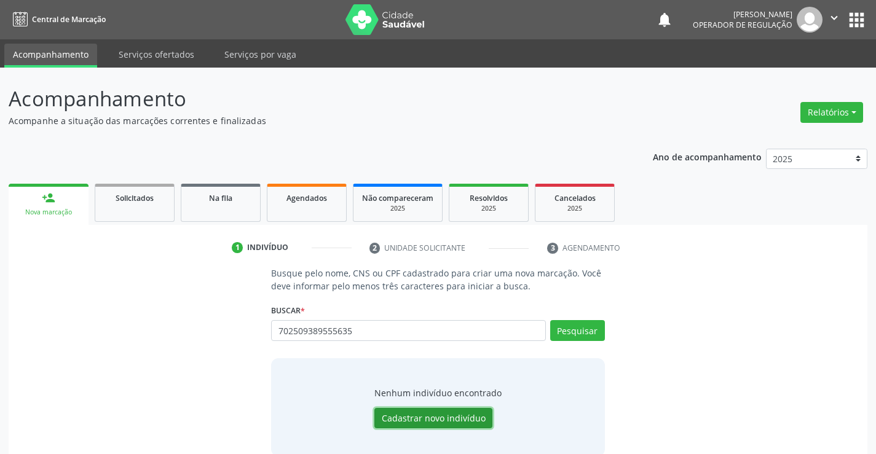
click at [427, 417] on button "Cadastrar novo indivíduo" at bounding box center [433, 418] width 118 height 21
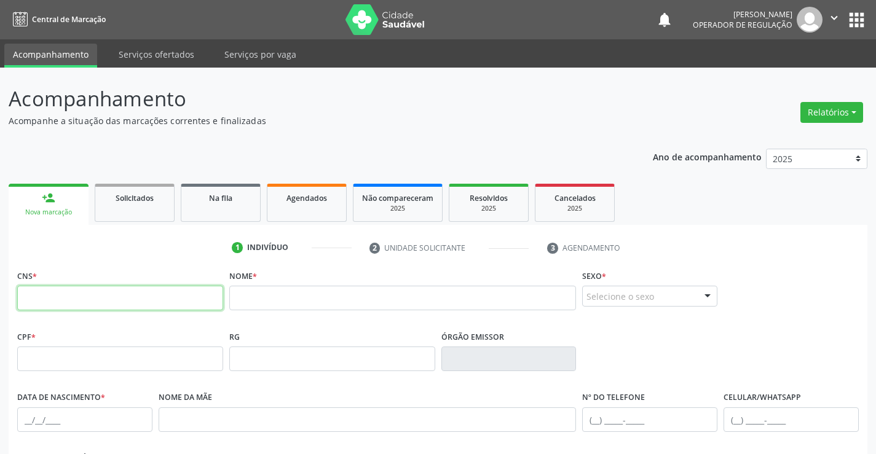
click at [130, 295] on input "text" at bounding box center [120, 298] width 206 height 25
type input "702 5093 8955 5635"
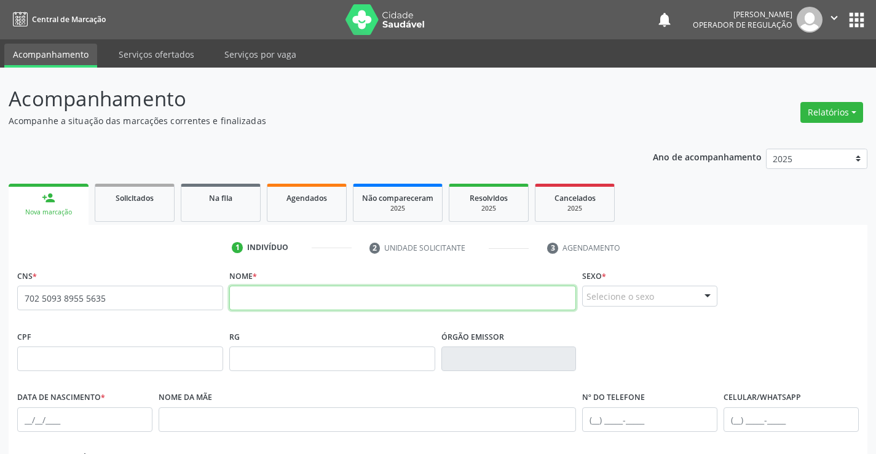
click at [299, 304] on input "text" at bounding box center [402, 298] width 347 height 25
type input "TELMA D SOUZA SILVA"
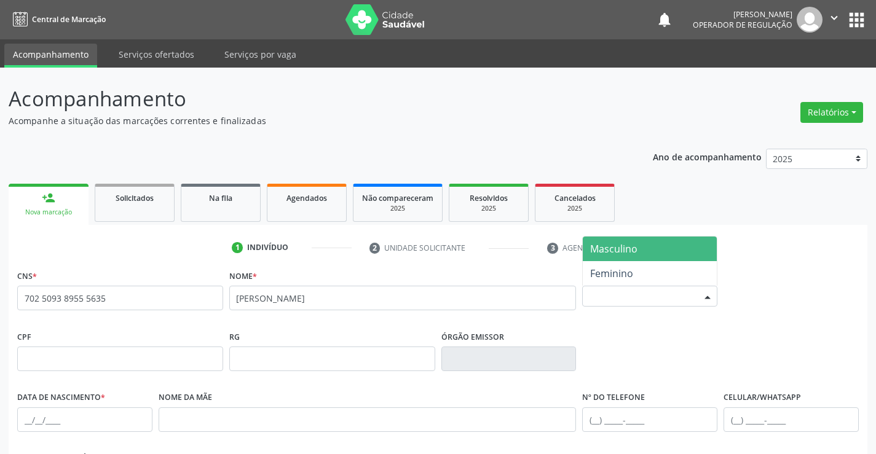
click at [625, 301] on div "Selecione o sexo" at bounding box center [649, 296] width 135 height 21
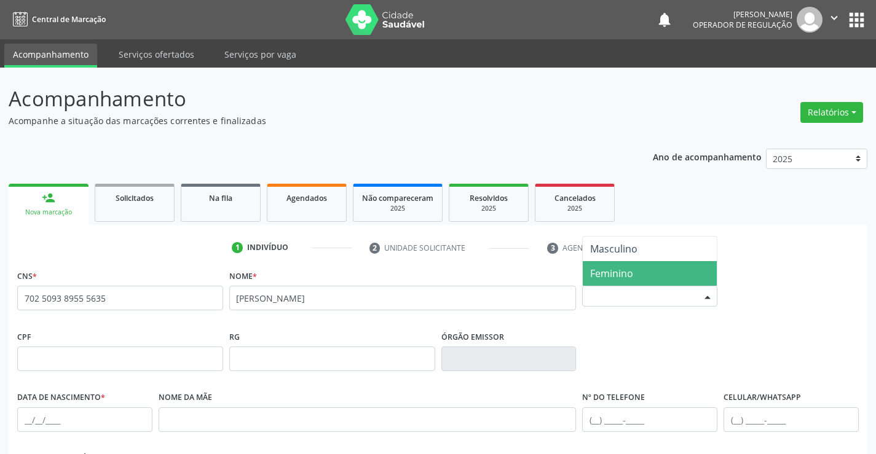
click at [631, 267] on span "Feminino" at bounding box center [611, 274] width 43 height 14
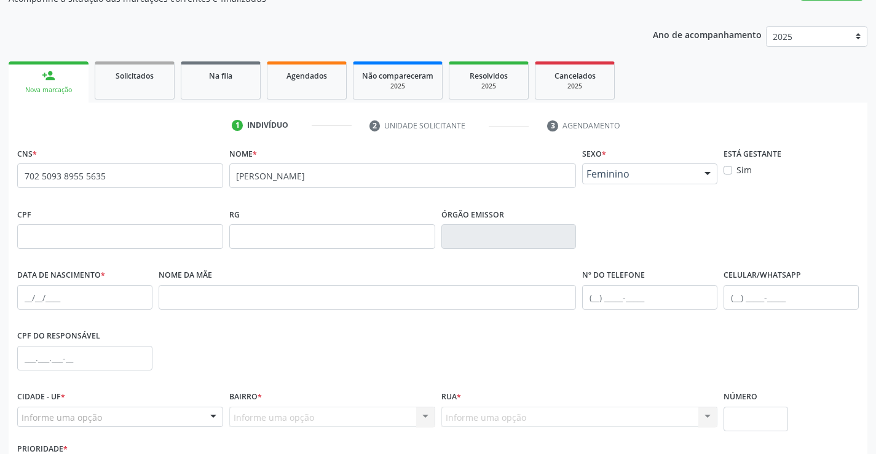
scroll to position [123, 0]
click at [85, 298] on input "text" at bounding box center [84, 297] width 135 height 25
type input "11/03/1969"
click at [764, 299] on input "text" at bounding box center [791, 297] width 135 height 25
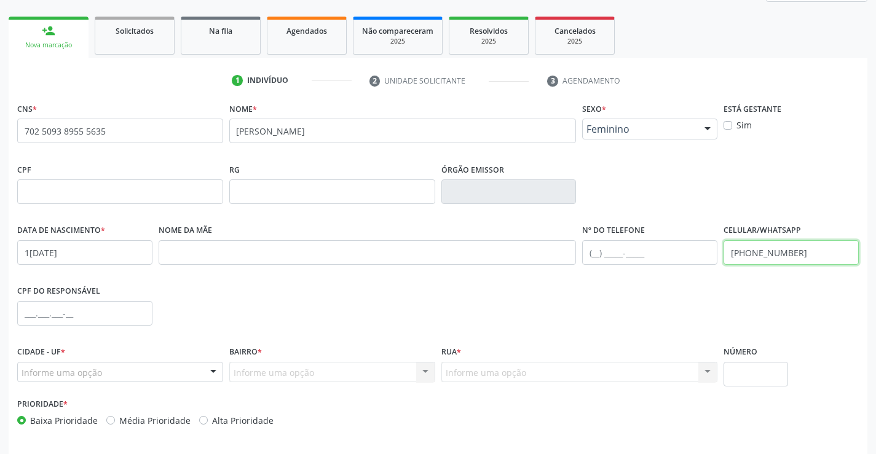
scroll to position [212, 0]
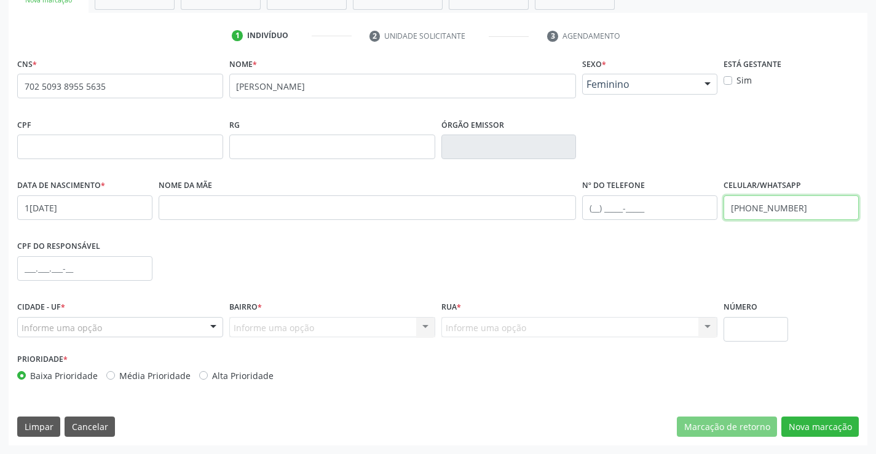
type input "(74) 98808-1345"
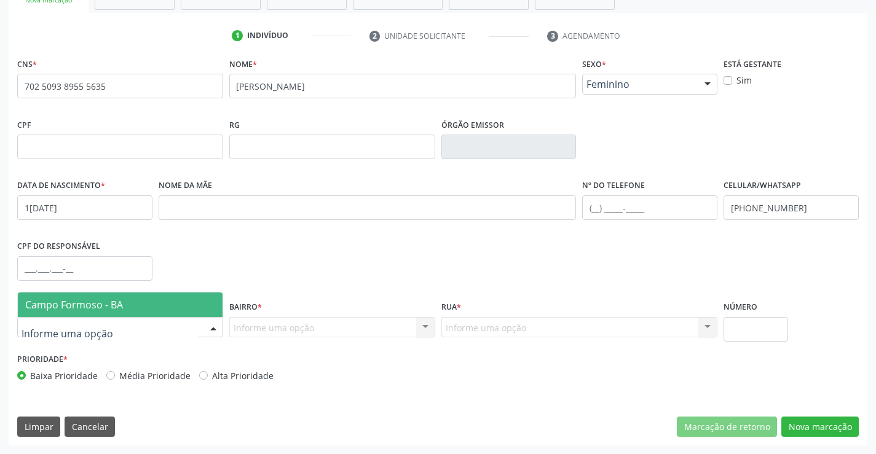
click at [119, 301] on span "Campo Formoso - BA" at bounding box center [74, 305] width 98 height 14
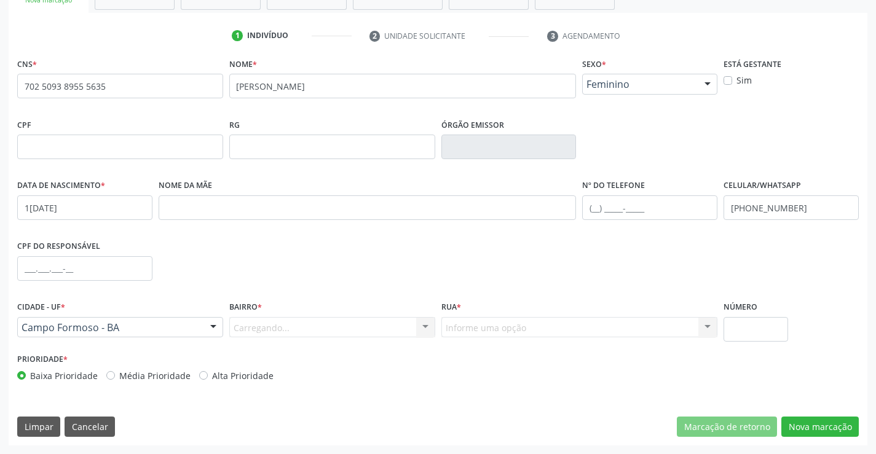
click at [272, 319] on div "Carregando... Nenhum resultado encontrado para: " " Nenhuma opção encontrada. D…" at bounding box center [332, 327] width 206 height 21
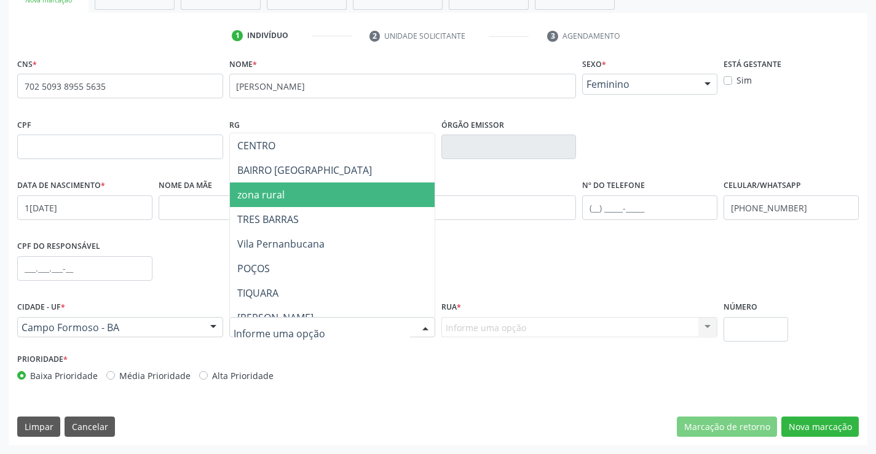
click at [289, 192] on span "zona rural" at bounding box center [363, 195] width 266 height 25
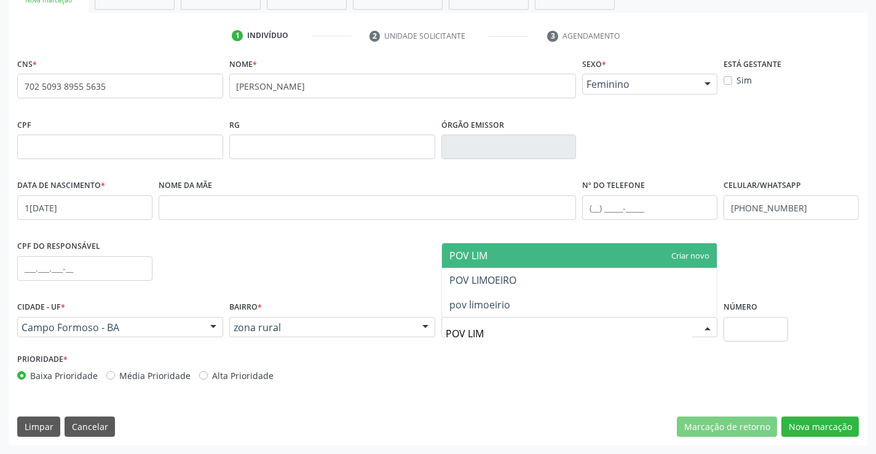
type input "POV LIMO"
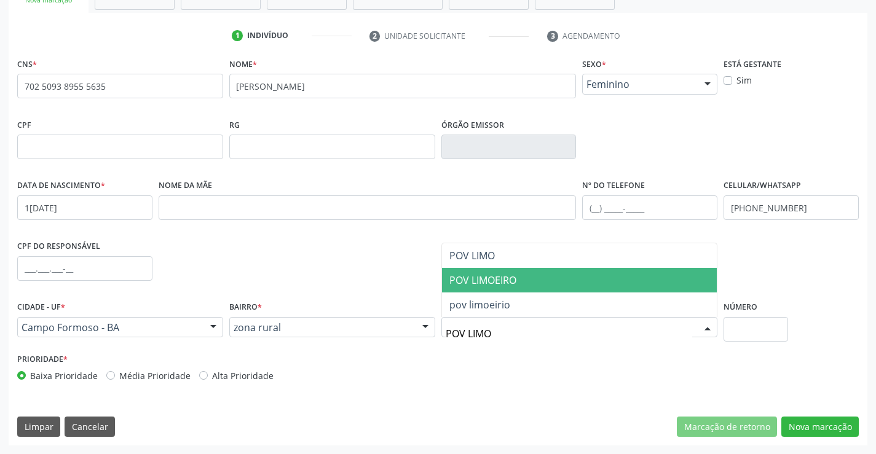
click at [494, 286] on span "POV LIMOEIRO" at bounding box center [482, 281] width 67 height 14
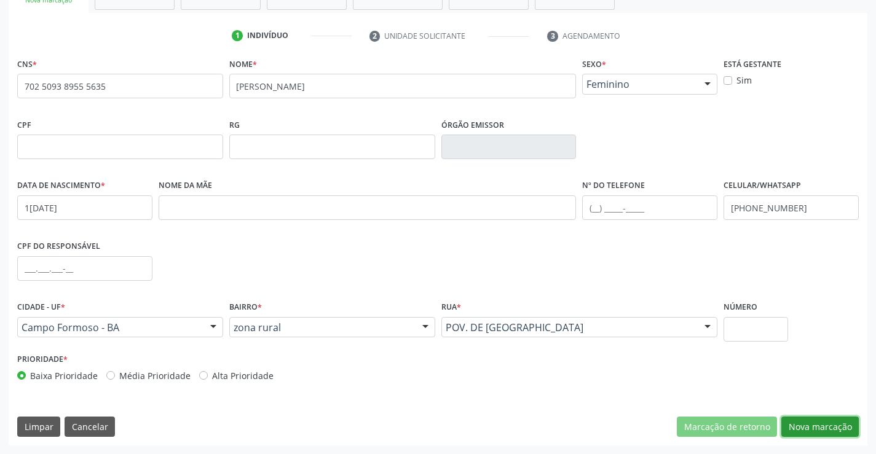
click at [816, 430] on button "Nova marcação" at bounding box center [819, 427] width 77 height 21
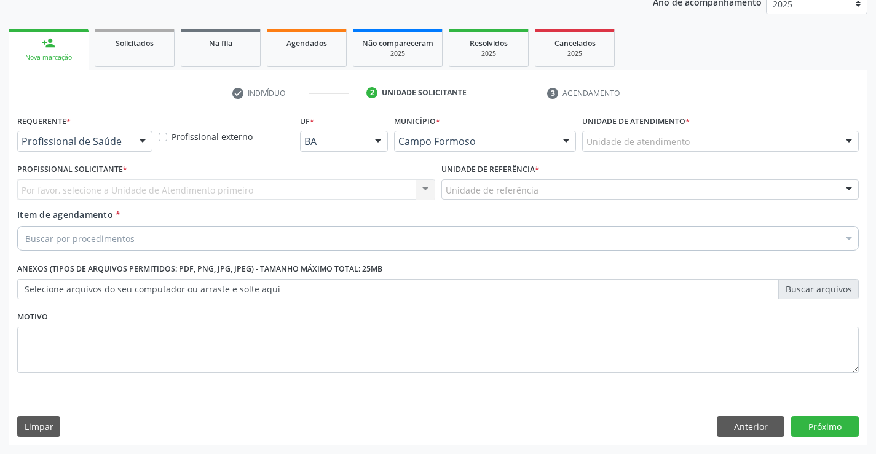
scroll to position [155, 0]
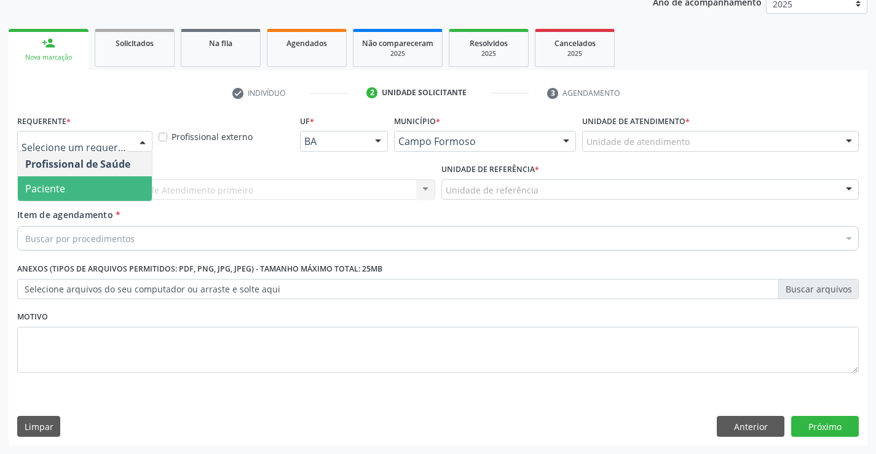
click at [95, 195] on span "Paciente" at bounding box center [85, 188] width 134 height 25
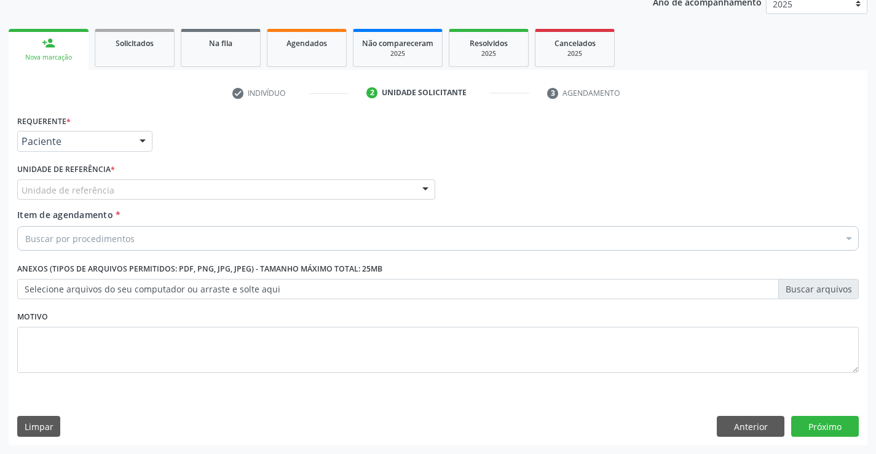
click at [107, 199] on div "Unidade de referência" at bounding box center [226, 190] width 418 height 21
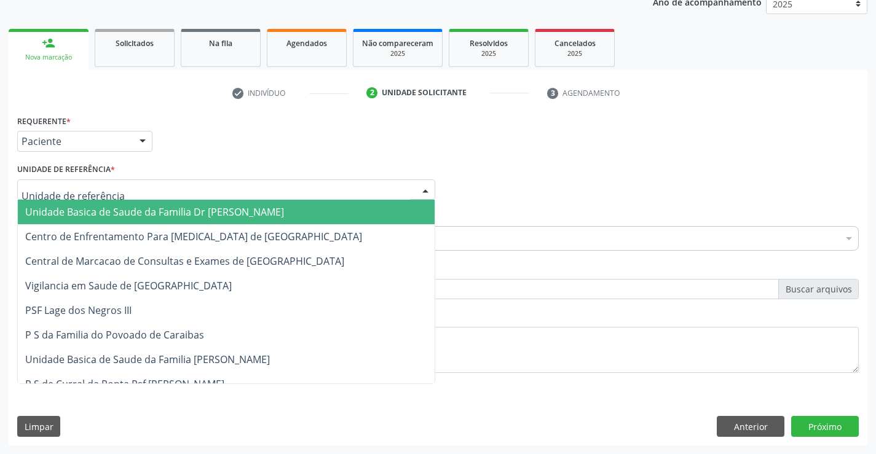
click at [107, 207] on span "Unidade Basica de Saude da Familia Dr [PERSON_NAME]" at bounding box center [154, 212] width 259 height 14
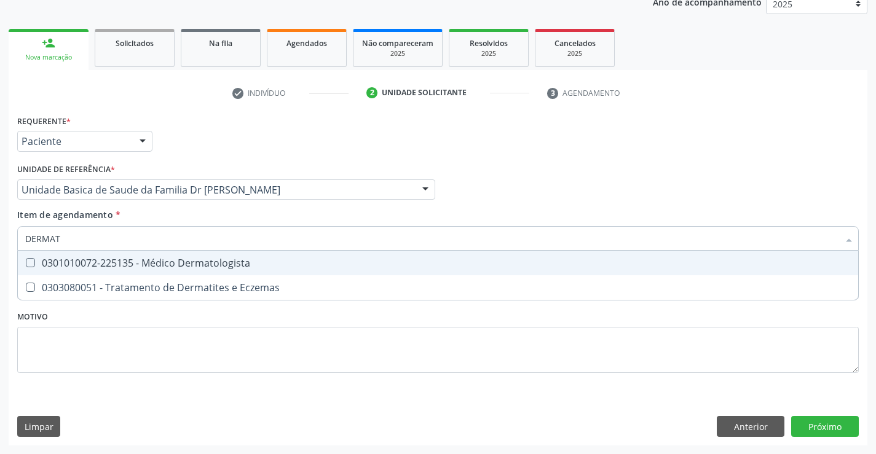
type input "DERMATO"
click at [163, 261] on div "0301010072-225135 - Médico Dermatologista" at bounding box center [438, 263] width 826 height 10
checkbox Dermatologista "true"
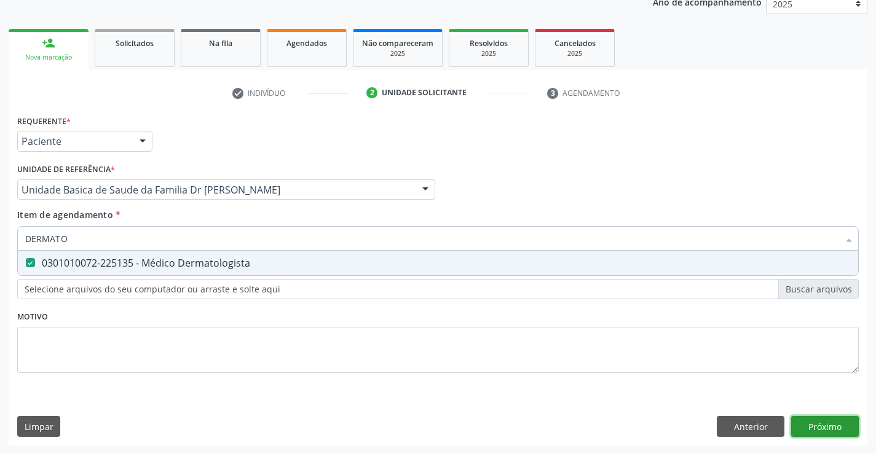
click at [834, 425] on div "Requerente * Paciente Profissional de Saúde Paciente Nenhum resultado encontrad…" at bounding box center [438, 279] width 859 height 334
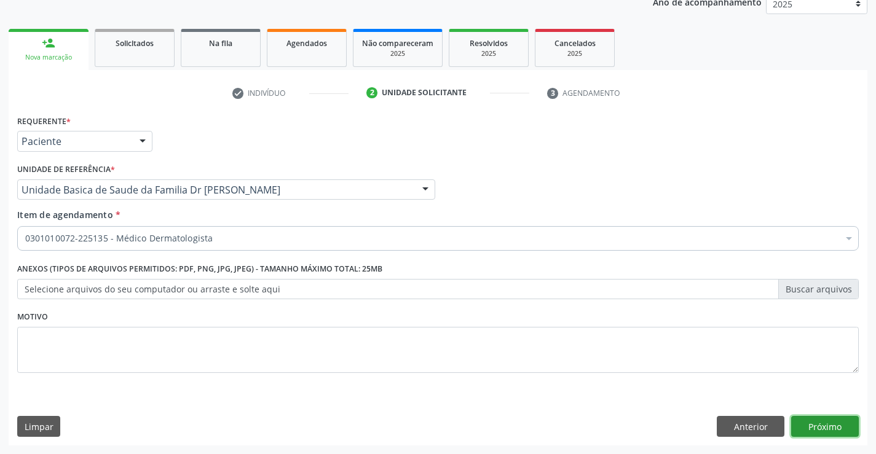
click at [834, 423] on button "Próximo" at bounding box center [825, 426] width 68 height 21
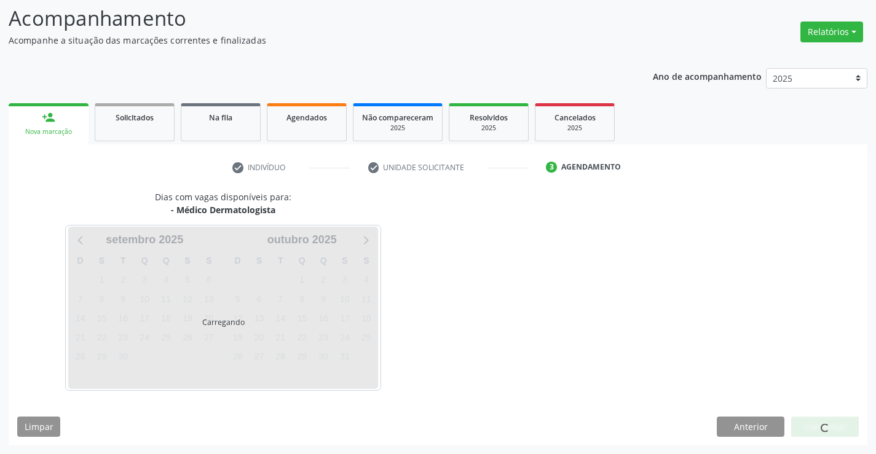
scroll to position [117, 0]
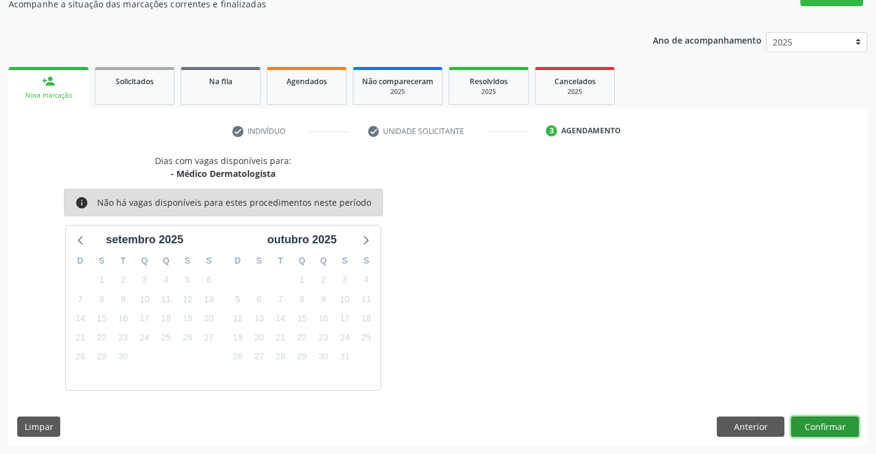
click at [834, 423] on button "Confirmar" at bounding box center [825, 427] width 68 height 21
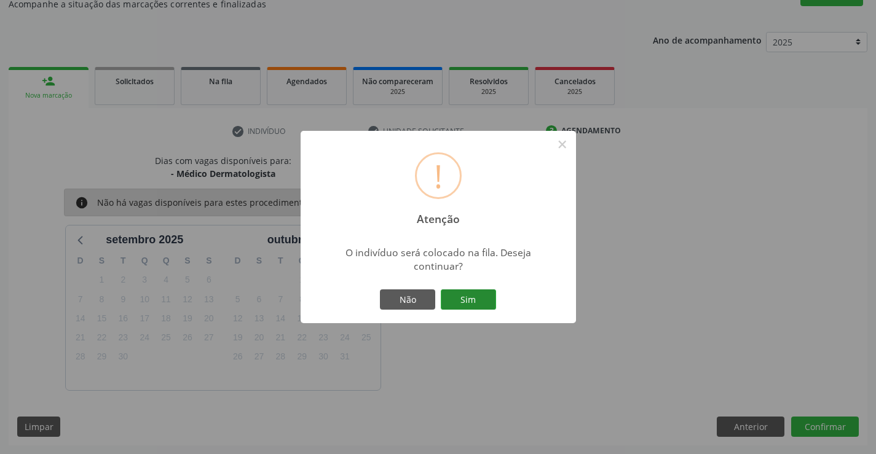
click at [478, 301] on button "Sim" at bounding box center [468, 300] width 55 height 21
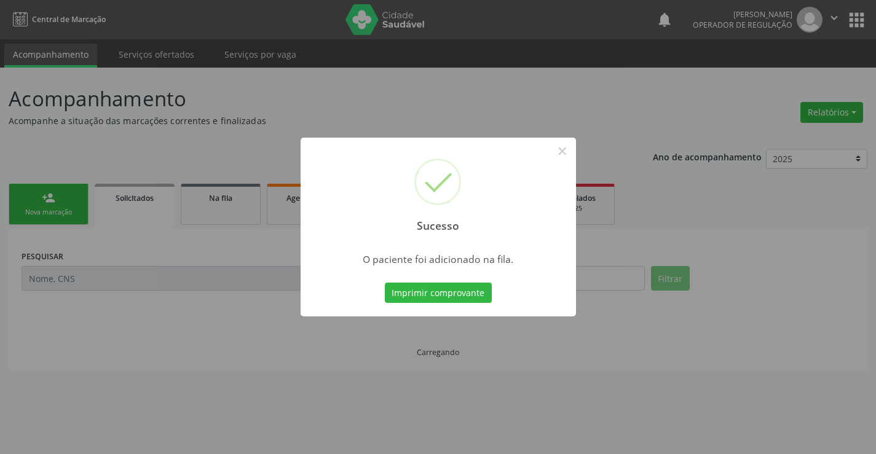
scroll to position [0, 0]
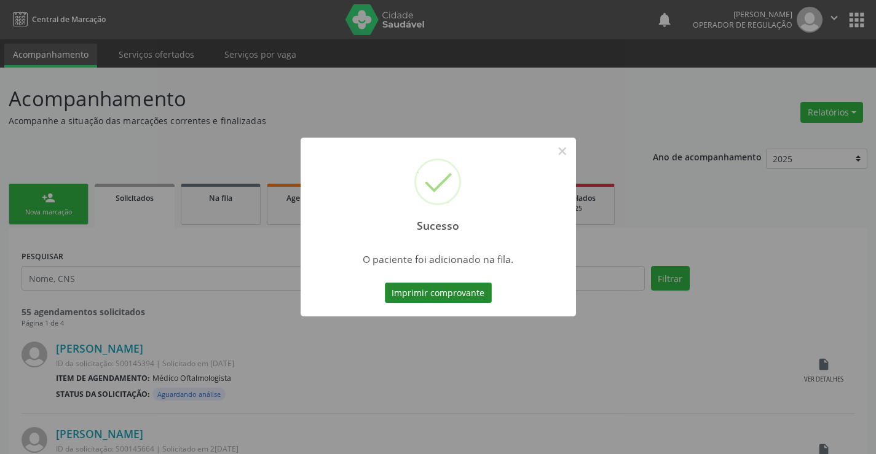
click at [476, 294] on button "Imprimir comprovante" at bounding box center [438, 293] width 107 height 21
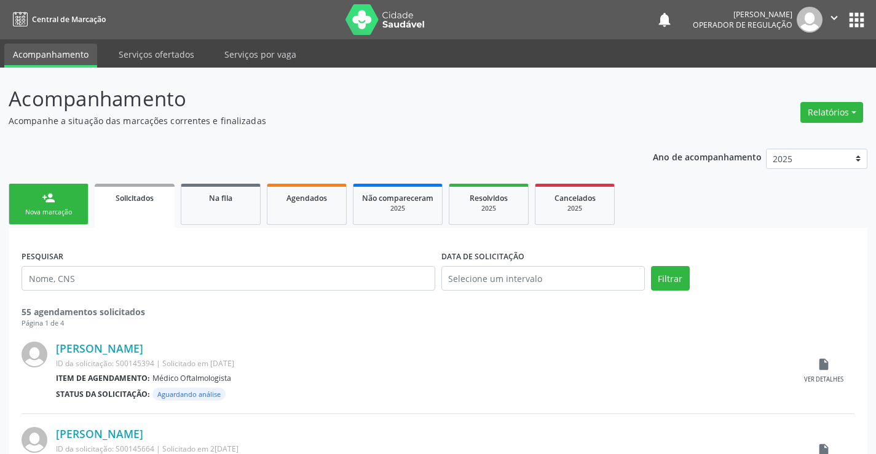
click at [57, 208] on div "Nova marcação" at bounding box center [48, 212] width 61 height 9
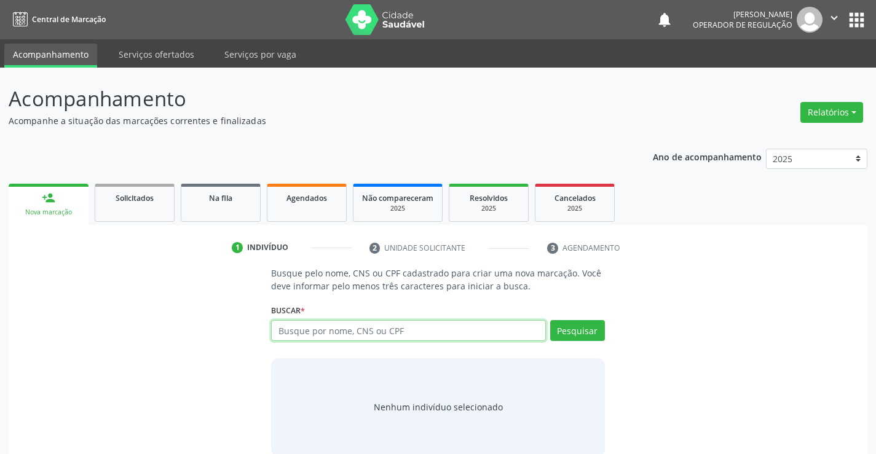
click at [390, 333] on input "text" at bounding box center [408, 330] width 274 height 21
type input "700204997394826"
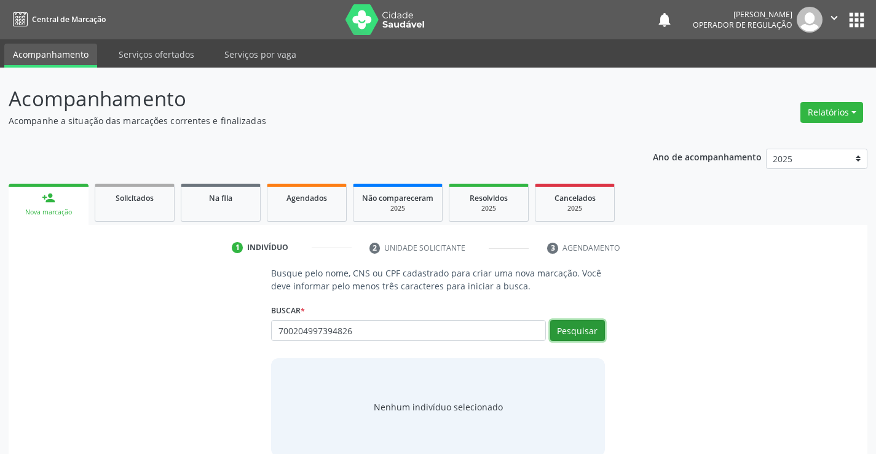
click at [585, 326] on button "Pesquisar" at bounding box center [577, 330] width 55 height 21
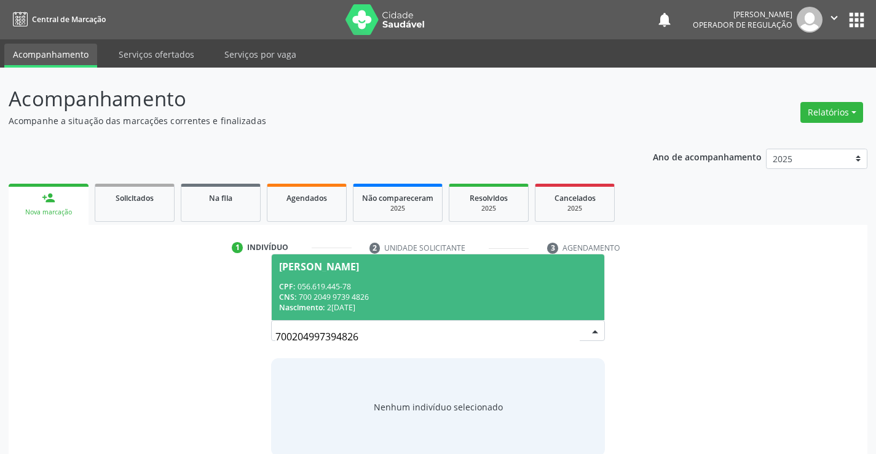
click at [501, 287] on div "CPF: 056.619.445-78" at bounding box center [437, 287] width 317 height 10
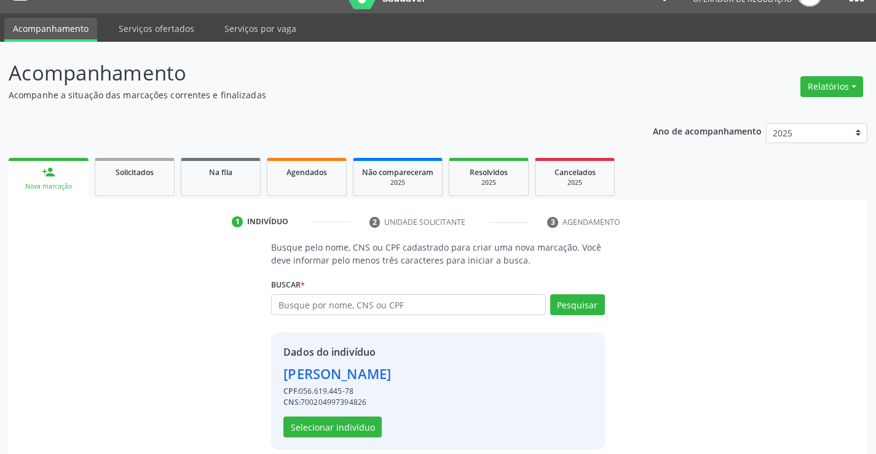
scroll to position [39, 0]
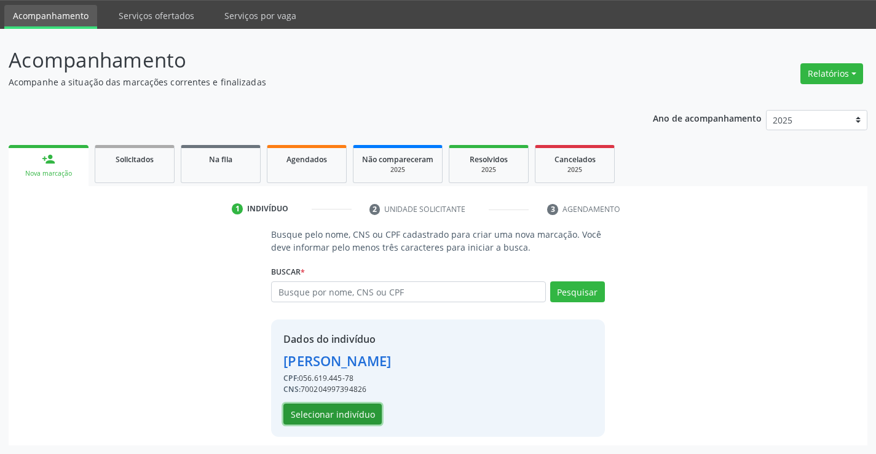
click at [323, 409] on button "Selecionar indivíduo" at bounding box center [332, 414] width 98 height 21
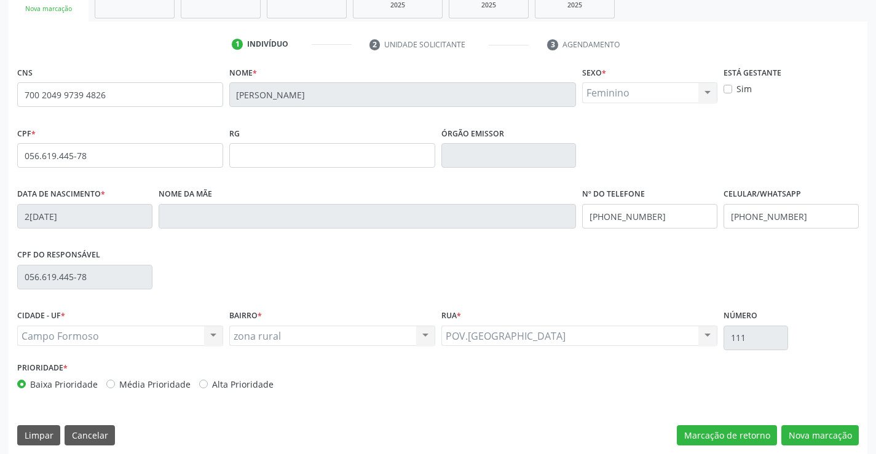
scroll to position [212, 0]
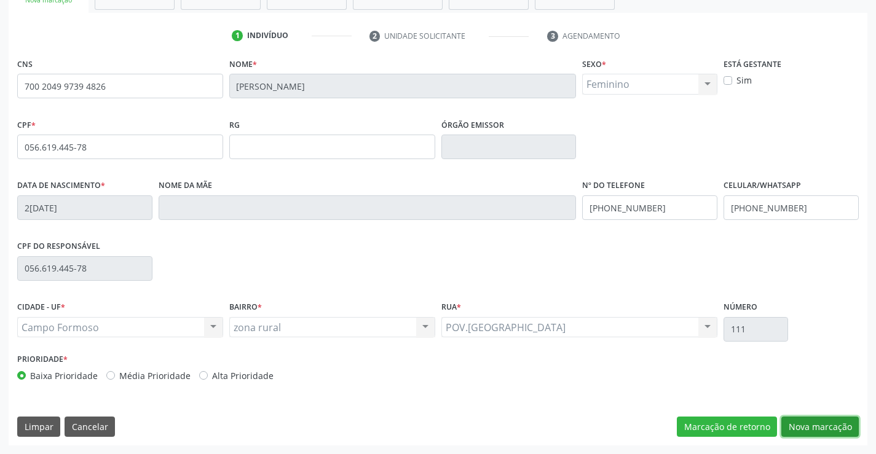
click at [805, 424] on button "Nova marcação" at bounding box center [819, 427] width 77 height 21
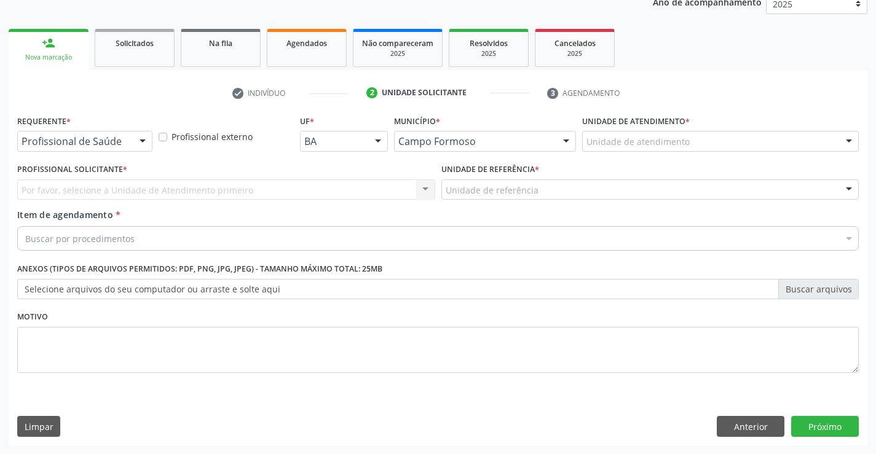
click at [134, 143] on div at bounding box center [142, 142] width 18 height 21
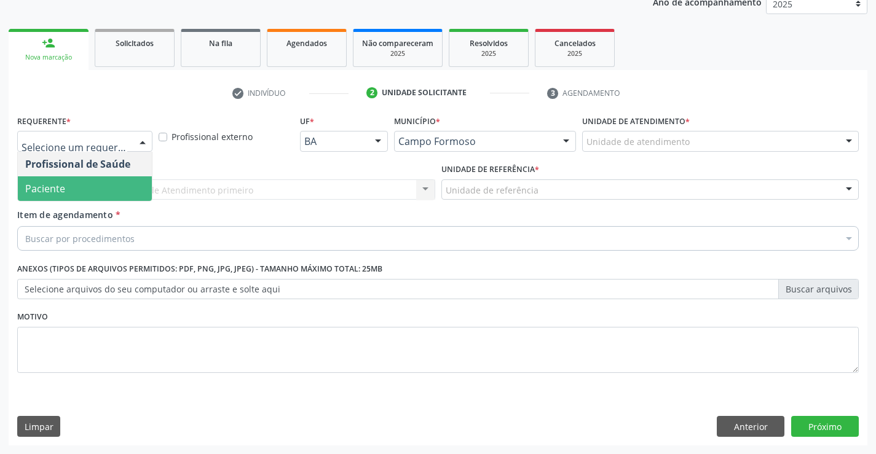
click at [89, 180] on span "Paciente" at bounding box center [85, 188] width 134 height 25
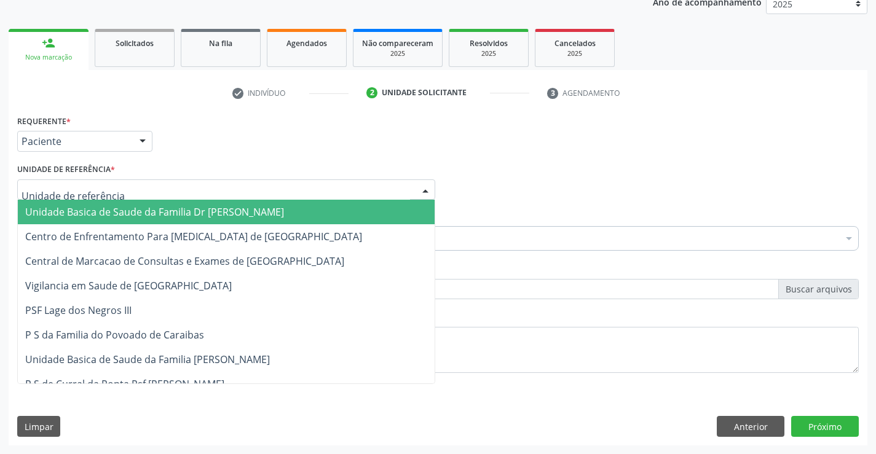
click at [113, 192] on div at bounding box center [226, 190] width 418 height 21
click at [114, 207] on span "Unidade Basica de Saude da Familia Dr [PERSON_NAME]" at bounding box center [154, 212] width 259 height 14
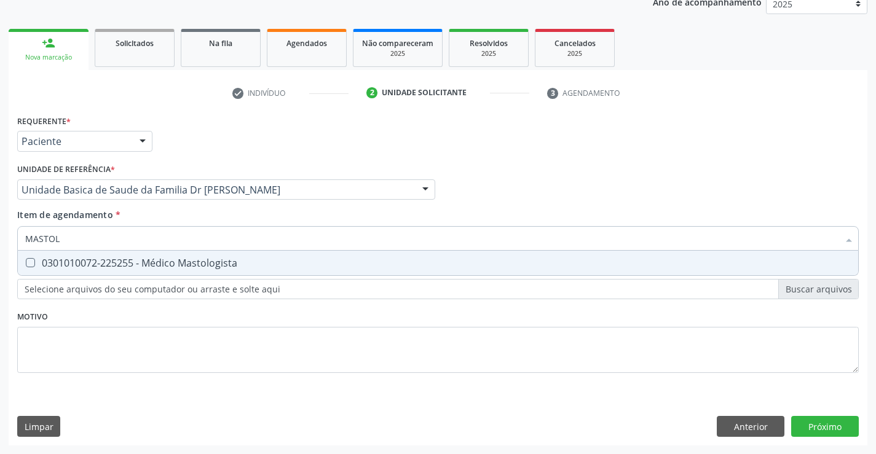
type input "MASTOLO"
click at [124, 259] on div "0301010072-225255 - Médico Mastologista" at bounding box center [438, 263] width 826 height 10
checkbox Mastologista "true"
click at [829, 419] on div "Requerente * Paciente Profissional de Saúde Paciente Nenhum resultado encontrad…" at bounding box center [438, 279] width 859 height 334
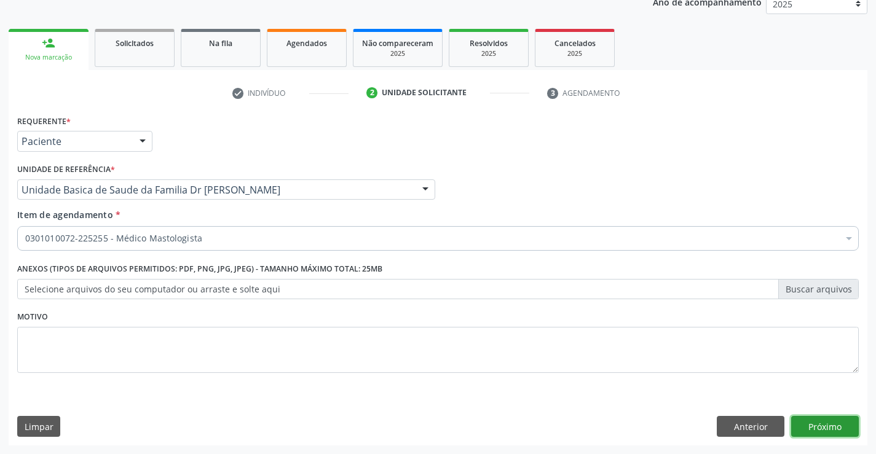
click at [829, 425] on button "Próximo" at bounding box center [825, 426] width 68 height 21
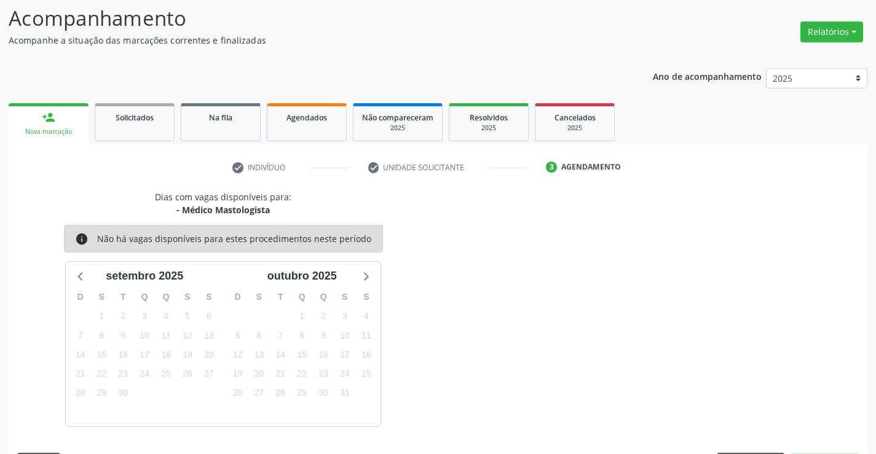
scroll to position [117, 0]
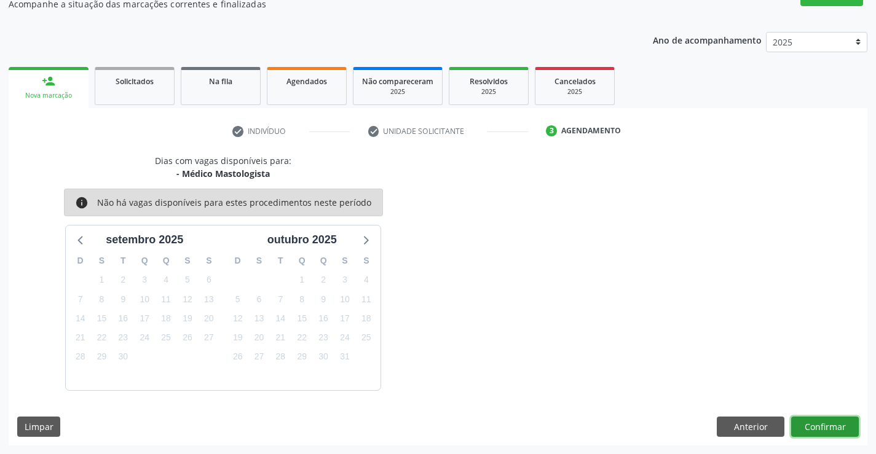
click at [829, 425] on button "Confirmar" at bounding box center [825, 427] width 68 height 21
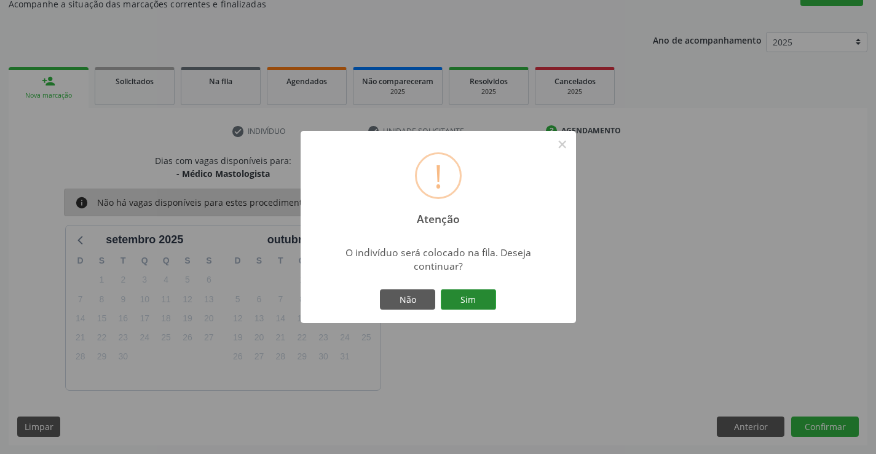
click at [473, 301] on button "Sim" at bounding box center [468, 300] width 55 height 21
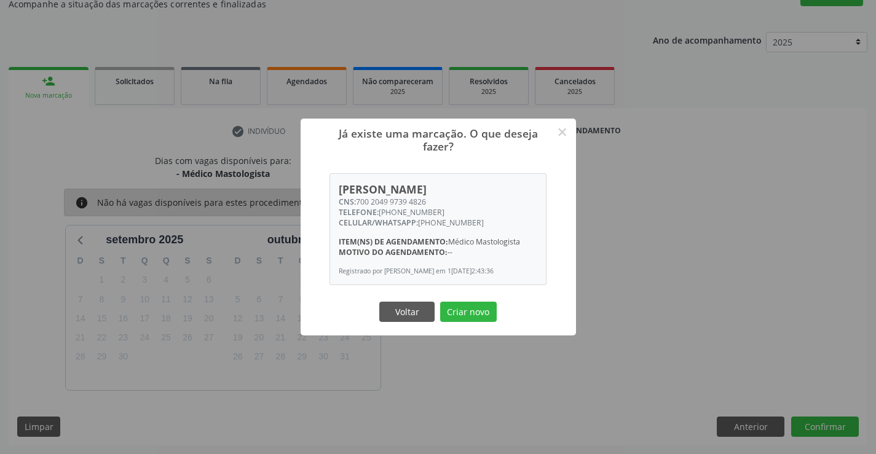
click at [473, 302] on button "Criar novo" at bounding box center [468, 312] width 57 height 21
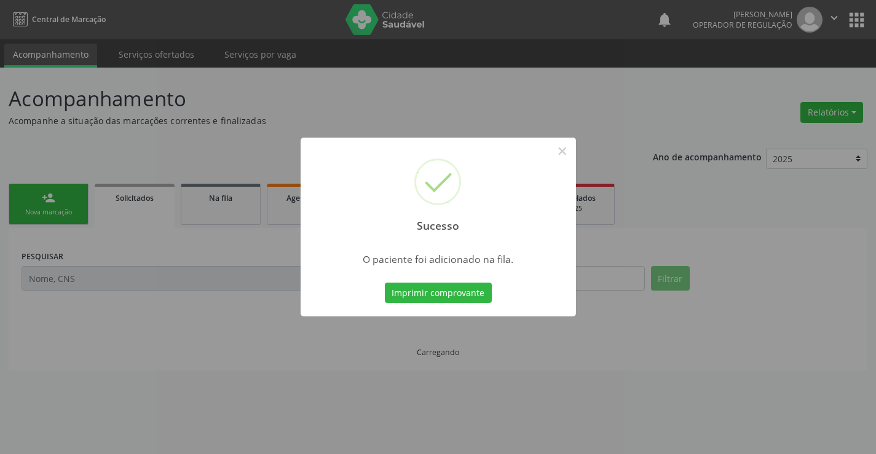
scroll to position [0, 0]
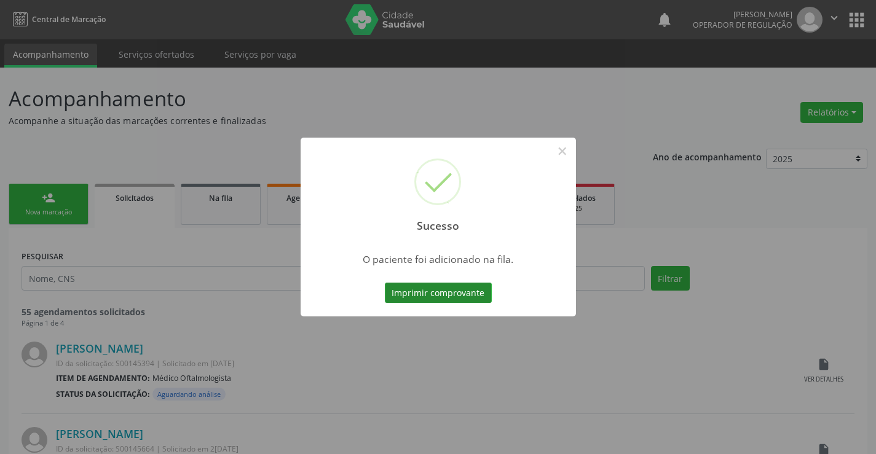
click at [471, 292] on button "Imprimir comprovante" at bounding box center [438, 293] width 107 height 21
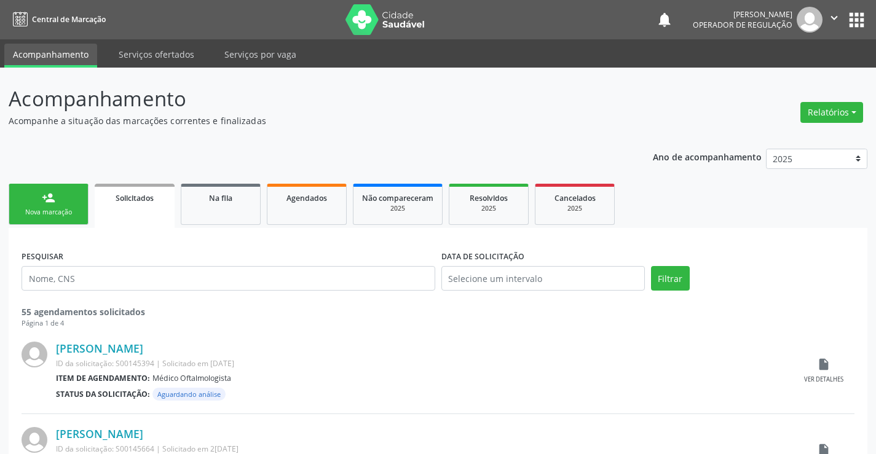
click at [90, 212] on ul "person_add Nova marcação Solicitados Na fila Agendados Não compareceram 2025 Re…" at bounding box center [438, 204] width 859 height 47
drag, startPoint x: 90, startPoint y: 212, endPoint x: 72, endPoint y: 206, distance: 19.4
click at [88, 211] on ul "person_add Nova marcação Solicitados Na fila Agendados Não compareceram 2025 Re…" at bounding box center [438, 204] width 859 height 47
click at [64, 207] on link "person_add Nova marcação" at bounding box center [49, 204] width 80 height 41
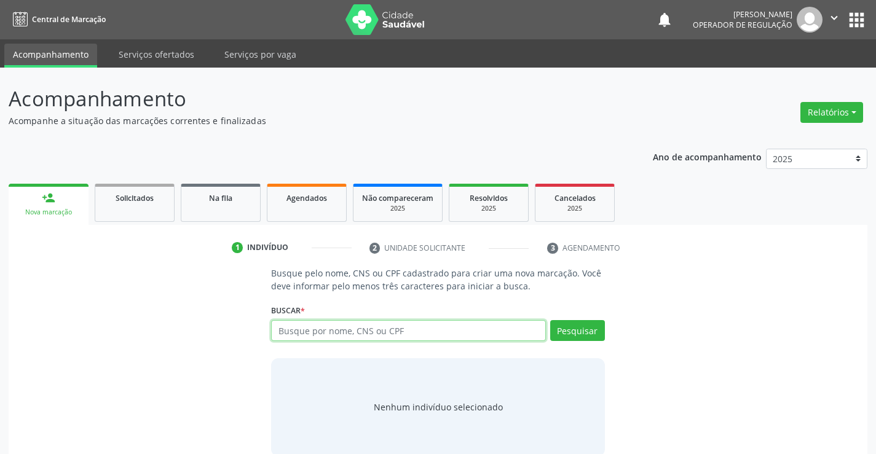
click at [351, 333] on input "text" at bounding box center [408, 330] width 274 height 21
type input "00121052524"
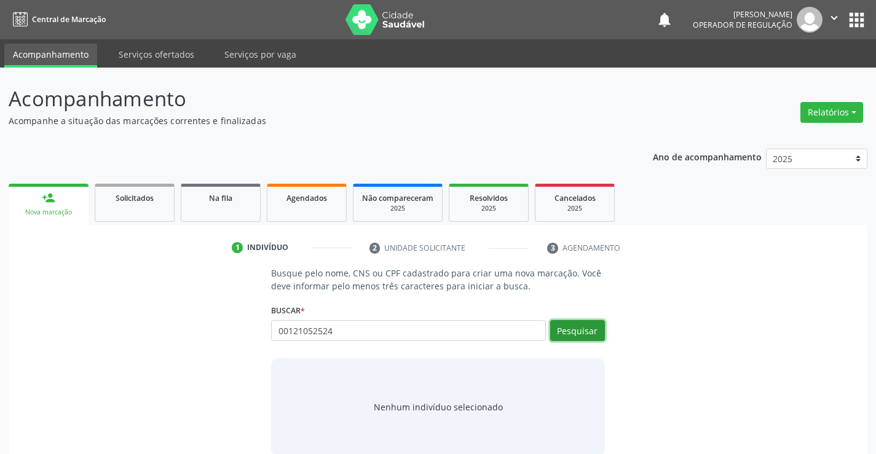
click at [576, 325] on button "Pesquisar" at bounding box center [577, 330] width 55 height 21
type input "00121052524"
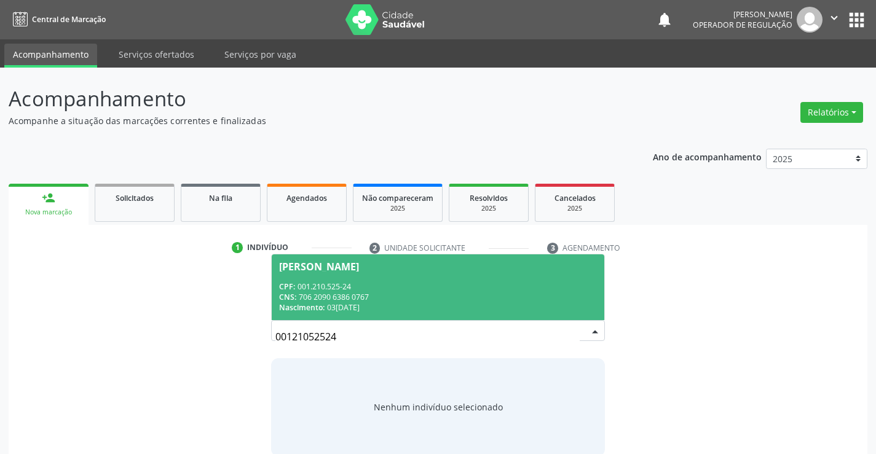
click at [430, 301] on div "CNS: 706 2090 6386 0767" at bounding box center [437, 297] width 317 height 10
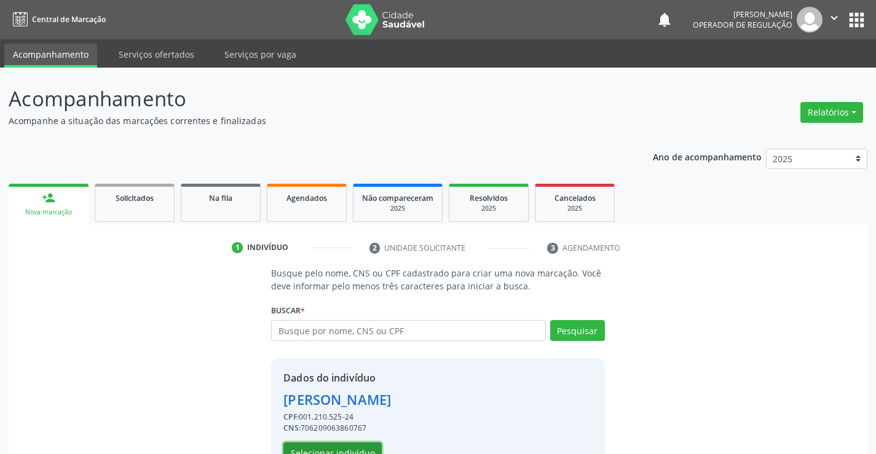
click at [336, 452] on button "Selecionar indivíduo" at bounding box center [332, 453] width 98 height 21
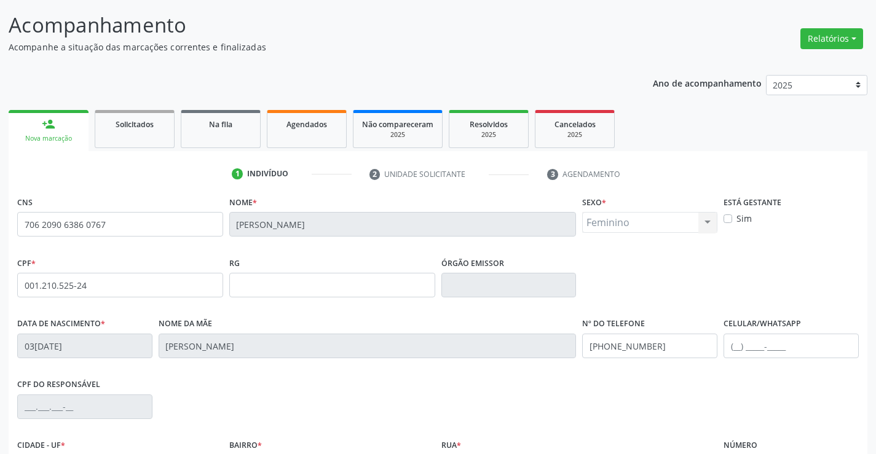
scroll to position [184, 0]
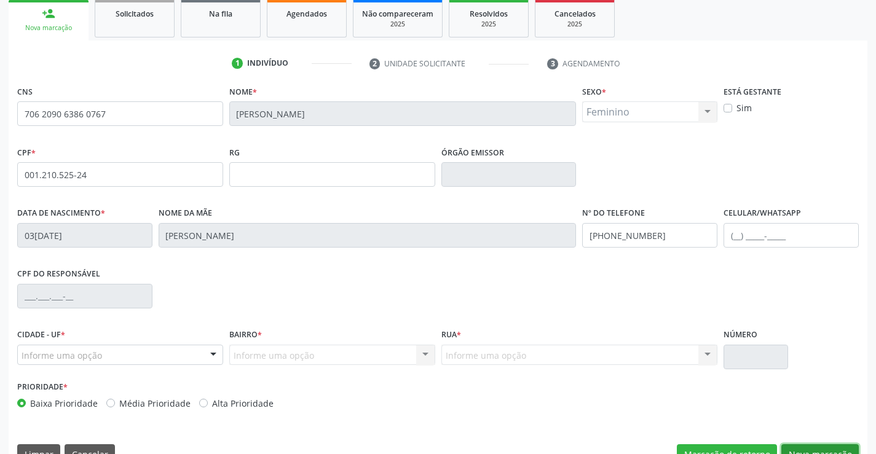
click at [816, 445] on button "Nova marcação" at bounding box center [819, 454] width 77 height 21
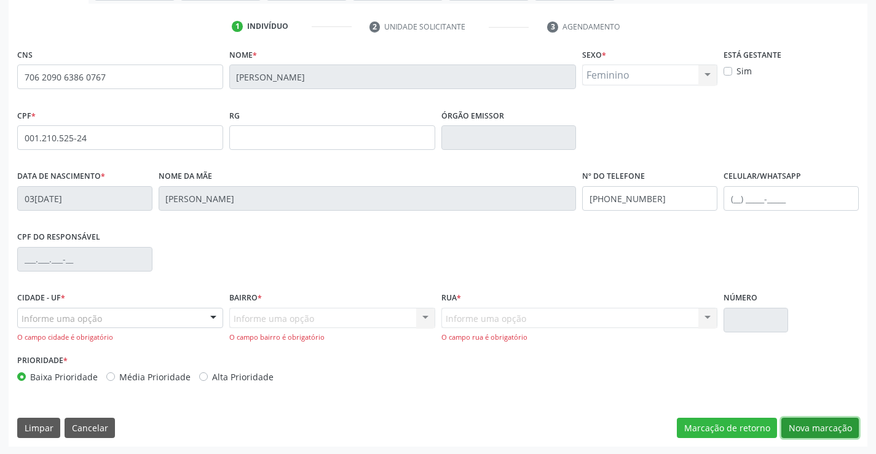
scroll to position [223, 0]
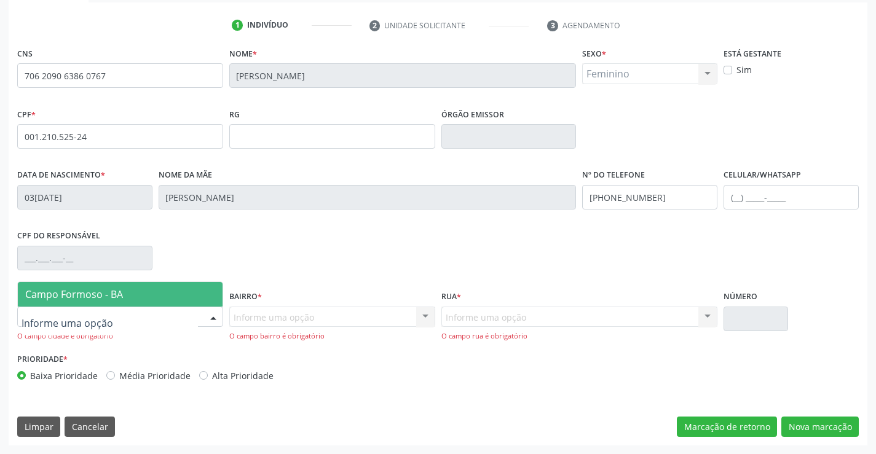
click at [121, 301] on span "Campo Formoso - BA" at bounding box center [74, 295] width 98 height 14
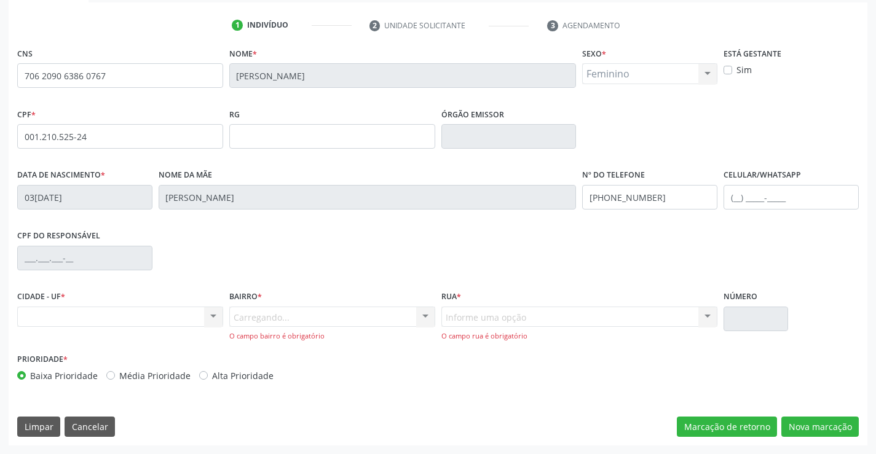
click at [286, 310] on div "Carregando... Nenhum resultado encontrado para: " " Nenhuma opção encontrada. D…" at bounding box center [332, 324] width 206 height 35
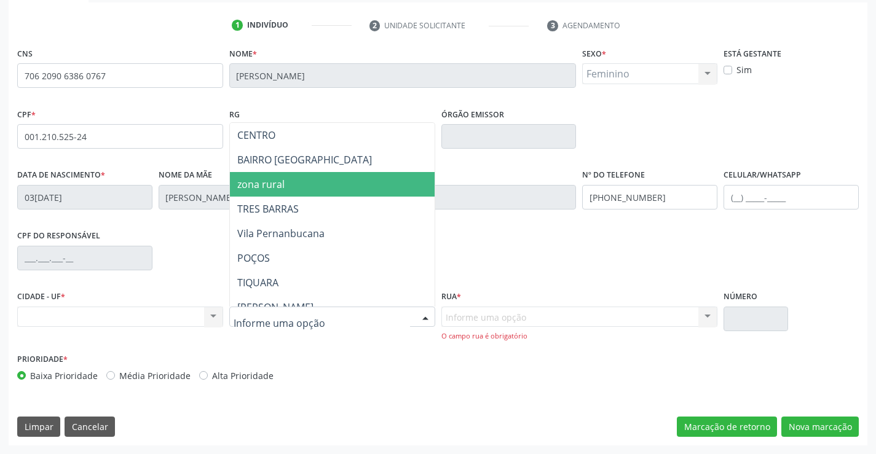
click at [302, 191] on span "zona rural" at bounding box center [363, 184] width 266 height 25
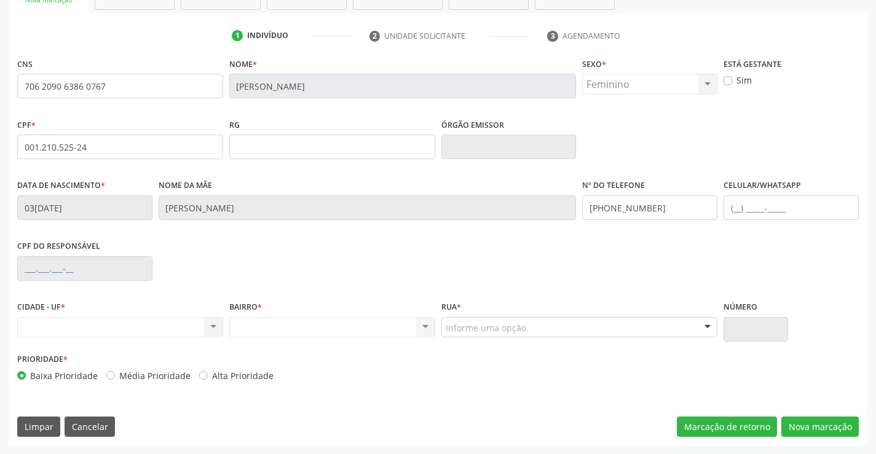
scroll to position [212, 0]
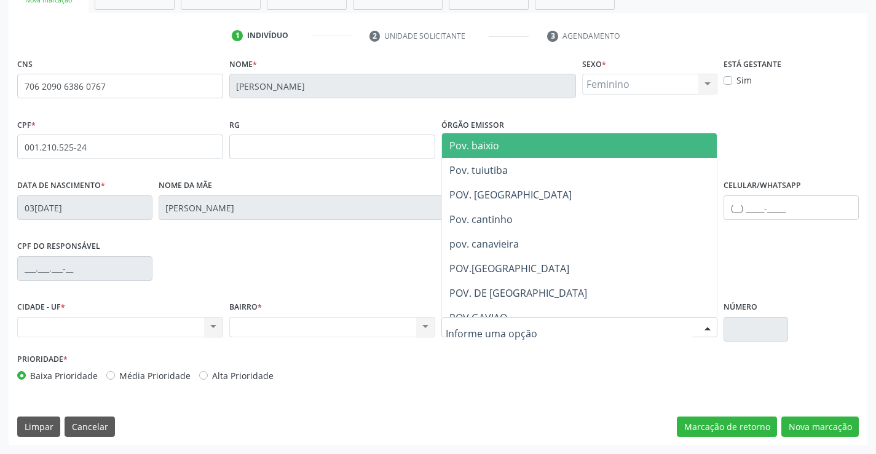
click at [508, 324] on input "text" at bounding box center [569, 334] width 247 height 25
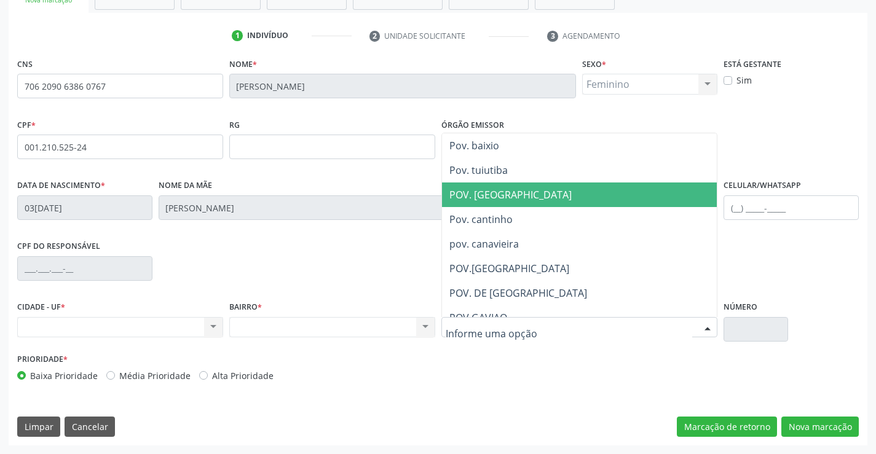
click at [516, 200] on span "POV. TERRA BRANCA" at bounding box center [510, 195] width 122 height 14
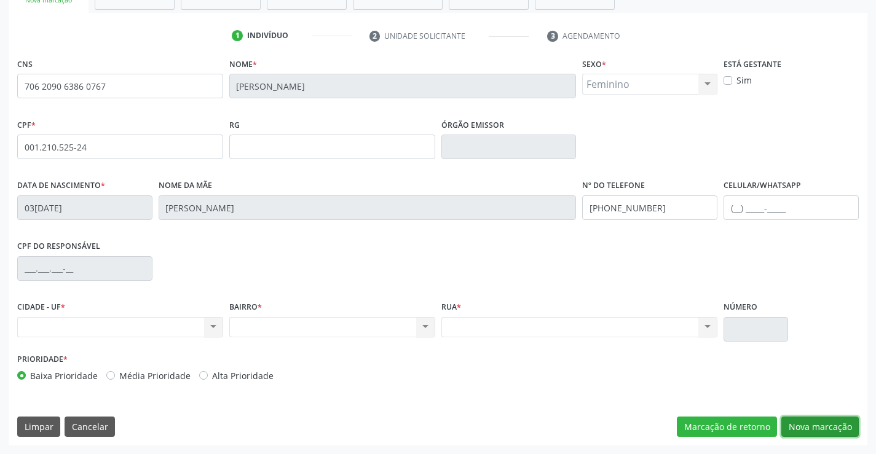
click at [820, 425] on button "Nova marcação" at bounding box center [819, 427] width 77 height 21
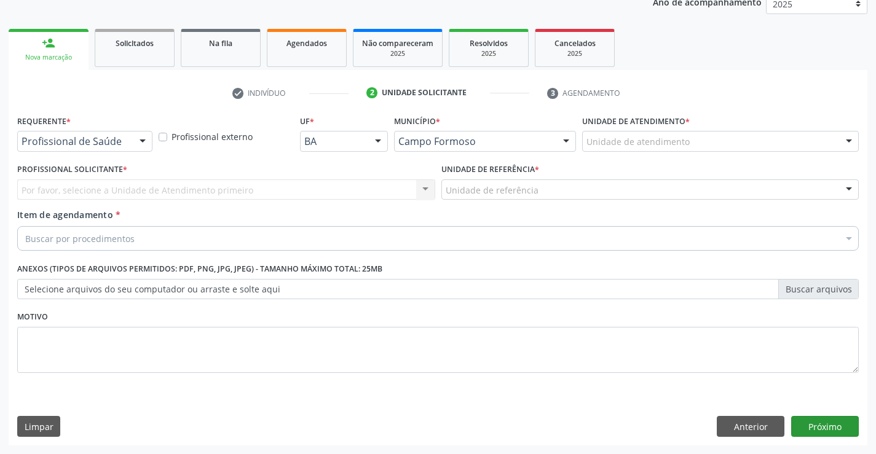
scroll to position [155, 0]
click at [85, 135] on div "Profissional de Saúde" at bounding box center [84, 141] width 135 height 21
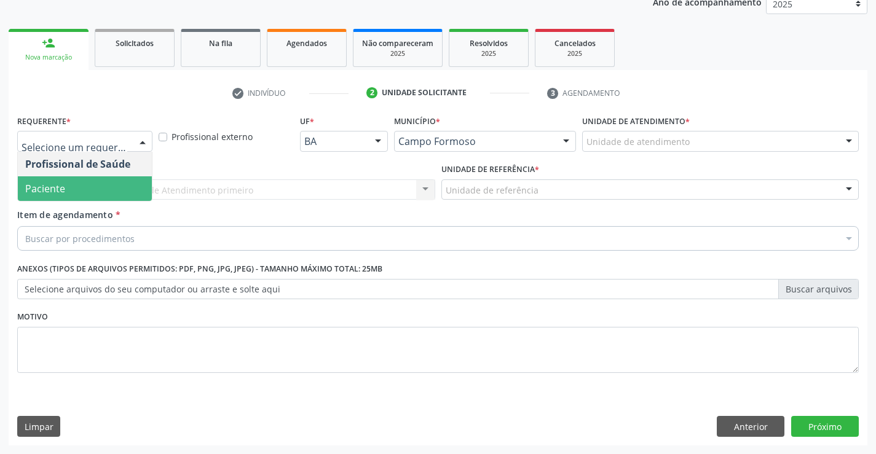
click at [69, 197] on span "Paciente" at bounding box center [85, 188] width 134 height 25
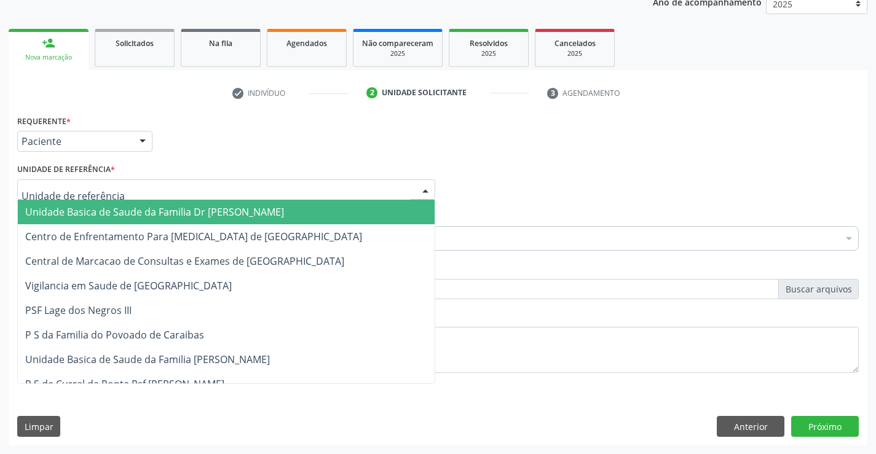
click at [95, 207] on span "Unidade Basica de Saude da Familia Dr [PERSON_NAME]" at bounding box center [154, 212] width 259 height 14
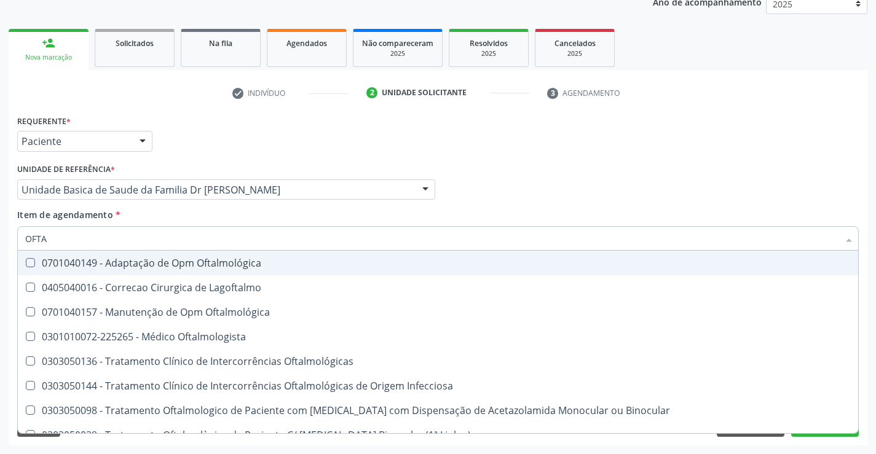
type input "OFTAL"
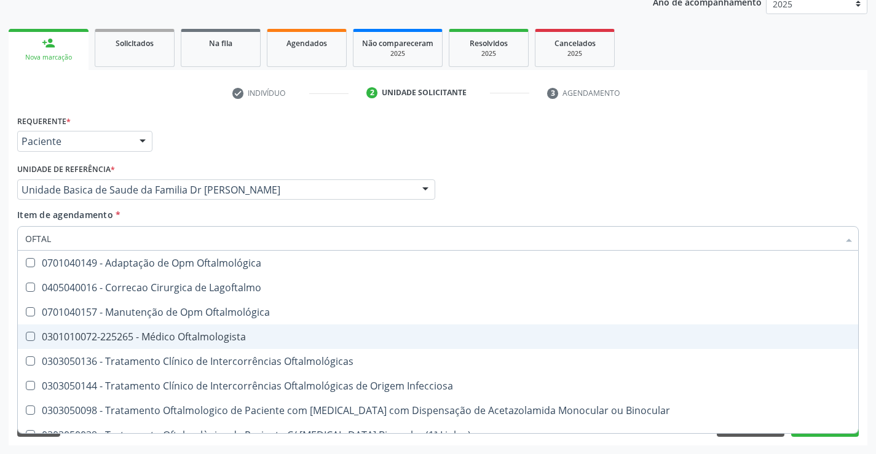
click at [187, 339] on div "0301010072-225265 - Médico Oftalmologista" at bounding box center [438, 337] width 826 height 10
checkbox Oftalmologista "true"
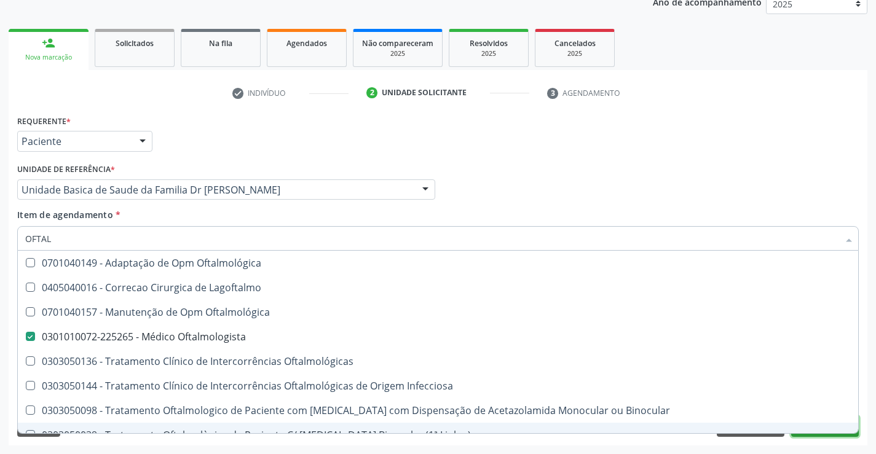
click at [832, 435] on button "Próximo" at bounding box center [825, 426] width 68 height 21
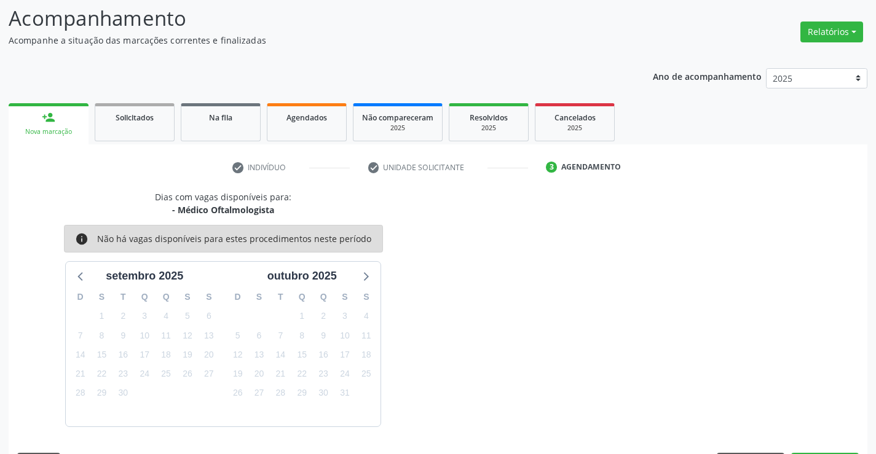
scroll to position [117, 0]
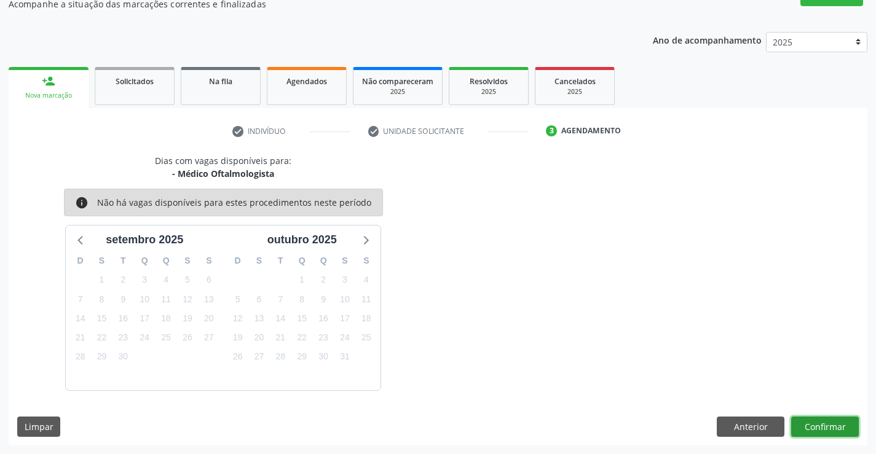
click at [832, 422] on button "Confirmar" at bounding box center [825, 427] width 68 height 21
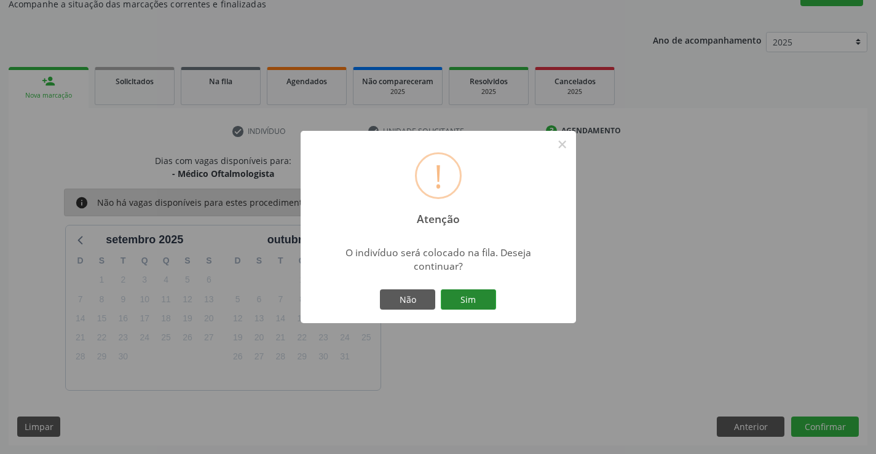
click at [460, 292] on button "Sim" at bounding box center [468, 300] width 55 height 21
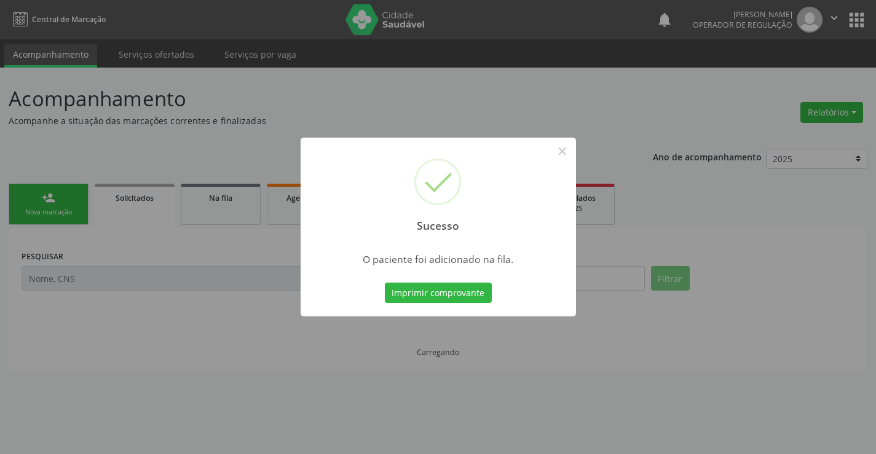
scroll to position [0, 0]
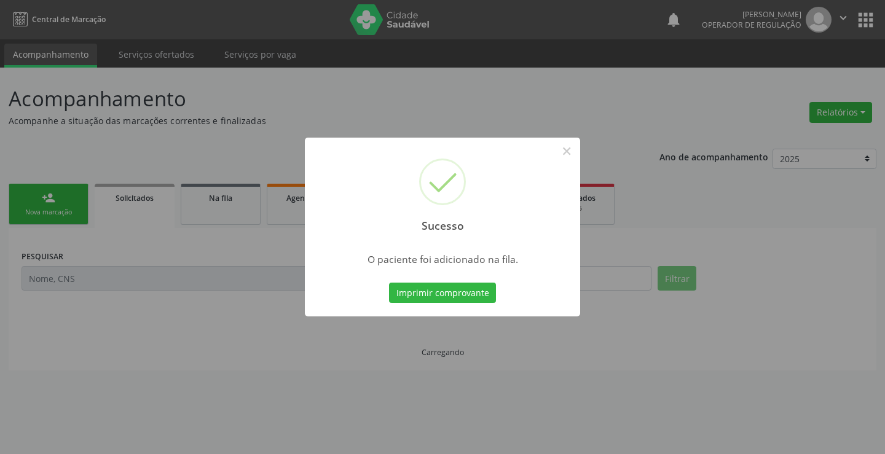
click at [460, 292] on button "Imprimir comprovante" at bounding box center [442, 293] width 107 height 21
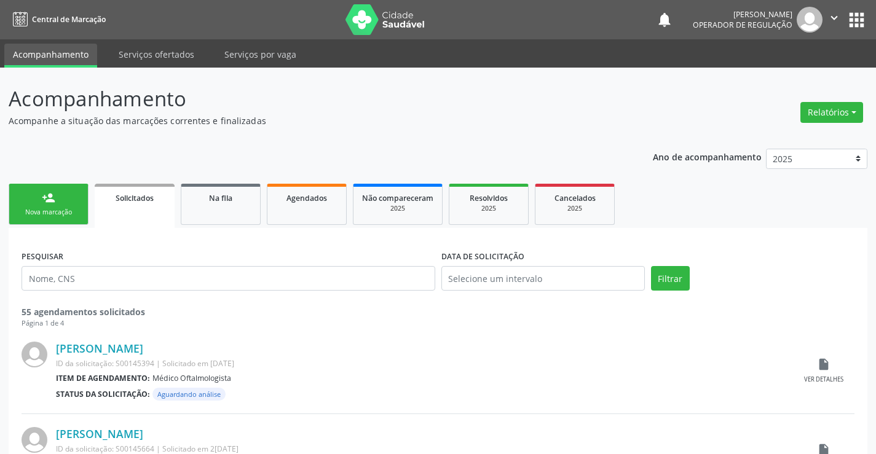
click at [68, 208] on div "Nova marcação" at bounding box center [48, 212] width 61 height 9
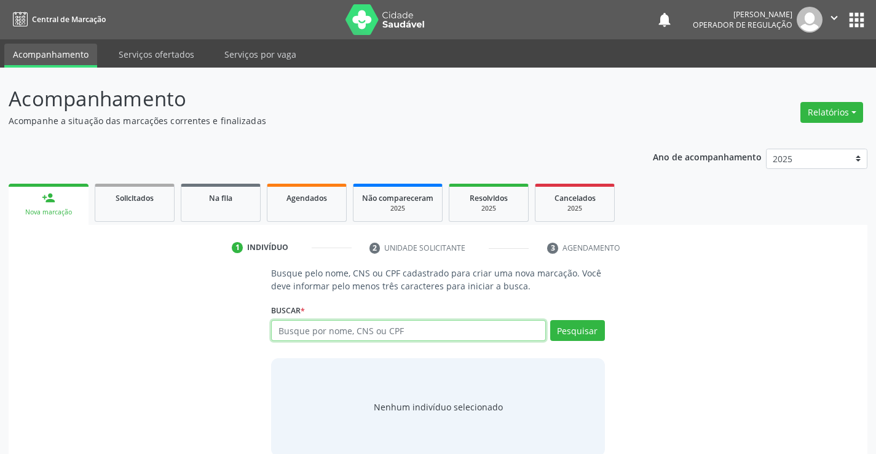
click at [318, 333] on input "text" at bounding box center [408, 330] width 274 height 21
type input "700503522885651"
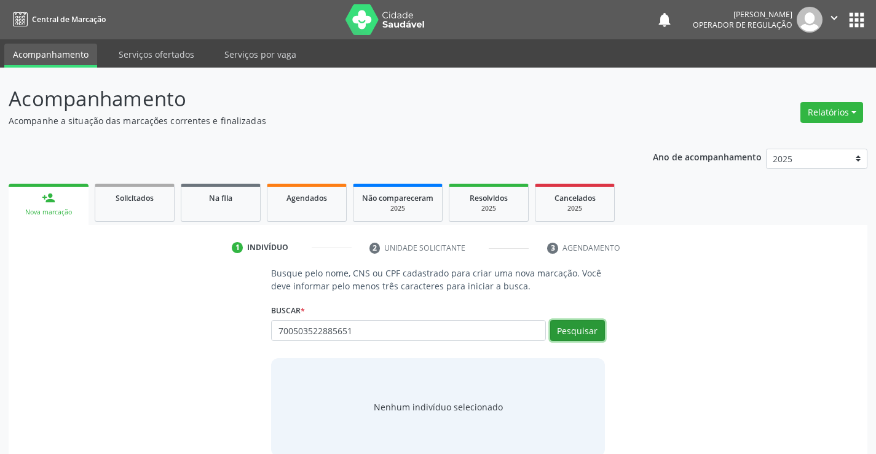
click at [571, 331] on button "Pesquisar" at bounding box center [577, 330] width 55 height 21
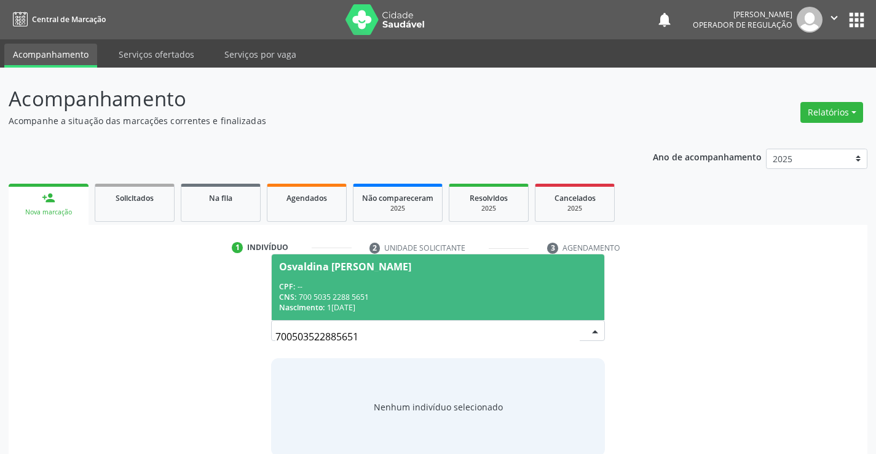
click at [500, 279] on span "Osvaldina Florencia da Silva CPF: -- CNS: 700 5035 2288 5651 Nascimento: 12/12/…" at bounding box center [438, 288] width 332 height 66
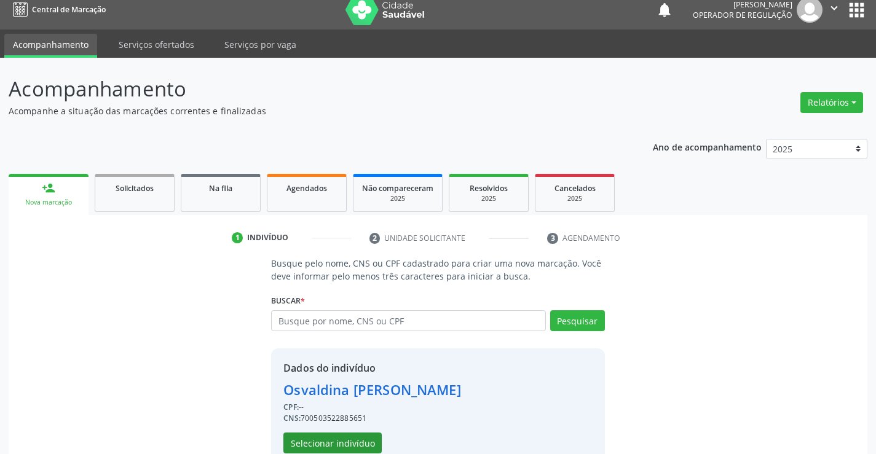
scroll to position [39, 0]
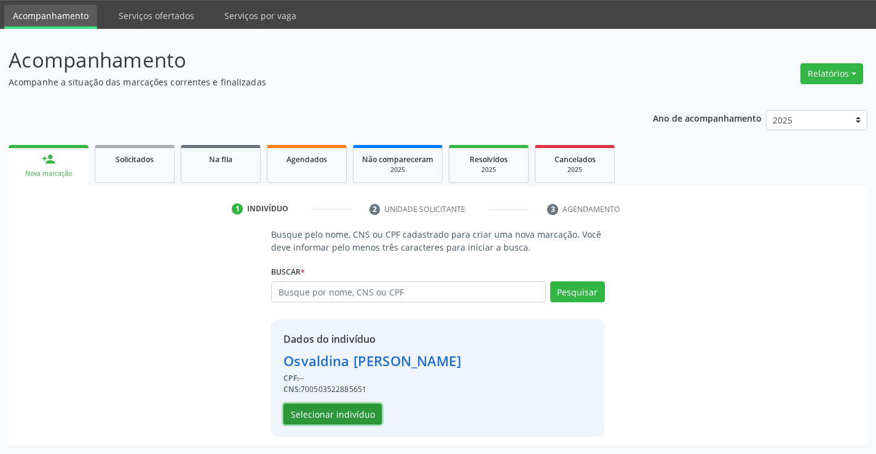
click at [339, 409] on button "Selecionar indivíduo" at bounding box center [332, 414] width 98 height 21
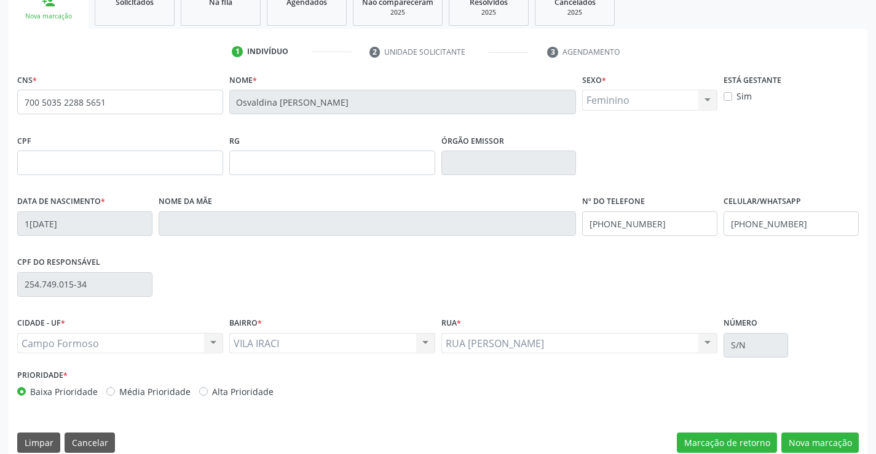
scroll to position [212, 0]
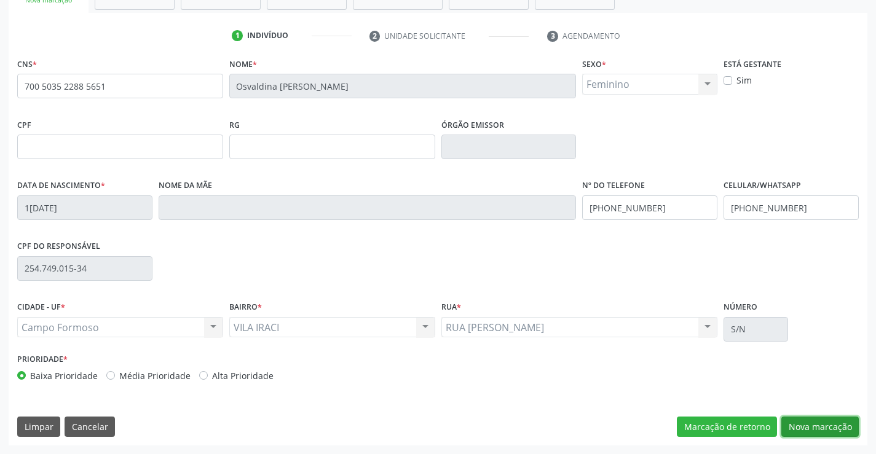
click at [810, 429] on button "Nova marcação" at bounding box center [819, 427] width 77 height 21
click at [0, 0] on button "Próximo" at bounding box center [0, 0] width 0 height 0
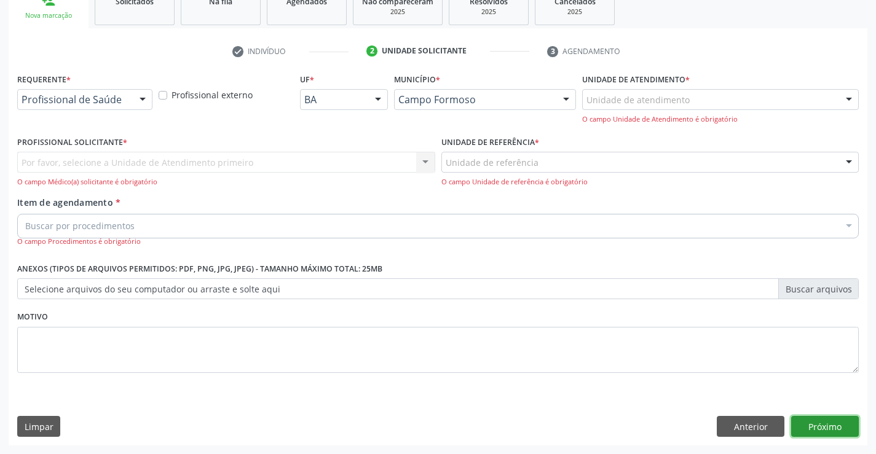
scroll to position [155, 0]
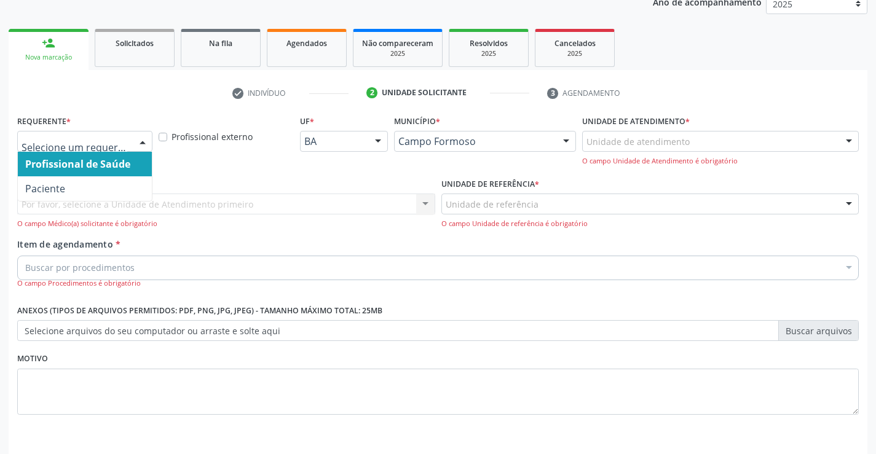
click at [82, 137] on input "text" at bounding box center [75, 147] width 106 height 25
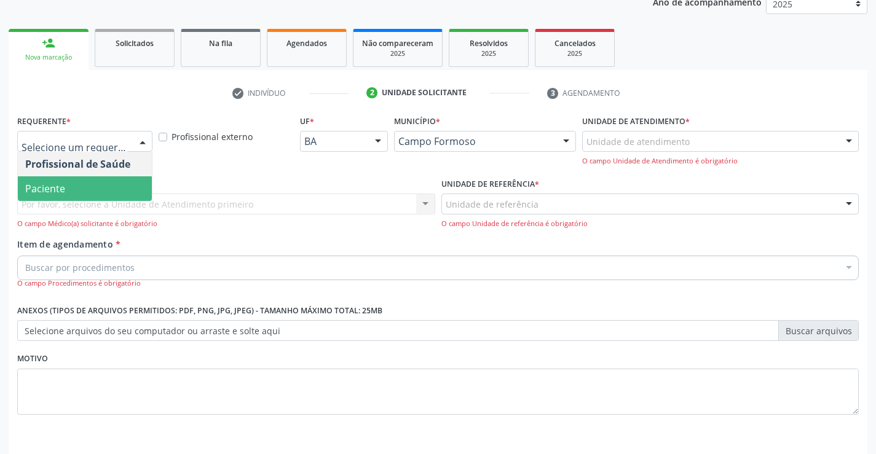
click at [72, 187] on span "Paciente" at bounding box center [85, 188] width 134 height 25
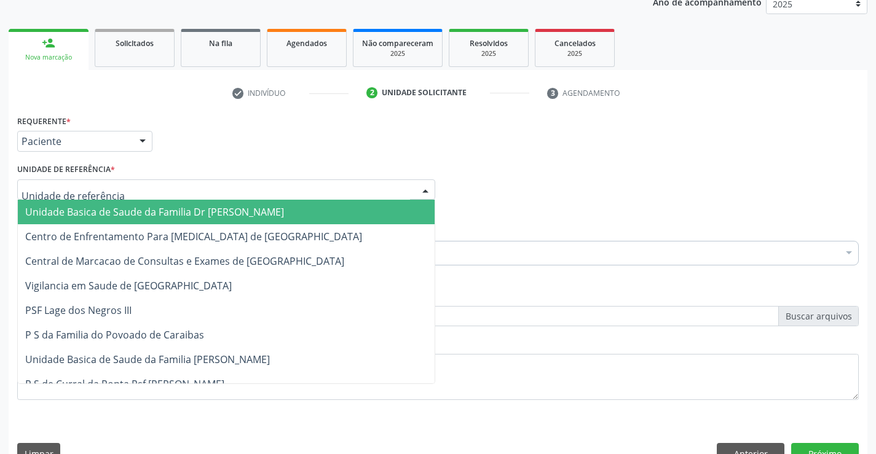
drag, startPoint x: 103, startPoint y: 188, endPoint x: 103, endPoint y: 199, distance: 10.5
click at [103, 189] on input "text" at bounding box center [216, 196] width 389 height 25
click at [103, 201] on span "Unidade Basica de Saude da Familia Dr [PERSON_NAME]" at bounding box center [226, 212] width 417 height 25
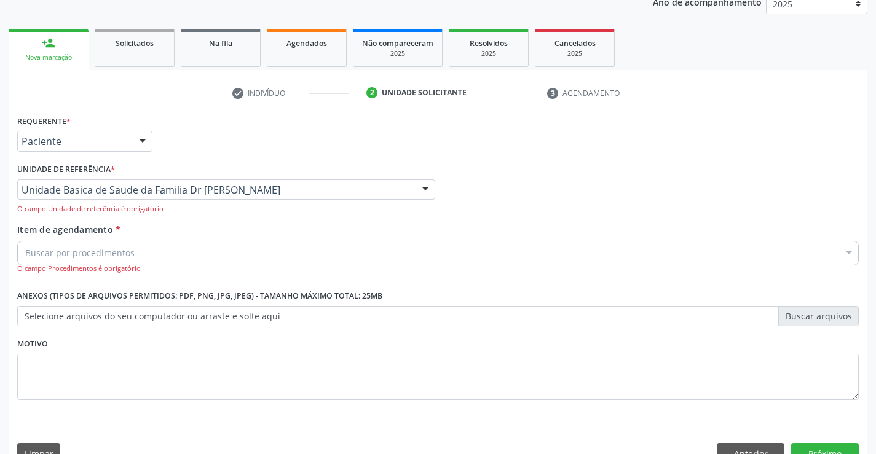
click at [25, 251] on input "Item de agendamento *" at bounding box center [25, 253] width 0 height 25
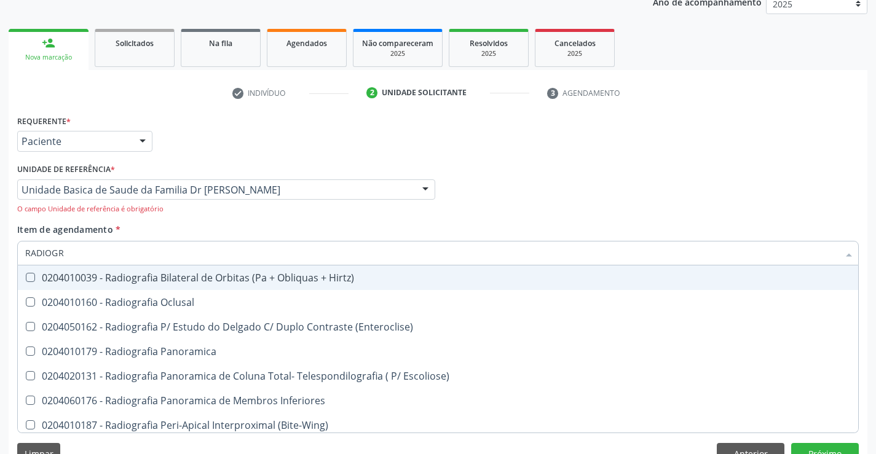
type input "RADIOGRA"
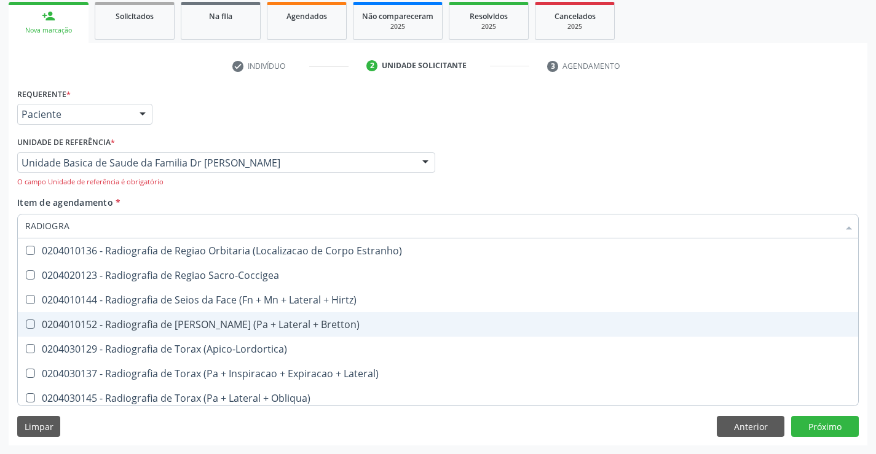
scroll to position [1537, 0]
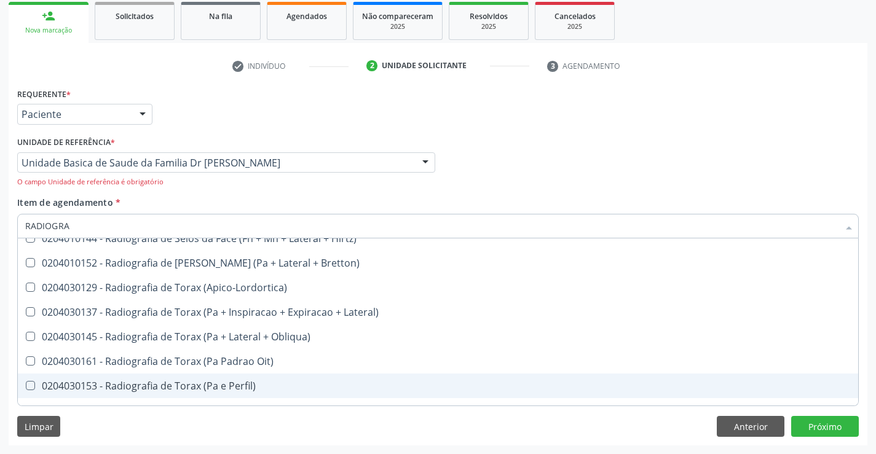
click at [247, 384] on div "0204030153 - Radiografia de Torax (Pa e Perfil)" at bounding box center [438, 386] width 826 height 10
checkbox Perfil\) "true"
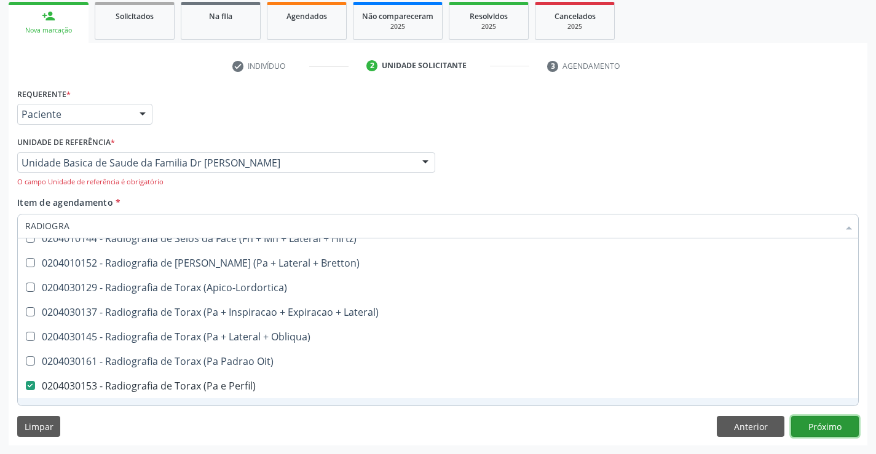
click at [821, 427] on button "Próximo" at bounding box center [825, 426] width 68 height 21
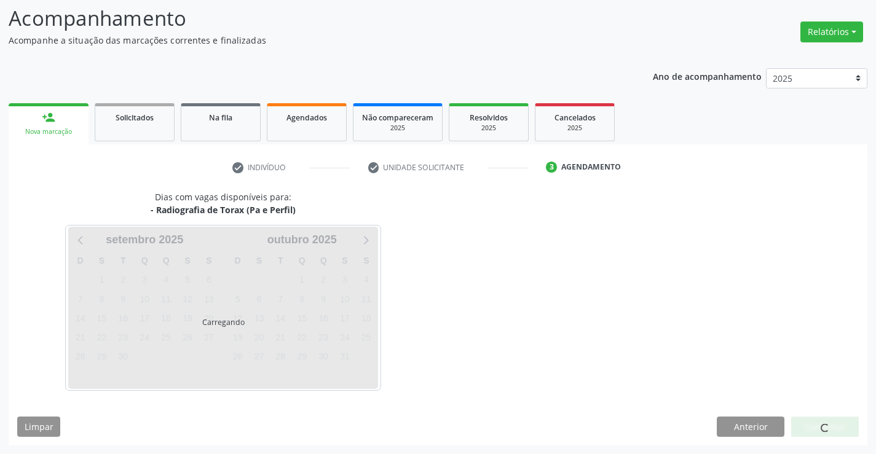
scroll to position [117, 0]
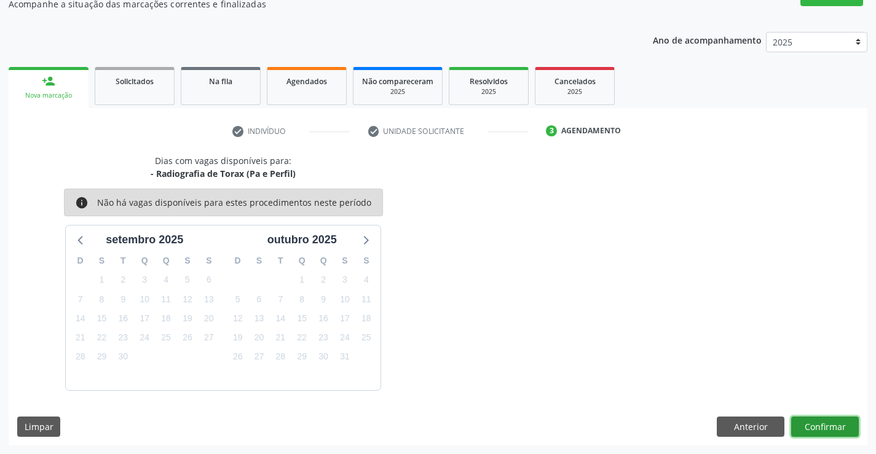
click at [812, 425] on button "Confirmar" at bounding box center [825, 427] width 68 height 21
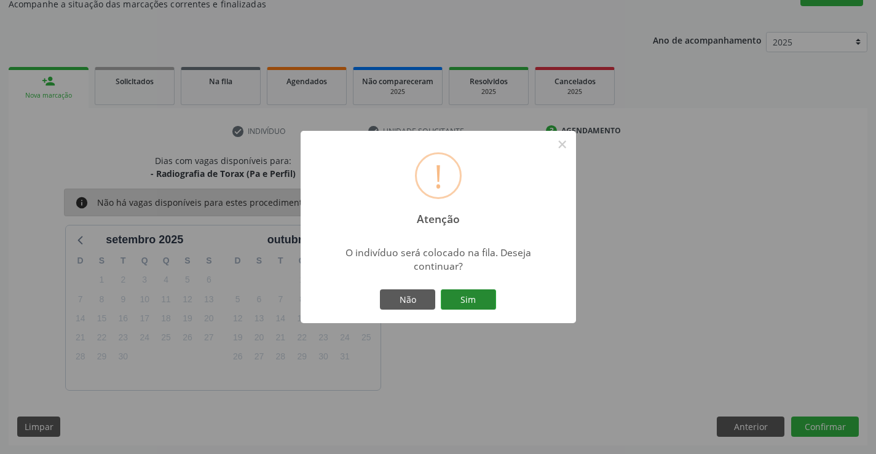
click at [478, 298] on button "Sim" at bounding box center [468, 300] width 55 height 21
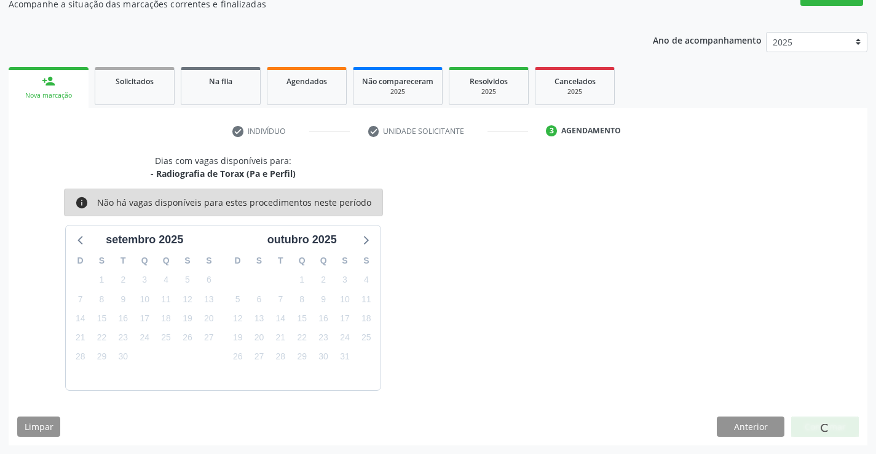
scroll to position [0, 0]
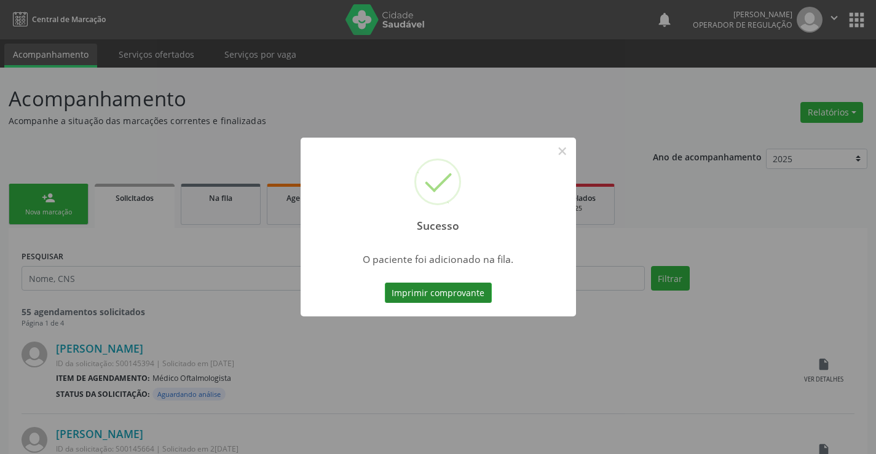
click at [466, 290] on button "Imprimir comprovante" at bounding box center [438, 293] width 107 height 21
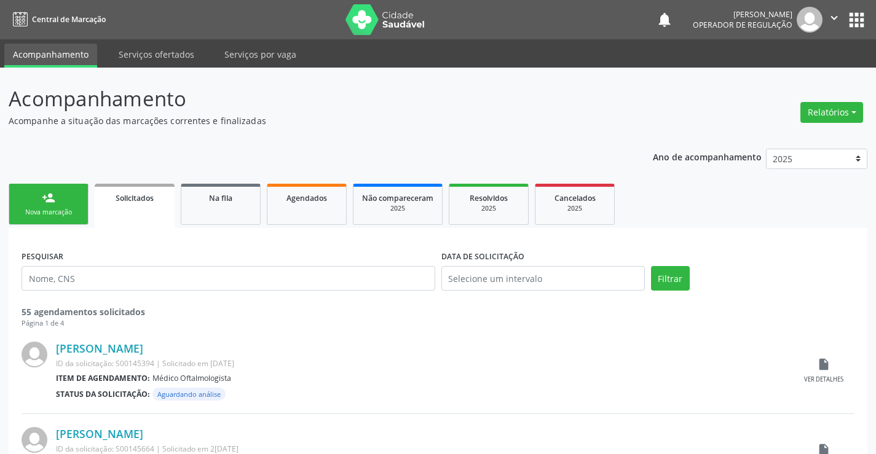
click at [65, 197] on link "person_add Nova marcação" at bounding box center [49, 204] width 80 height 41
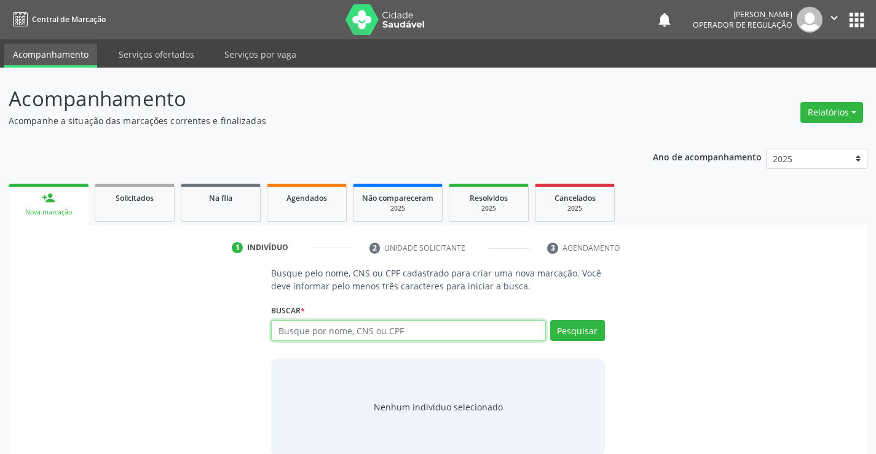
click at [374, 332] on input "text" at bounding box center [408, 330] width 274 height 21
type input "705004081185358"
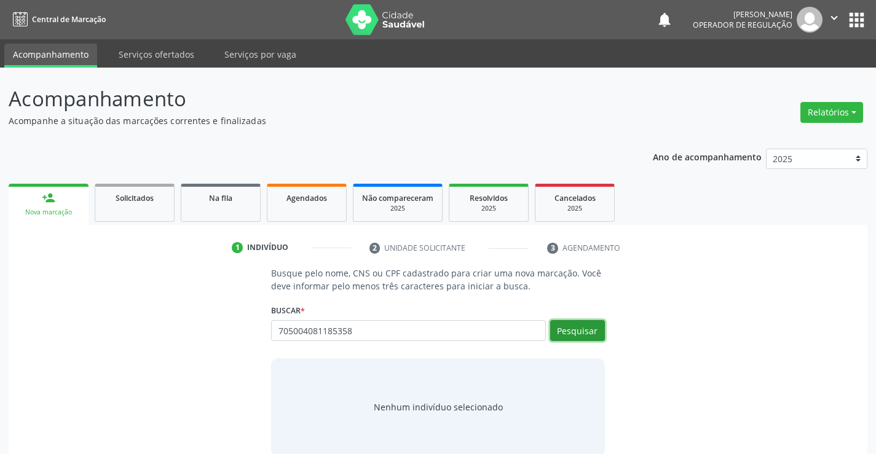
click at [573, 330] on button "Pesquisar" at bounding box center [577, 330] width 55 height 21
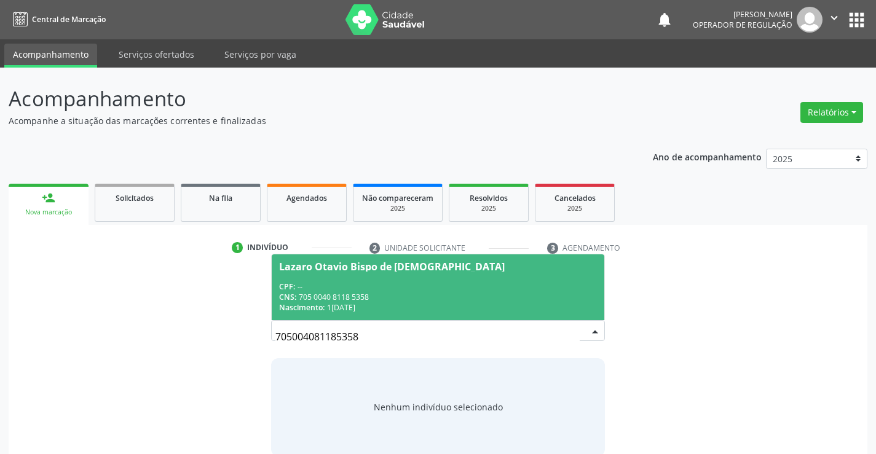
click at [328, 283] on div "CPF: --" at bounding box center [437, 287] width 317 height 10
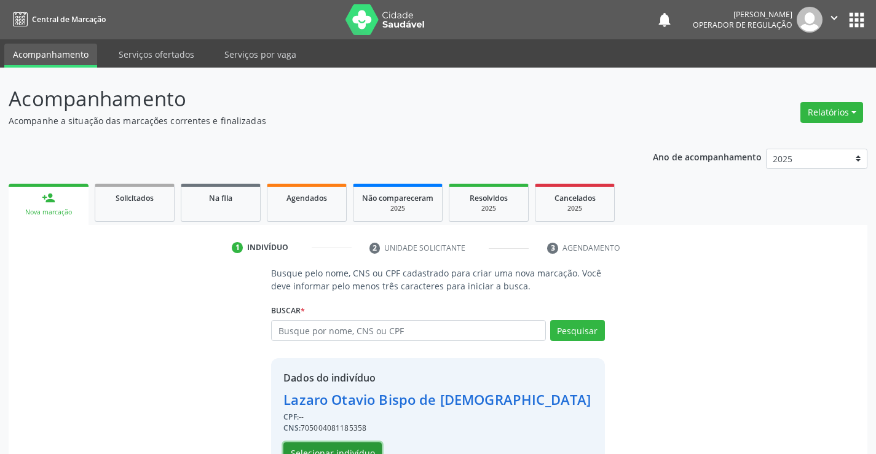
click at [359, 446] on button "Selecionar indivíduo" at bounding box center [332, 453] width 98 height 21
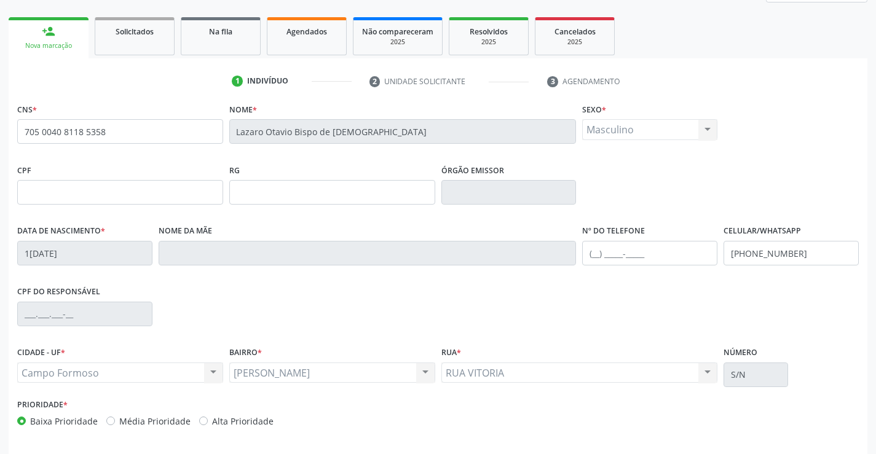
scroll to position [184, 0]
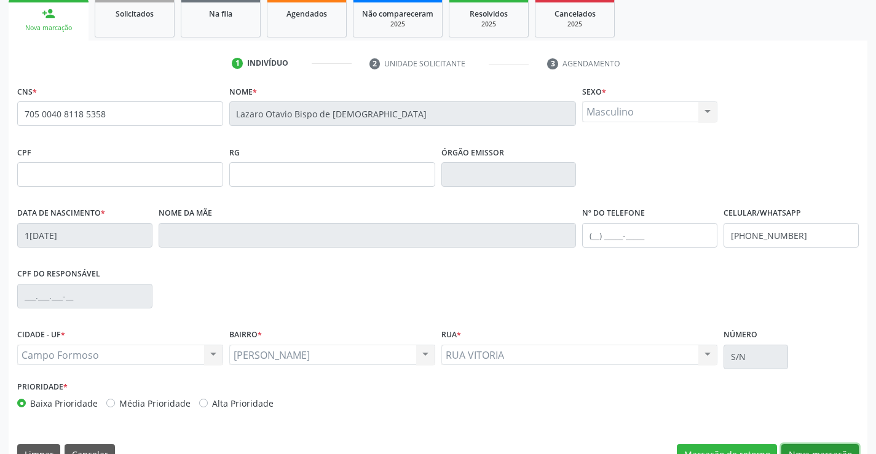
click at [791, 449] on button "Nova marcação" at bounding box center [819, 454] width 77 height 21
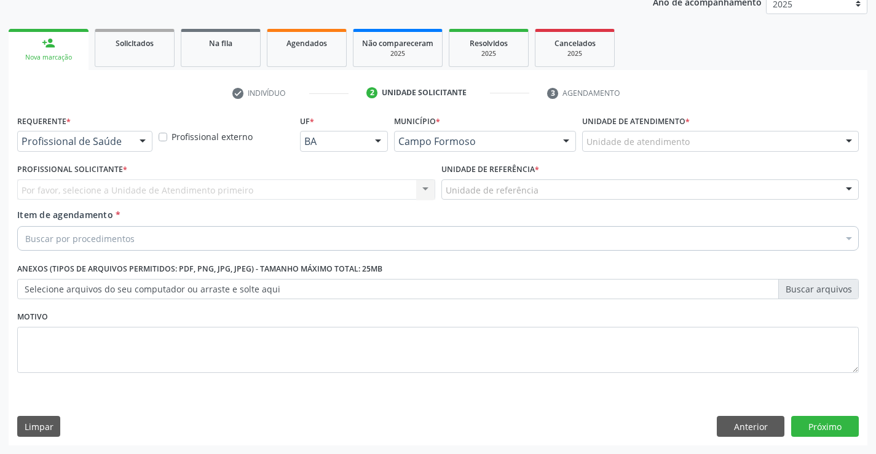
scroll to position [155, 0]
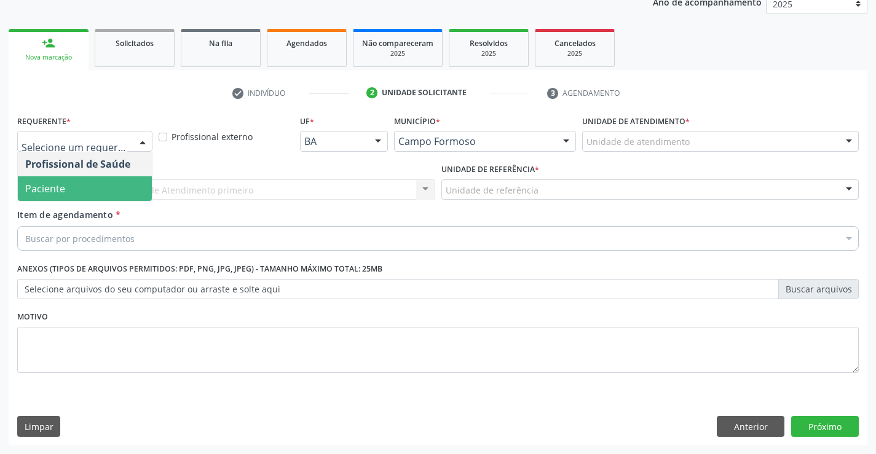
click at [95, 192] on span "Paciente" at bounding box center [85, 188] width 134 height 25
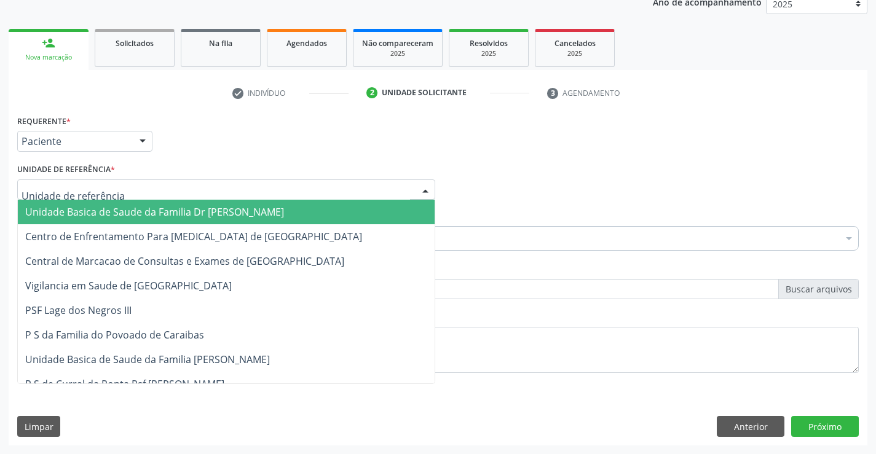
click at [103, 203] on span "Unidade Basica de Saude da Familia Dr [PERSON_NAME]" at bounding box center [226, 212] width 417 height 25
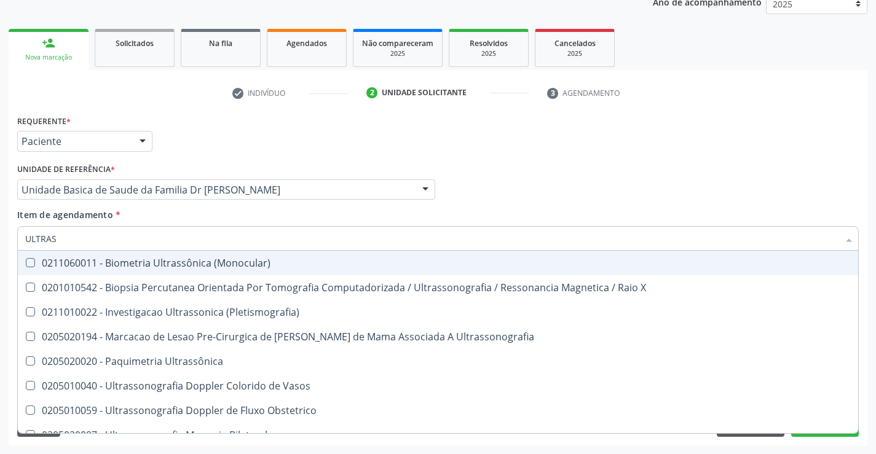
type input "ULTRASS"
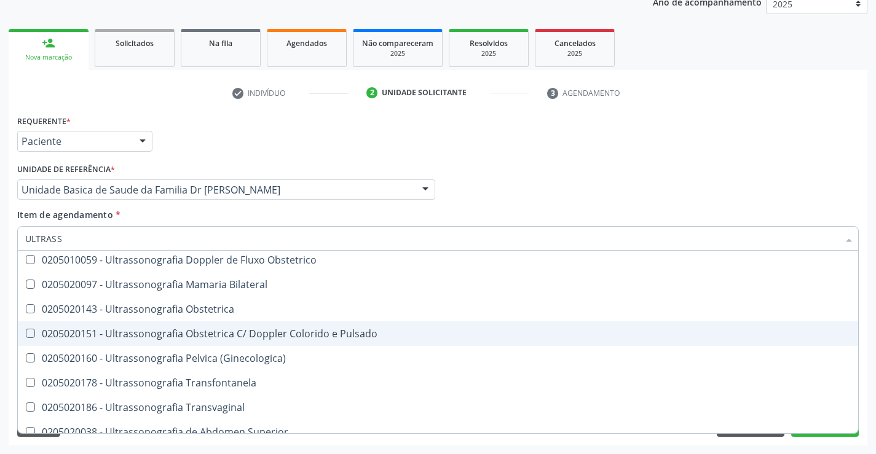
scroll to position [184, 0]
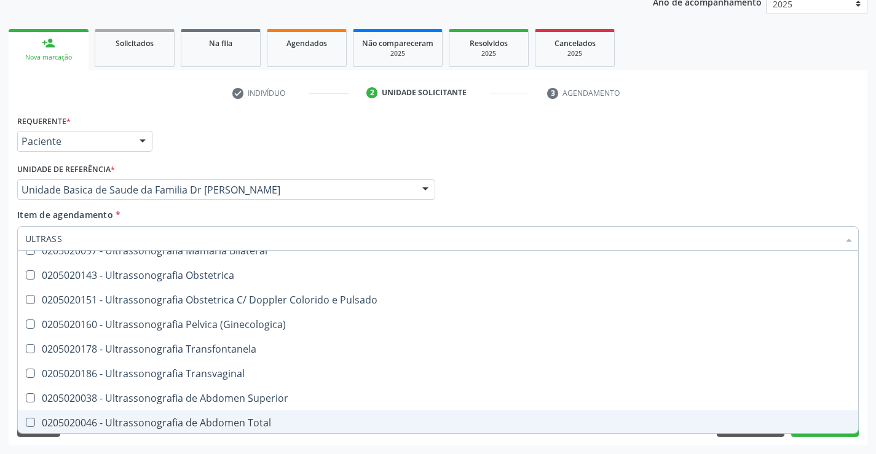
click at [259, 419] on div "0205020046 - Ultrassonografia de Abdomen Total" at bounding box center [438, 423] width 826 height 10
checkbox Total "true"
click at [820, 436] on button "Próximo" at bounding box center [825, 426] width 68 height 21
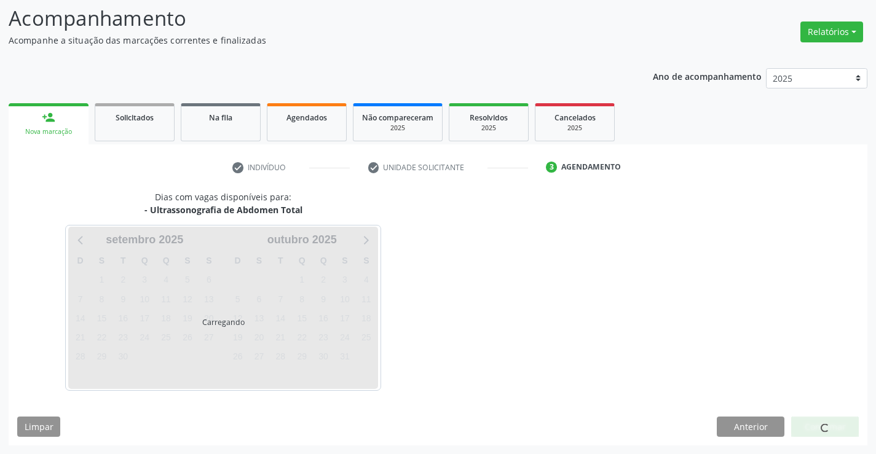
scroll to position [0, 0]
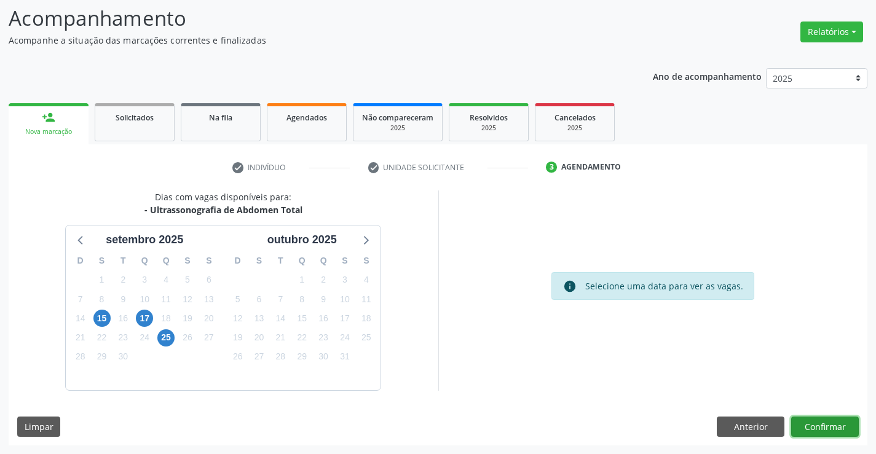
click at [821, 425] on button "Confirmar" at bounding box center [825, 427] width 68 height 21
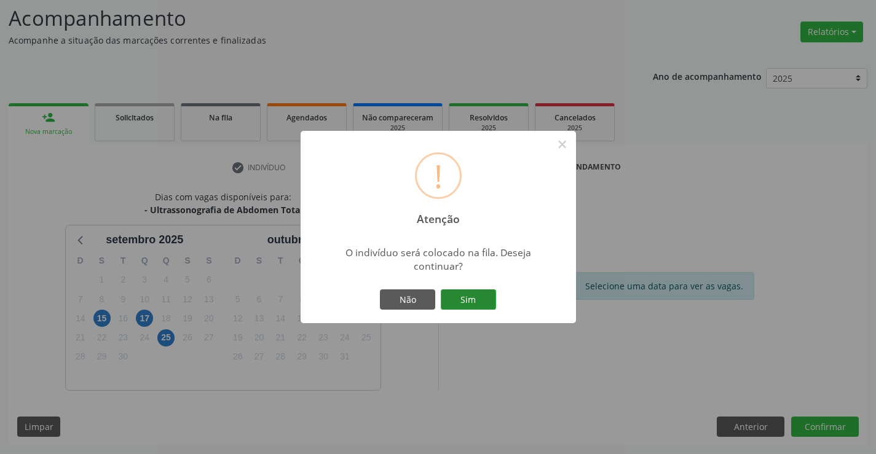
click at [470, 304] on button "Sim" at bounding box center [468, 300] width 55 height 21
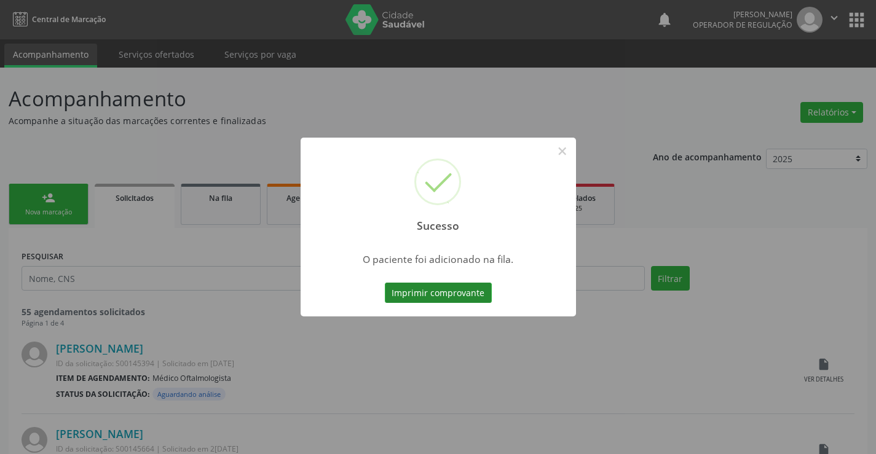
click at [475, 291] on button "Imprimir comprovante" at bounding box center [438, 293] width 107 height 21
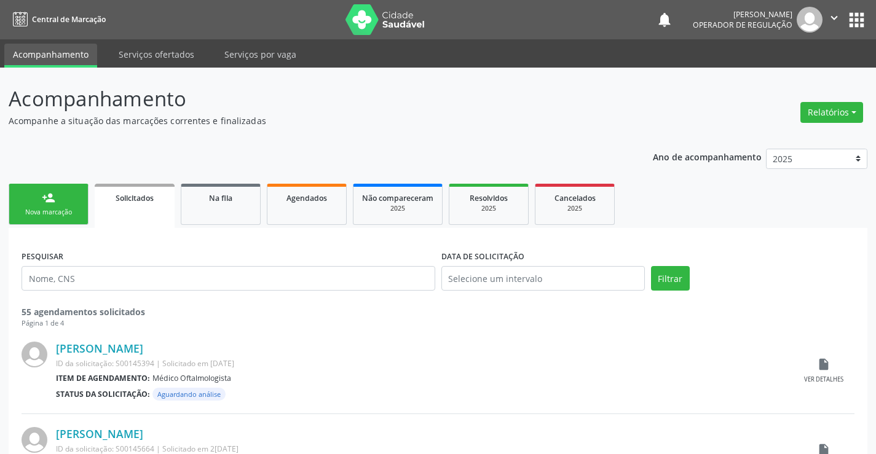
click at [835, 21] on icon "" at bounding box center [835, 18] width 14 height 14
click at [783, 79] on link "Sair" at bounding box center [802, 74] width 85 height 17
